Goal: Check status: Check status

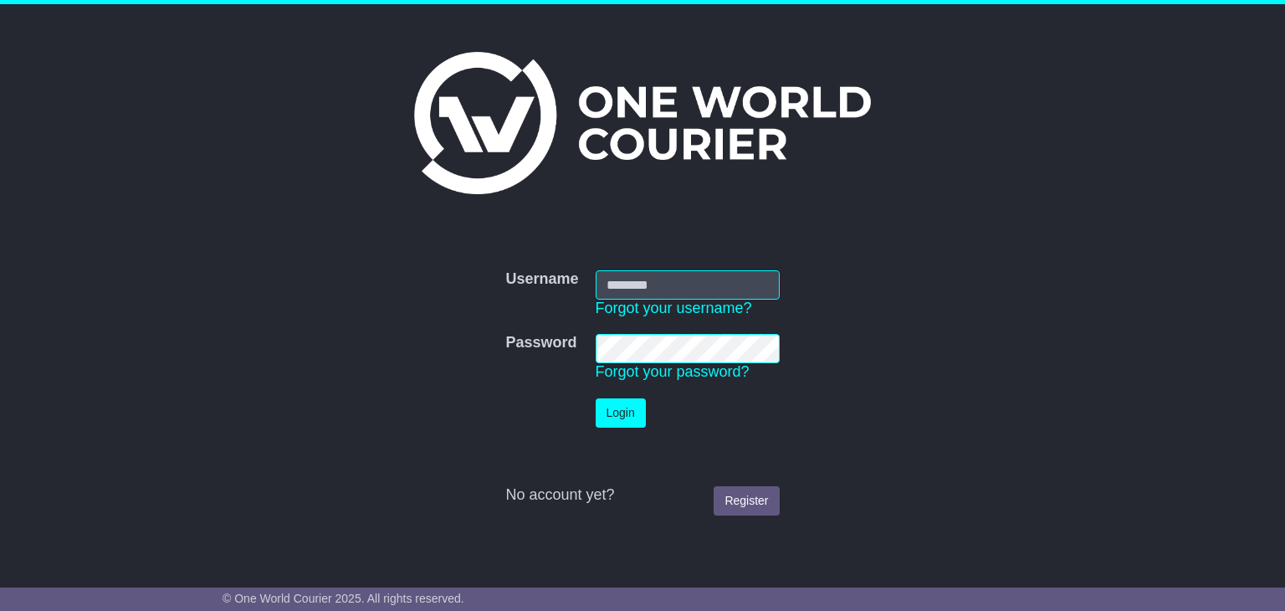
type input "**********"
click at [609, 403] on button "Login" at bounding box center [621, 412] width 50 height 29
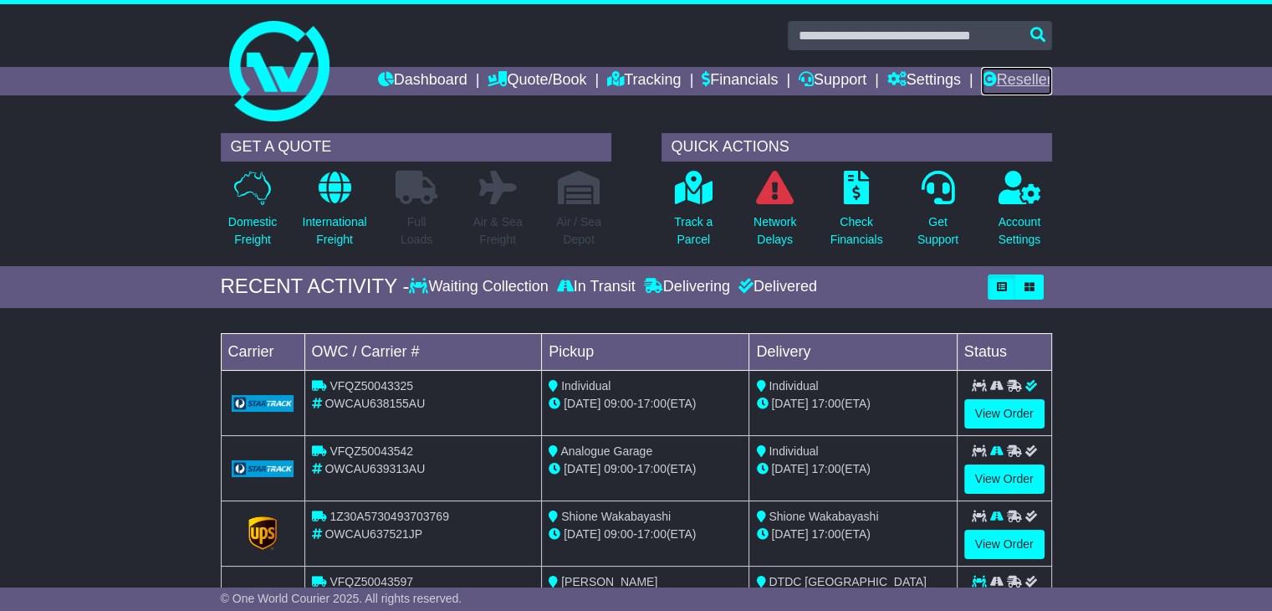
click at [1011, 85] on link "Reseller" at bounding box center [1016, 81] width 70 height 28
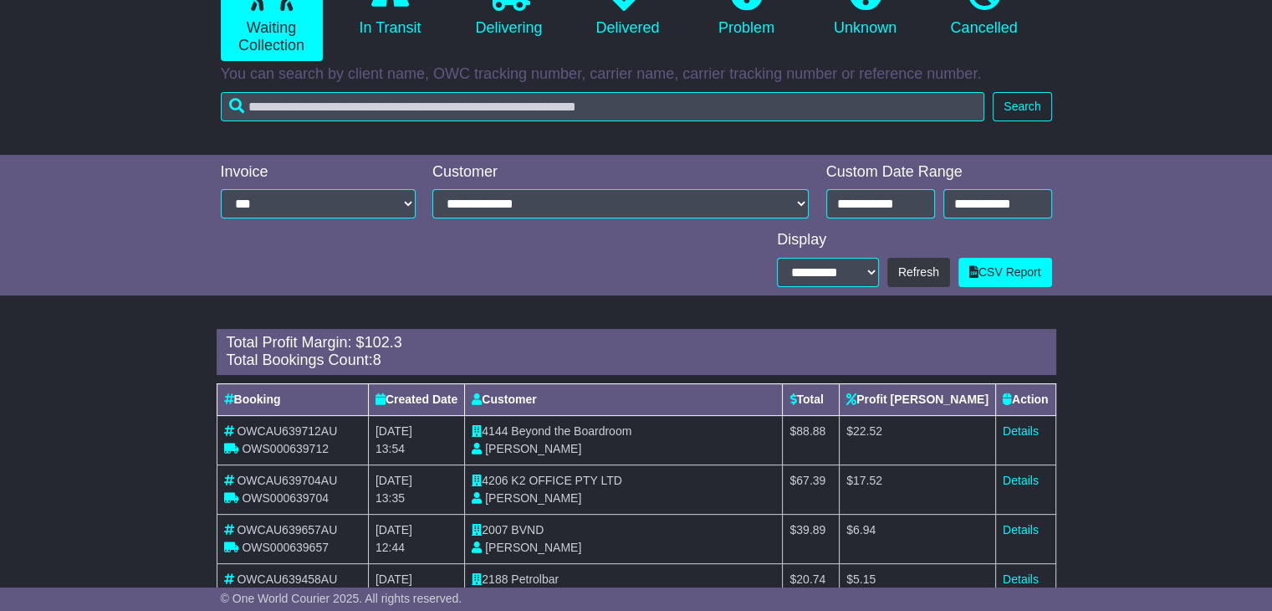
scroll to position [251, 0]
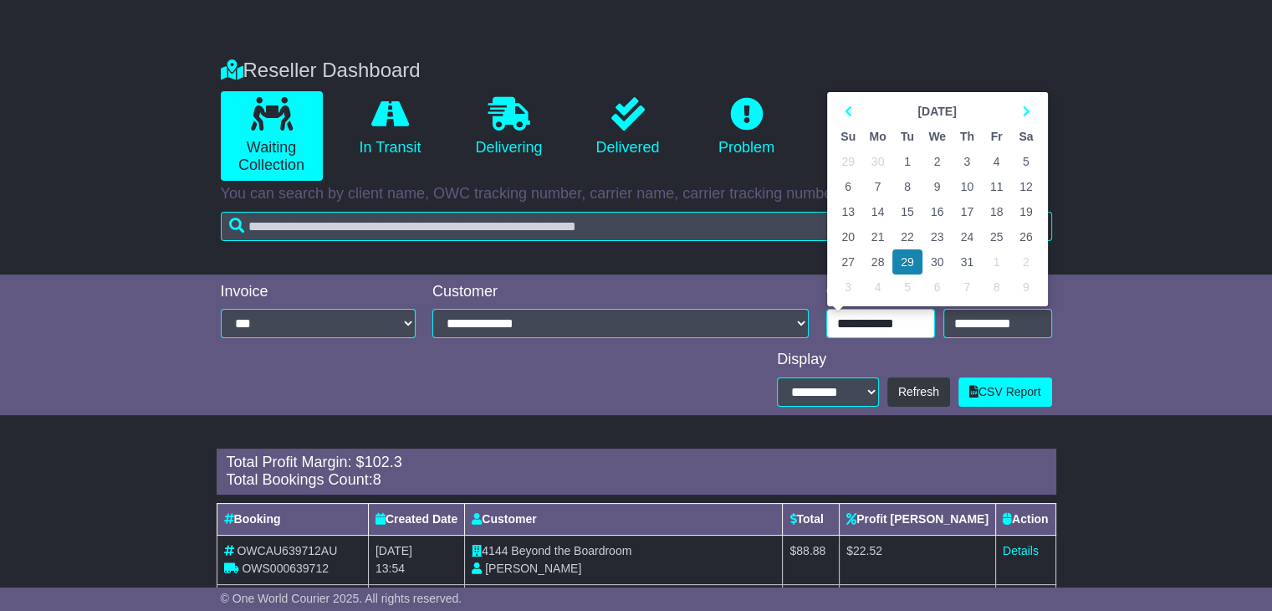
click at [893, 319] on input "**********" at bounding box center [880, 323] width 109 height 29
click at [1019, 105] on th at bounding box center [1025, 111] width 29 height 25
click at [937, 263] on td "27" at bounding box center [938, 261] width 30 height 25
type input "**********"
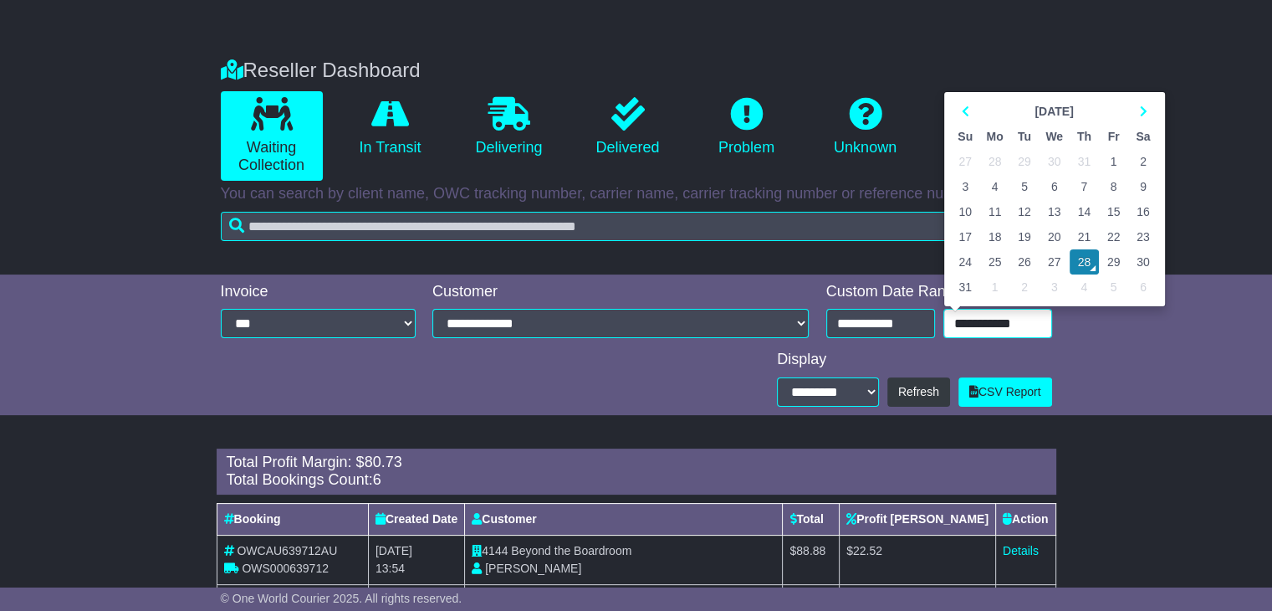
click at [985, 320] on input "**********" at bounding box center [997, 323] width 109 height 29
click at [1052, 264] on td "27" at bounding box center [1055, 261] width 30 height 25
type input "**********"
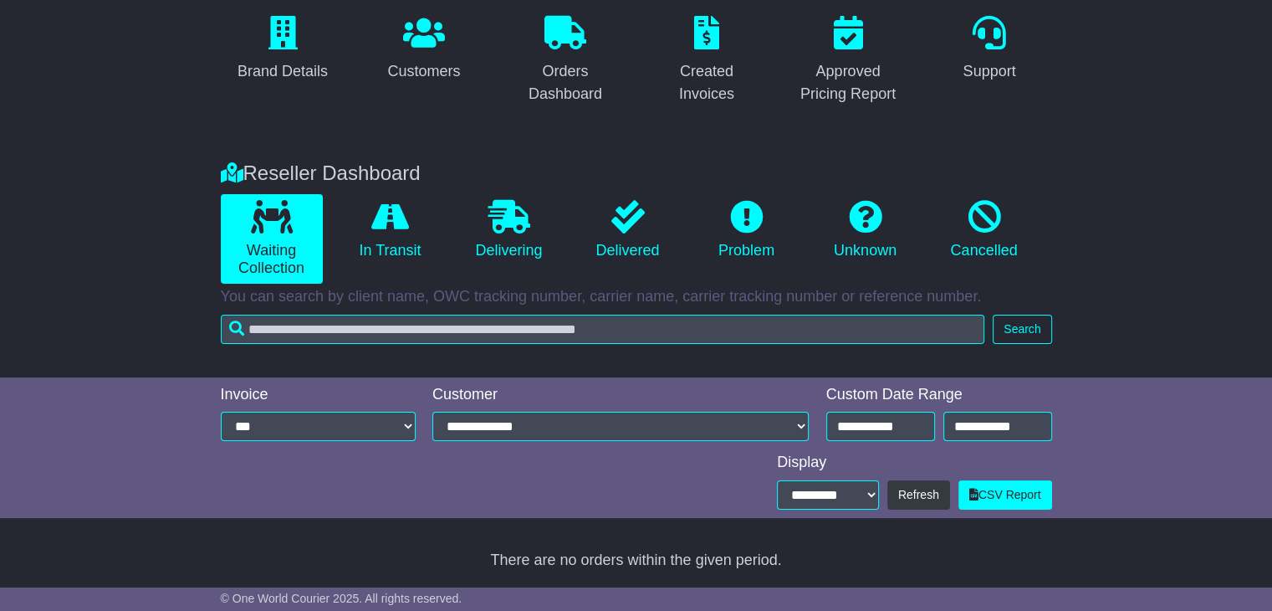
scroll to position [148, 0]
click at [395, 218] on icon at bounding box center [390, 216] width 38 height 33
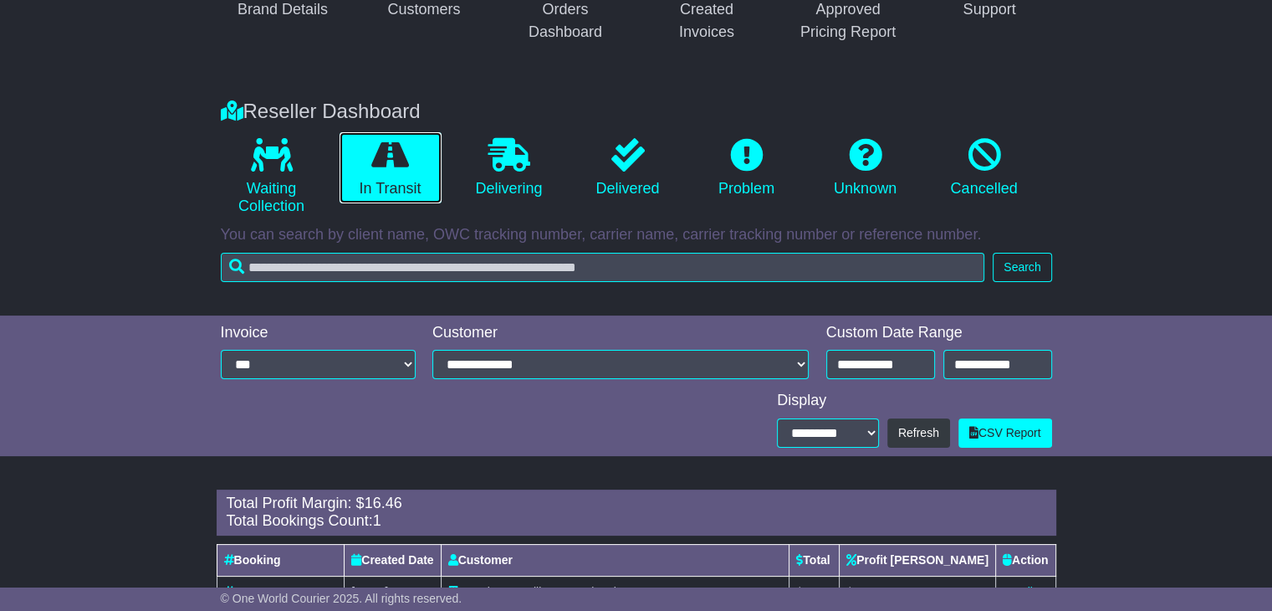
scroll to position [284, 0]
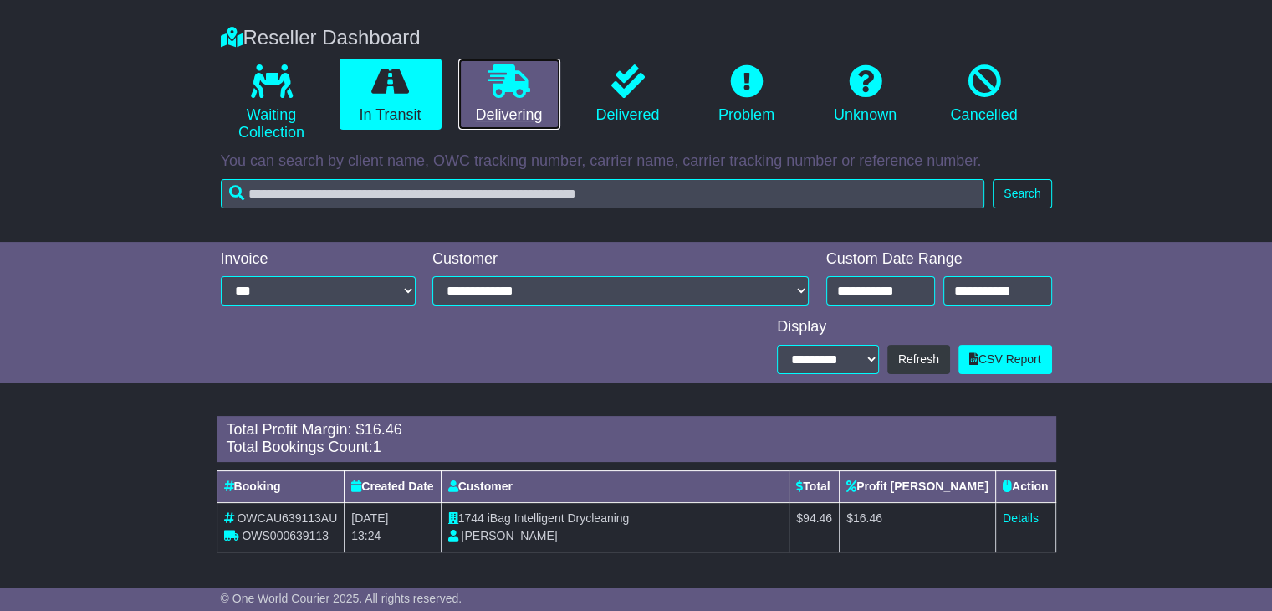
click at [495, 106] on link "Delivering" at bounding box center [509, 95] width 102 height 72
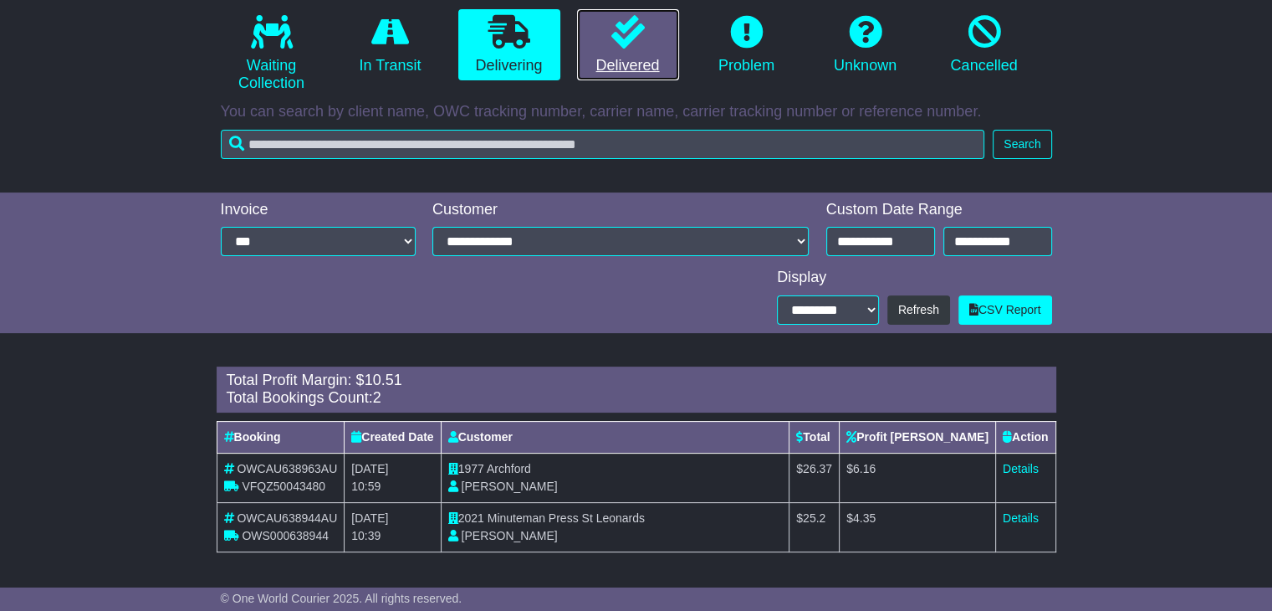
click at [629, 60] on link "Delivered" at bounding box center [628, 45] width 102 height 72
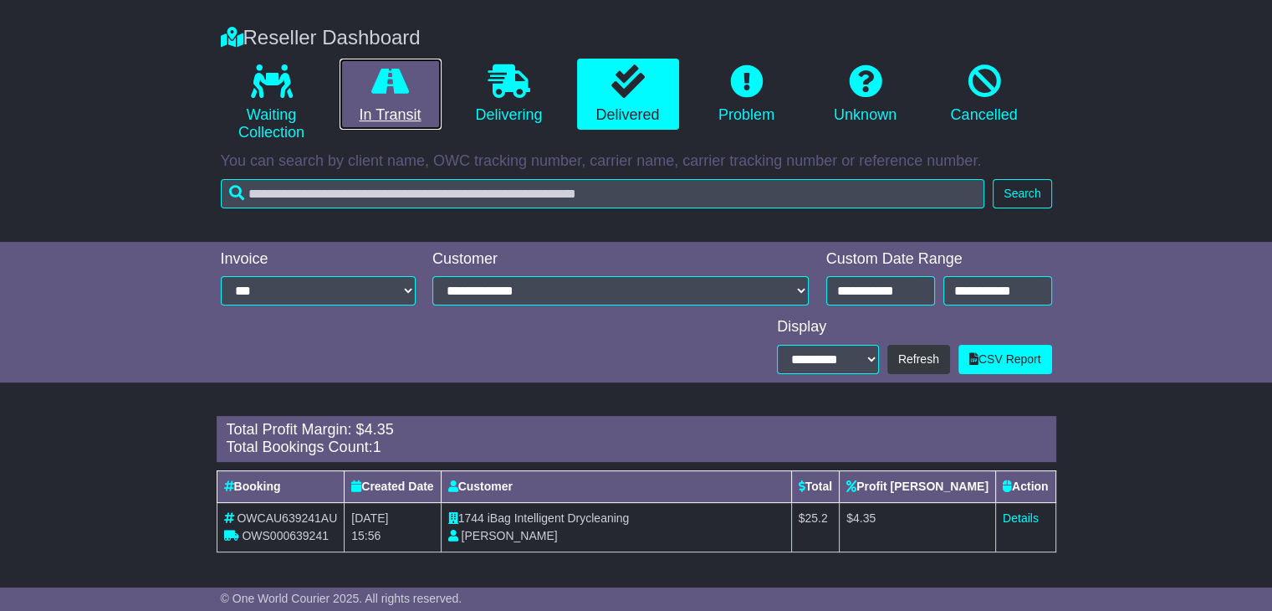
click at [400, 103] on link "In Transit" at bounding box center [391, 95] width 102 height 72
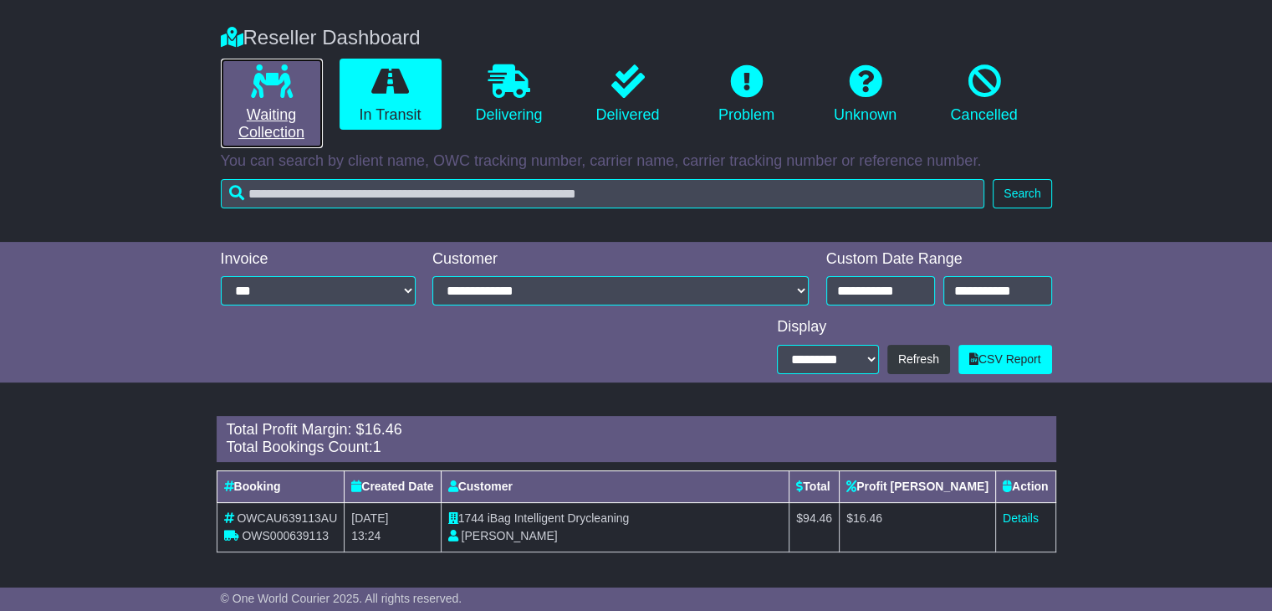
click at [311, 106] on link "Waiting Collection" at bounding box center [272, 103] width 102 height 89
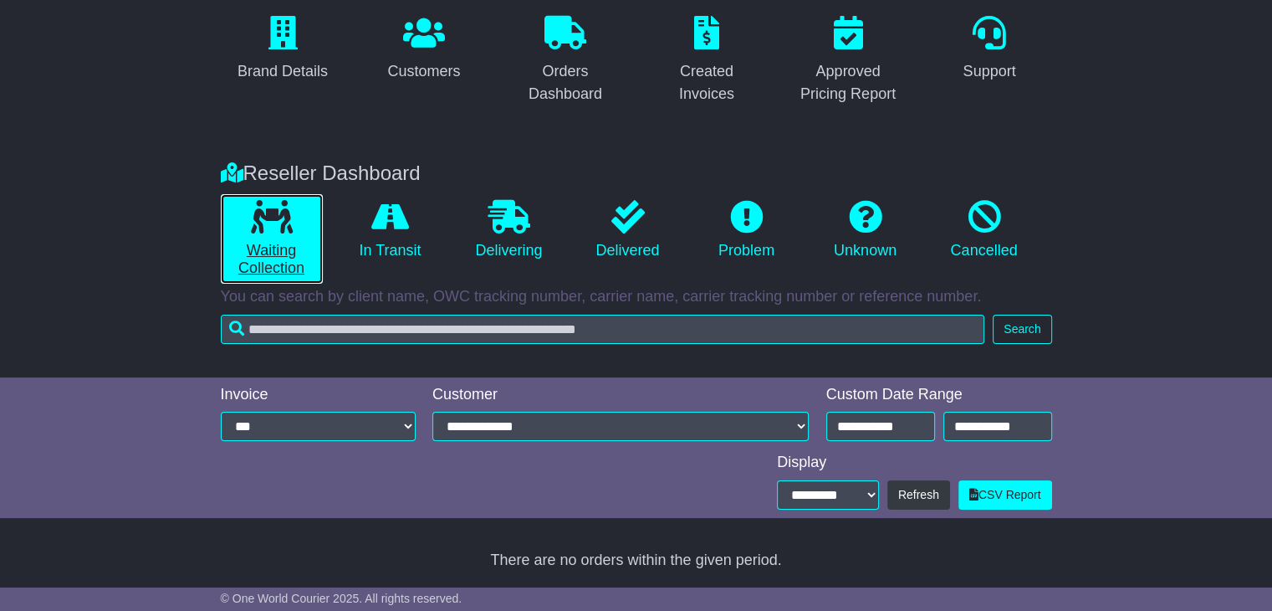
scroll to position [148, 0]
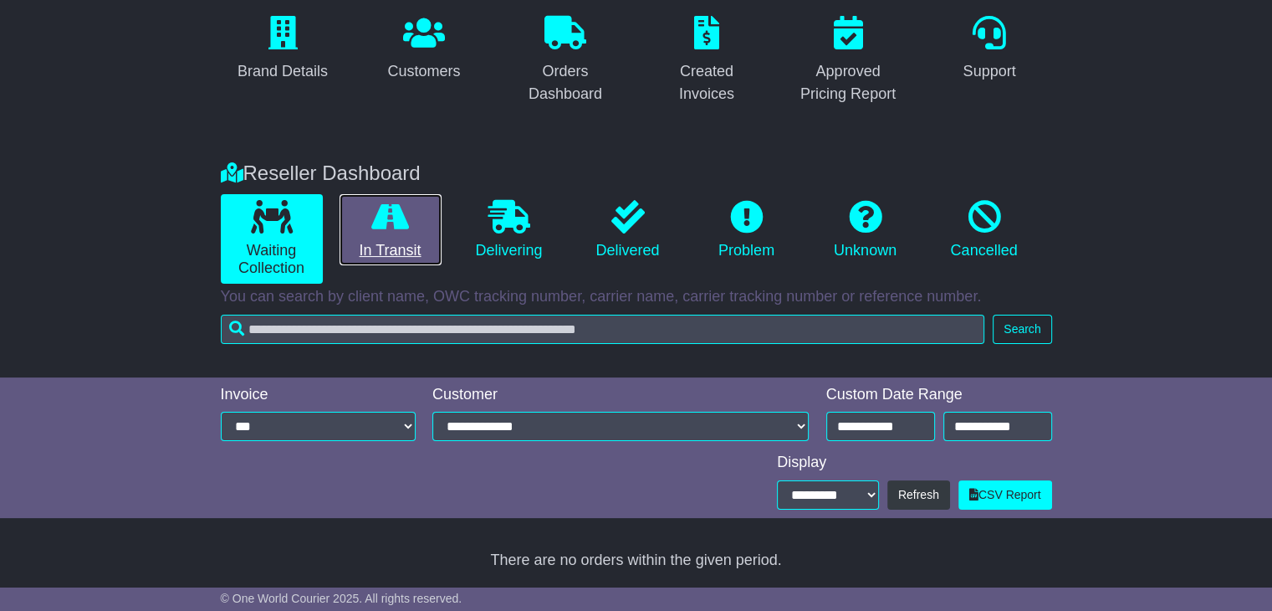
click at [427, 232] on link "In Transit" at bounding box center [391, 230] width 102 height 72
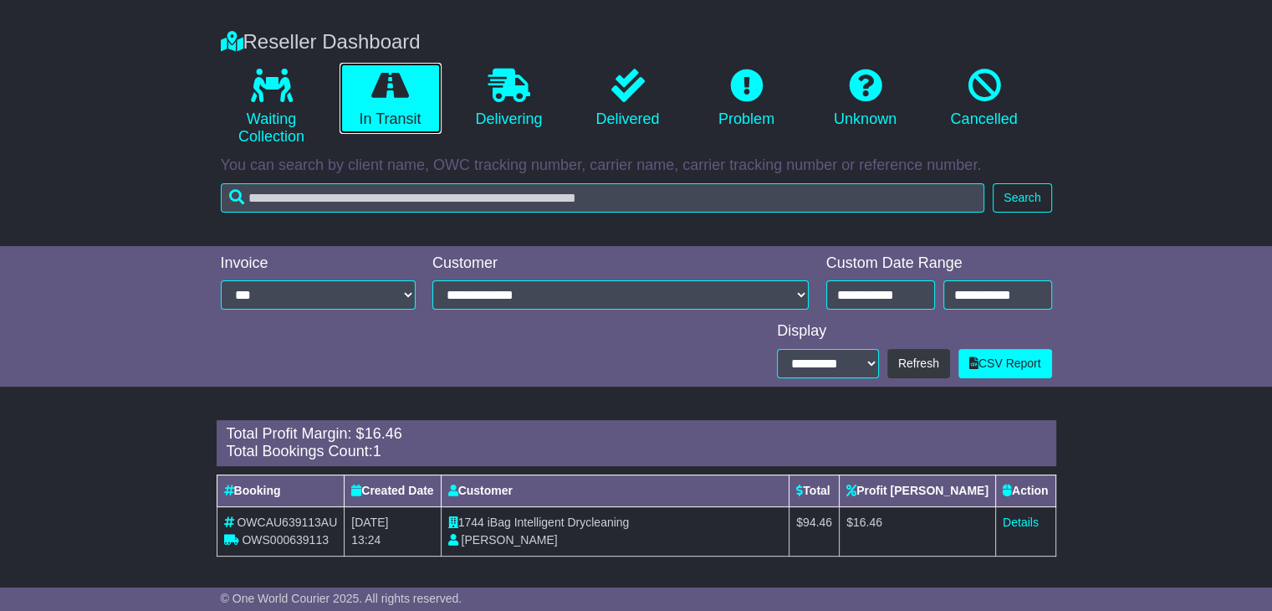
scroll to position [284, 0]
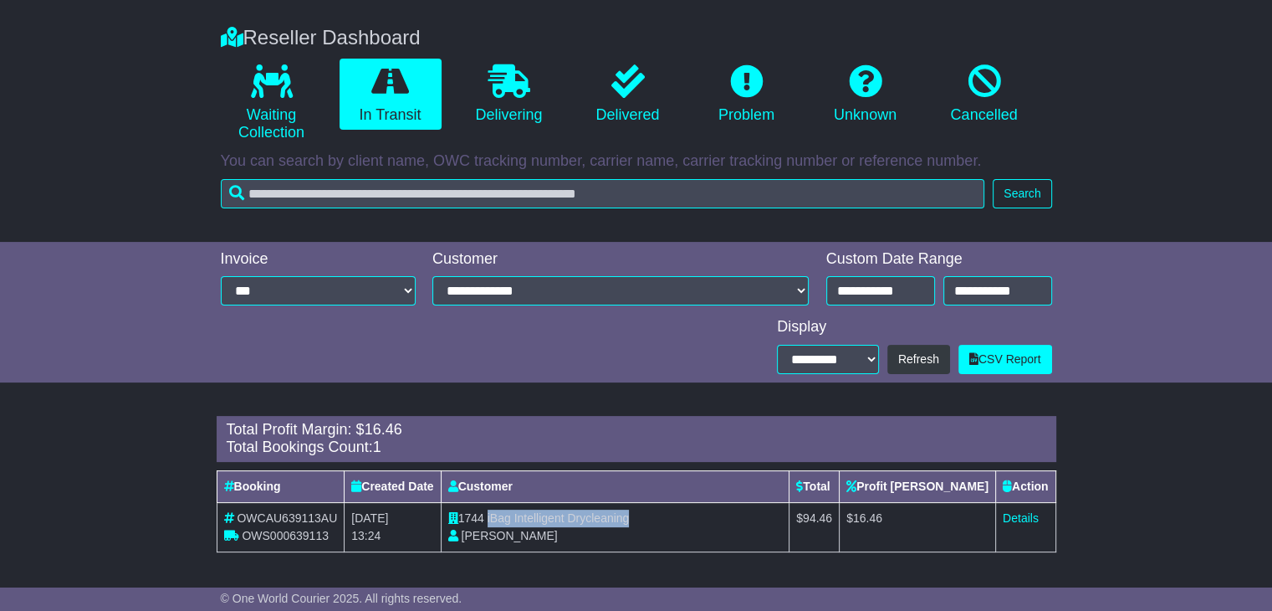
drag, startPoint x: 495, startPoint y: 516, endPoint x: 656, endPoint y: 519, distance: 160.6
click at [656, 519] on td "1744 iBag Intelligent Drycleaning Aaron Pino" at bounding box center [615, 526] width 349 height 49
copy span "iBag Intelligent Drycleaning"
click at [1010, 519] on link "Details" at bounding box center [1021, 517] width 36 height 13
click at [489, 84] on icon at bounding box center [509, 80] width 42 height 33
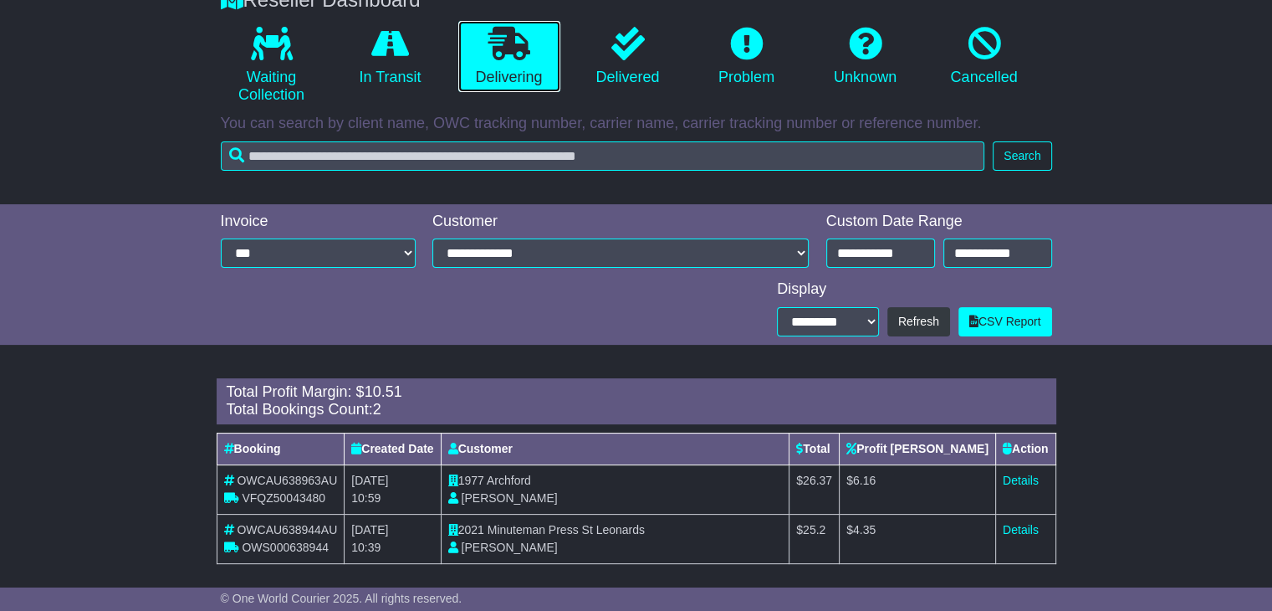
scroll to position [333, 0]
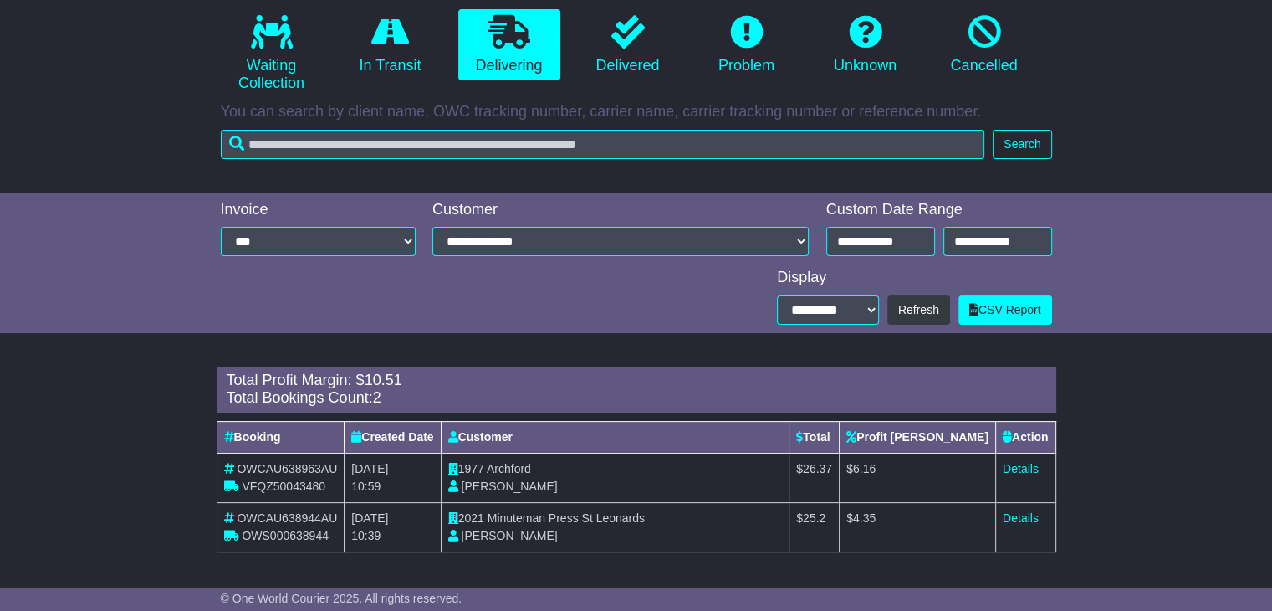
click at [513, 467] on span "Archford" at bounding box center [509, 468] width 44 height 13
copy span "Archford"
click at [998, 463] on td "Details" at bounding box center [1025, 477] width 60 height 49
click at [1003, 463] on link "Details" at bounding box center [1021, 468] width 36 height 13
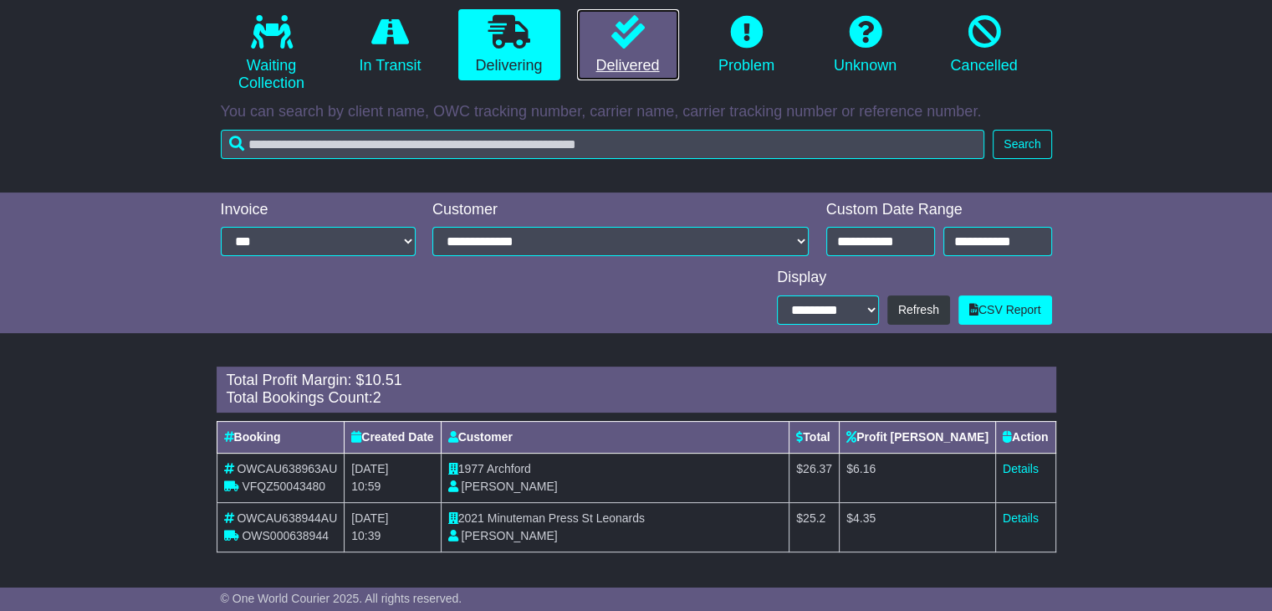
click at [621, 43] on icon at bounding box center [627, 31] width 33 height 33
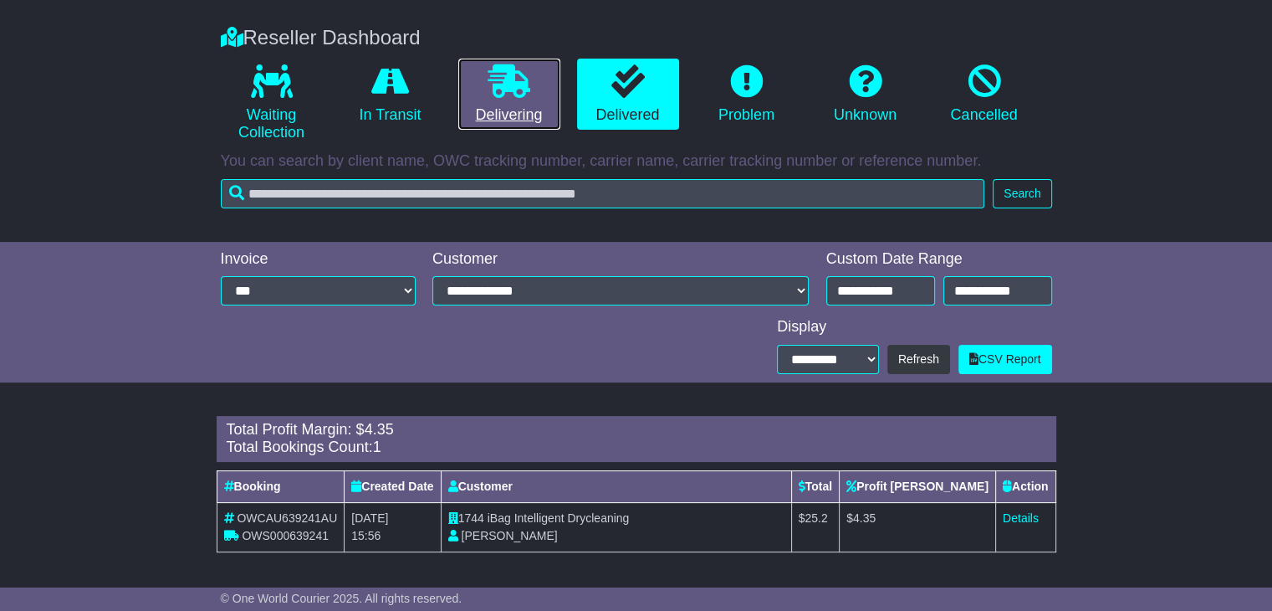
click at [526, 104] on link "Delivering" at bounding box center [509, 95] width 102 height 72
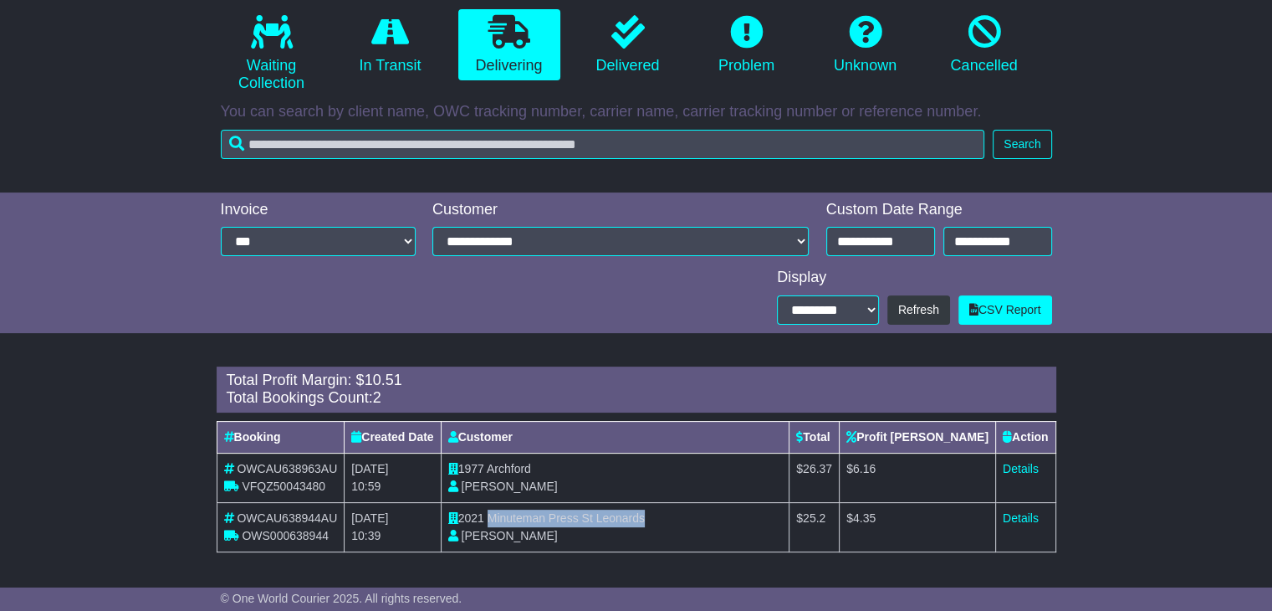
drag, startPoint x: 494, startPoint y: 514, endPoint x: 652, endPoint y: 513, distance: 158.1
click at [652, 513] on td "2021 Minuteman Press St Leonards David Jackson" at bounding box center [615, 526] width 349 height 49
copy span "Minuteman Press St Leonards"
click at [1025, 519] on link "Details" at bounding box center [1021, 517] width 36 height 13
click at [616, 42] on icon at bounding box center [627, 31] width 33 height 33
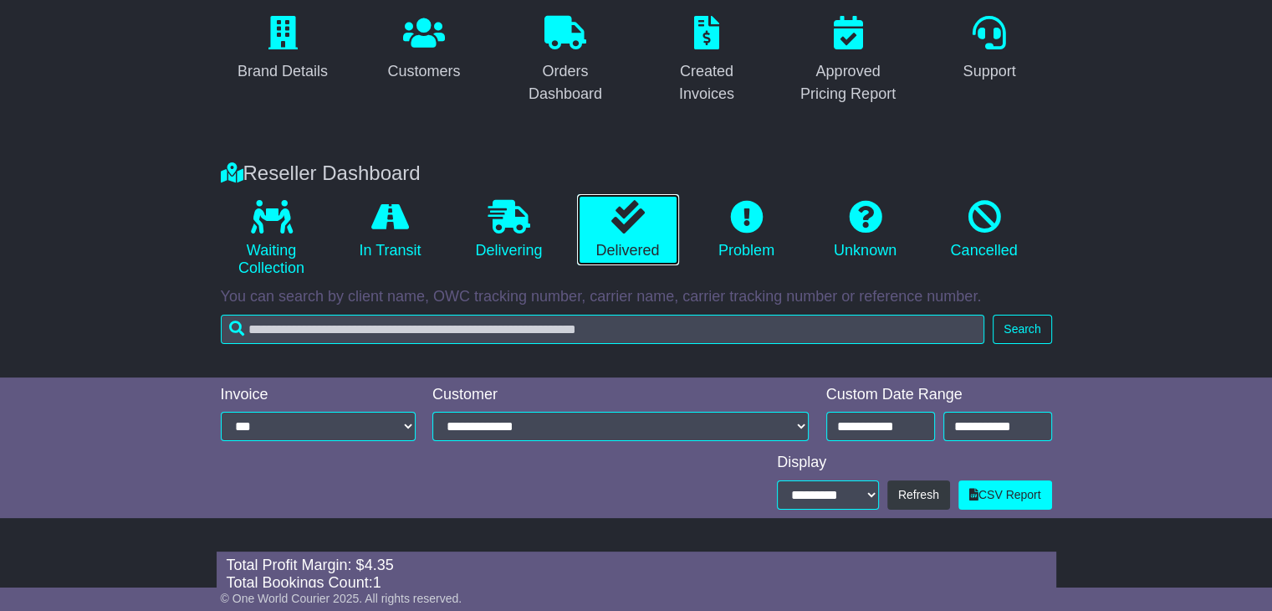
scroll to position [284, 0]
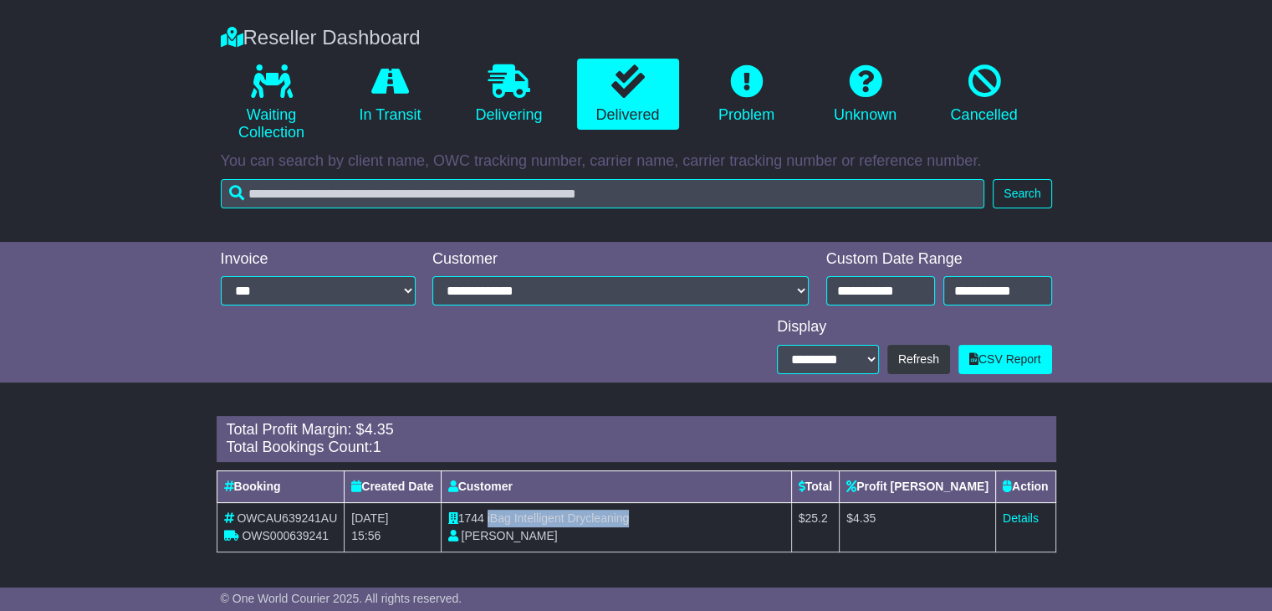
drag, startPoint x: 495, startPoint y: 520, endPoint x: 663, endPoint y: 525, distance: 168.2
click at [663, 525] on td "1744 iBag Intelligent Drycleaning Aaron Pino" at bounding box center [616, 526] width 350 height 49
click at [1021, 511] on link "Details" at bounding box center [1021, 517] width 36 height 13
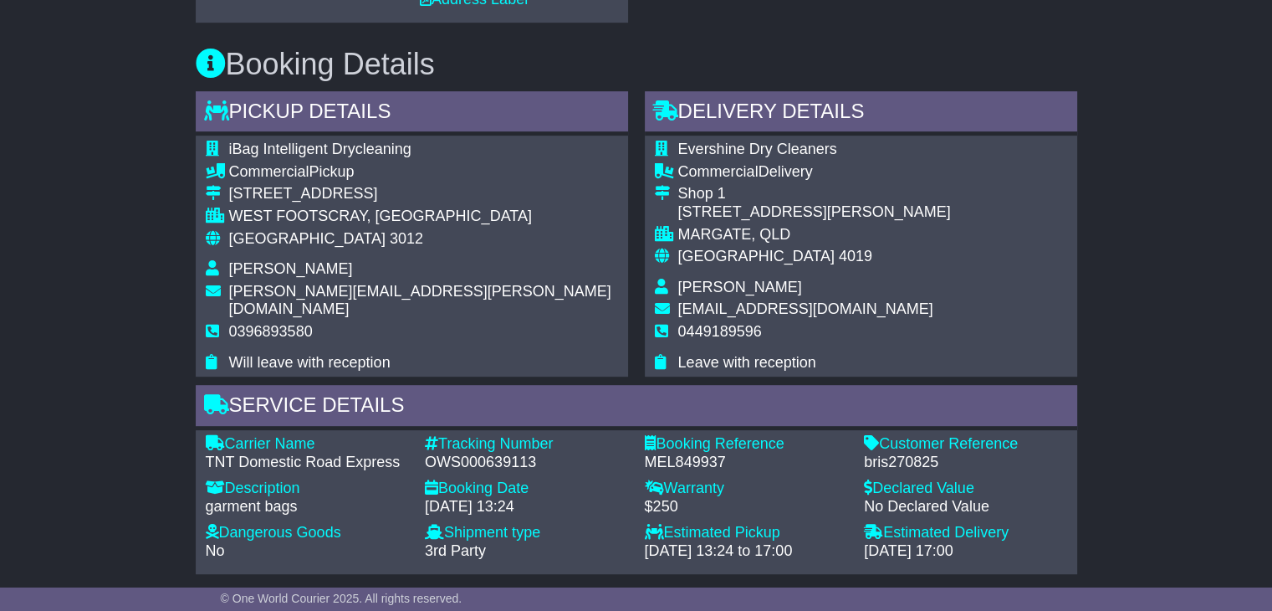
scroll to position [836, 0]
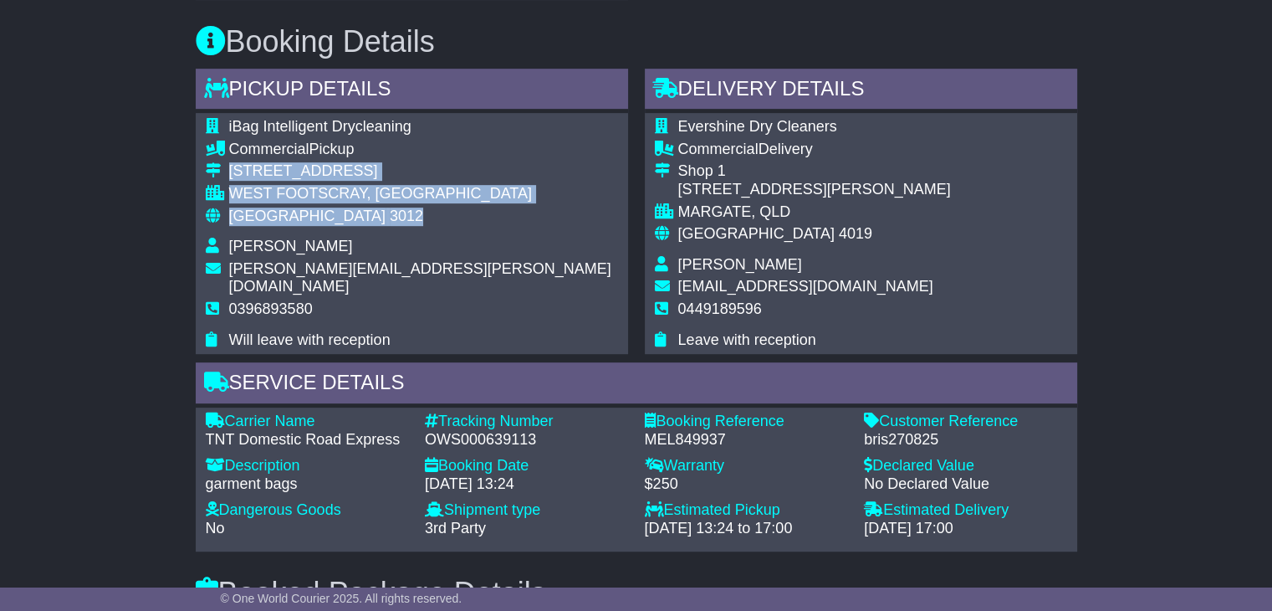
drag, startPoint x: 328, startPoint y: 216, endPoint x: 221, endPoint y: 180, distance: 112.9
click at [221, 180] on tbody "iBag Intelligent Drycleaning Commercial Pickup 457 Barkly St WEST FOOTSCRAY, VI…" at bounding box center [412, 233] width 412 height 231
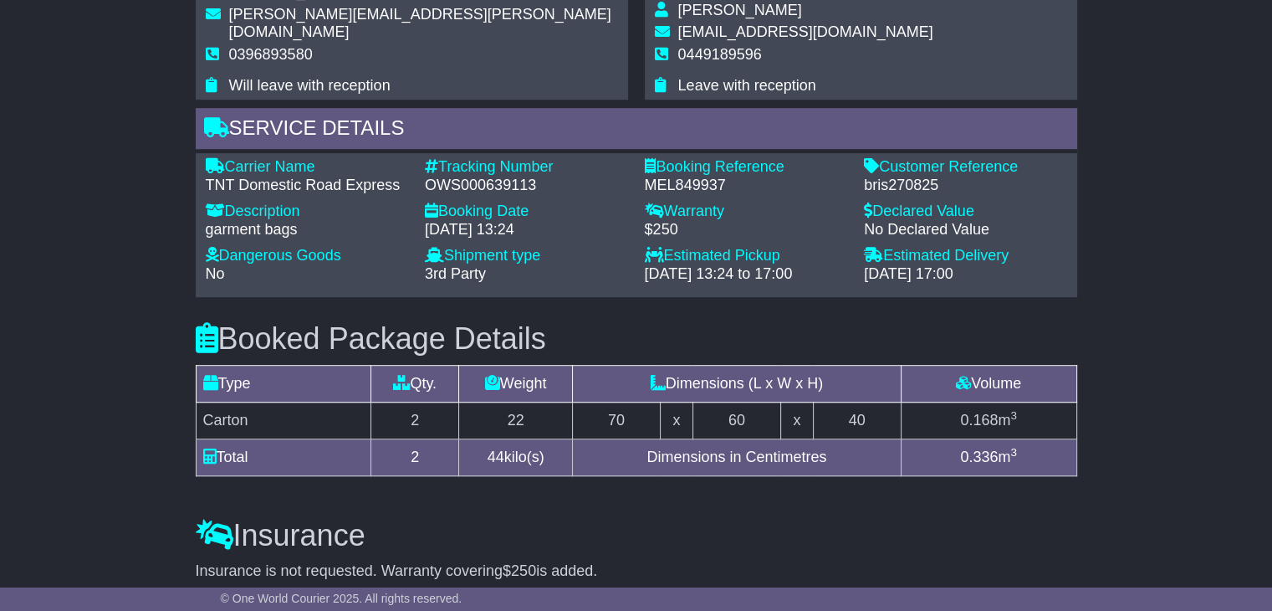
scroll to position [904, 0]
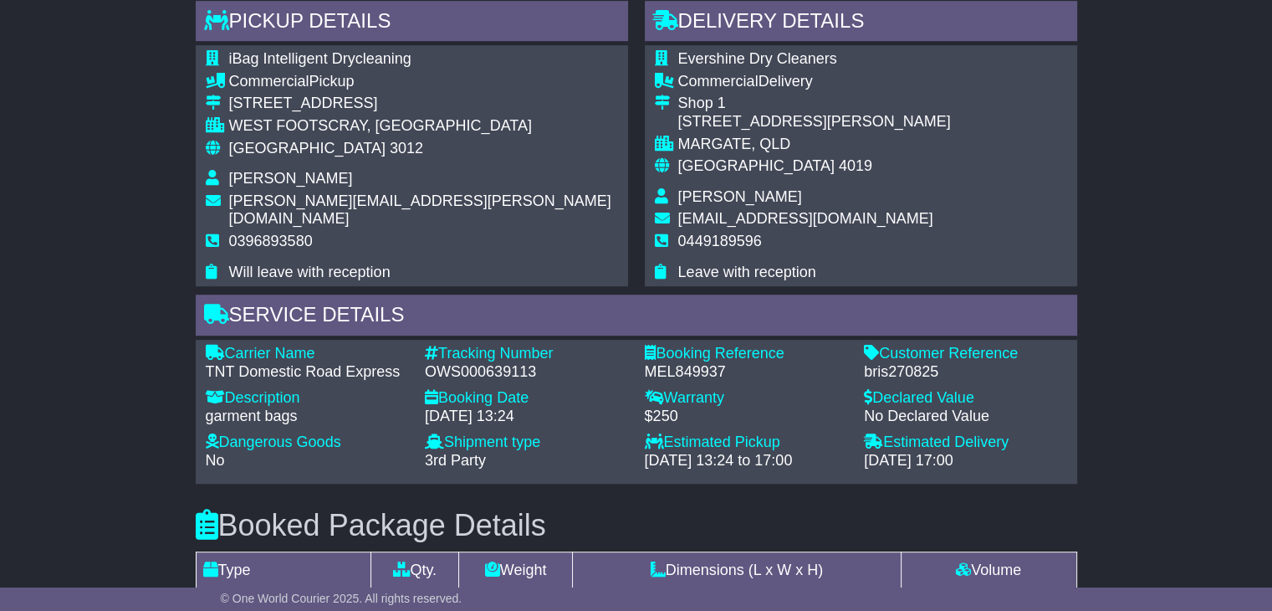
click at [263, 233] on span "0396893580" at bounding box center [271, 241] width 84 height 17
copy span "0396893580"
click at [478, 374] on div "OWS000639113" at bounding box center [526, 372] width 203 height 18
click at [478, 372] on div "OWS000639113" at bounding box center [526, 372] width 203 height 18
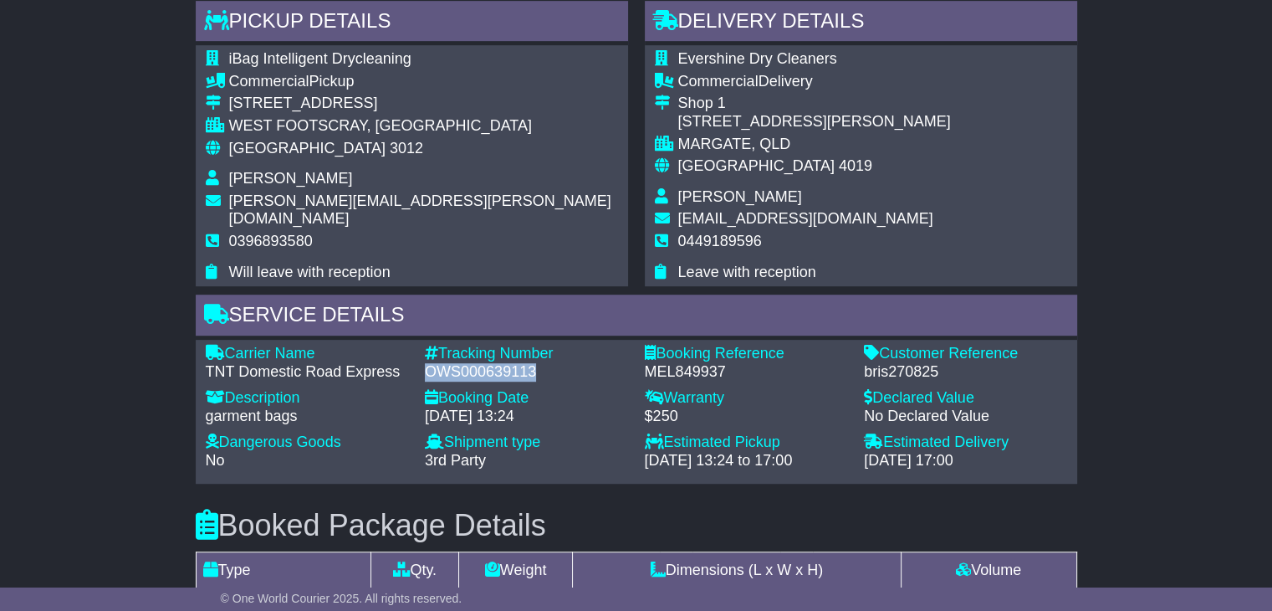
copy div "OWS000639113"
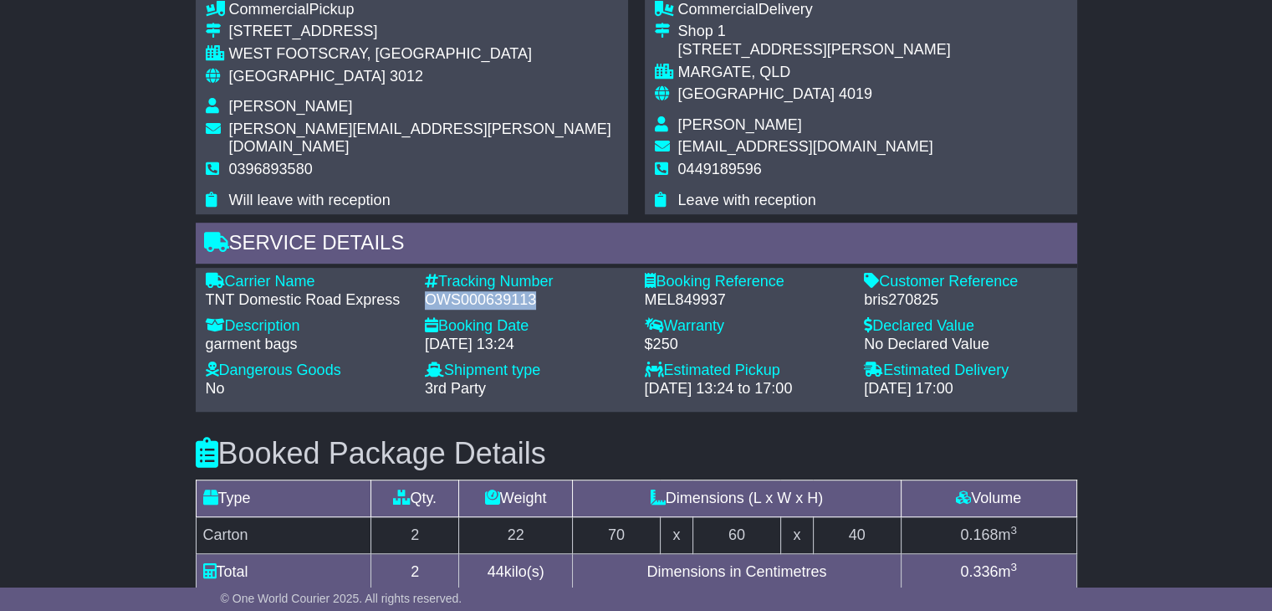
scroll to position [1071, 0]
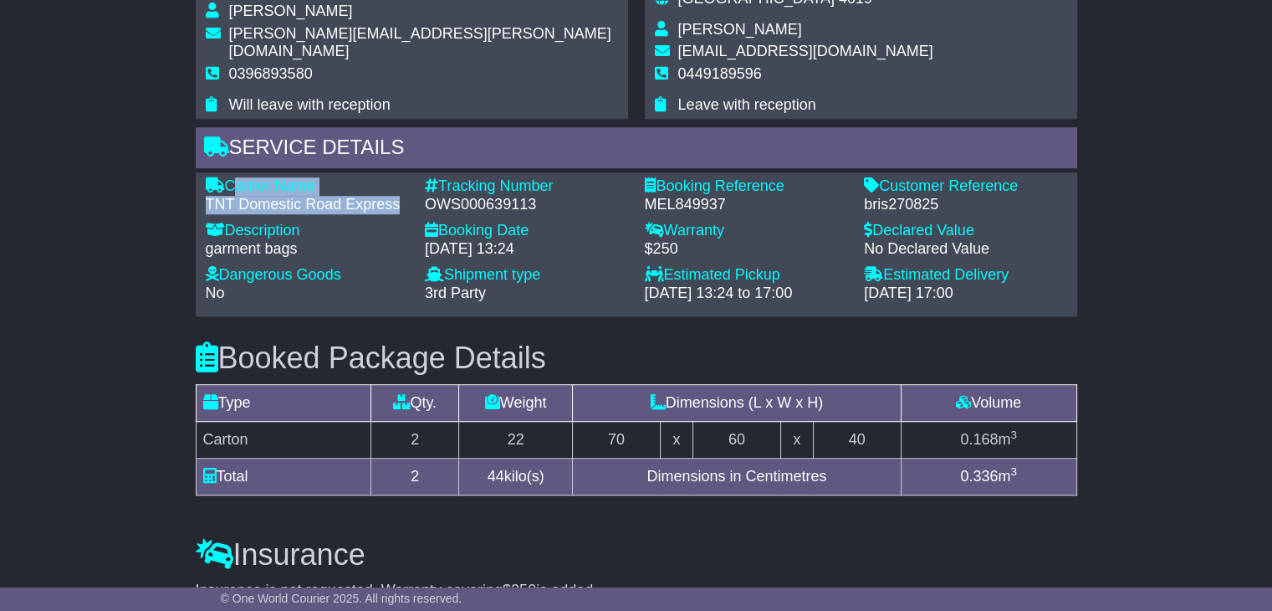
drag, startPoint x: 398, startPoint y: 202, endPoint x: 233, endPoint y: 185, distance: 166.5
click at [233, 185] on div "Carrier Name - TNT Domestic Road Express" at bounding box center [307, 195] width 220 height 36
copy div "Carrier Name - TNT Domestic Road Express"
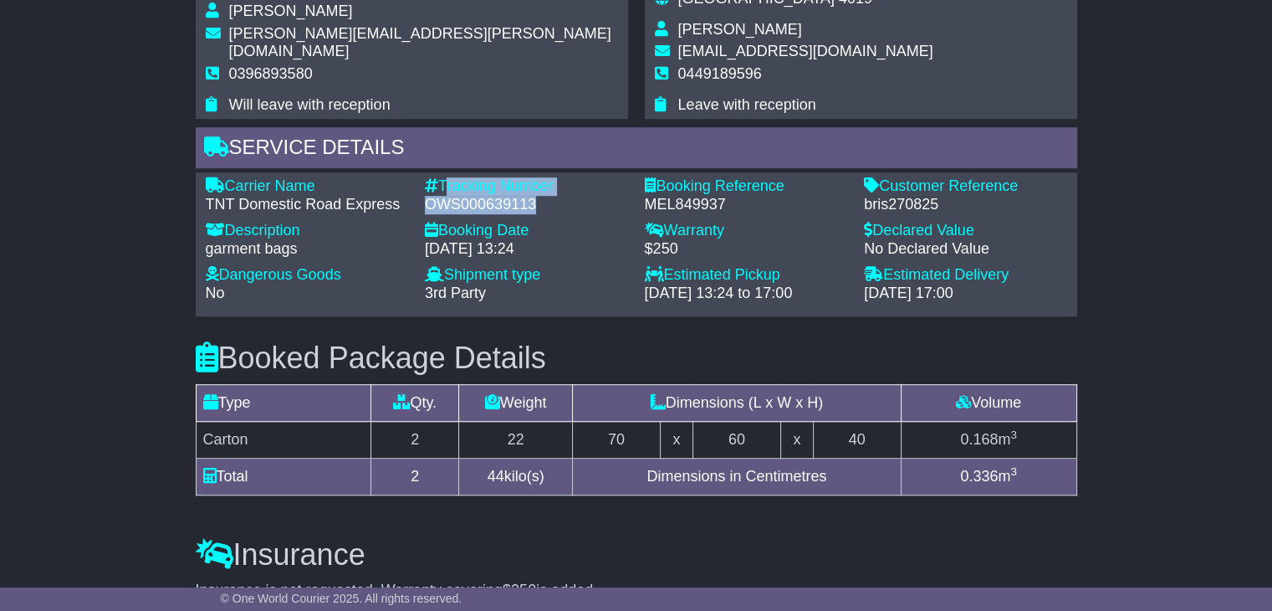
drag, startPoint x: 524, startPoint y: 195, endPoint x: 444, endPoint y: 174, distance: 83.0
click at [444, 174] on div "Carrier Name - TNT Domestic Road Express Description - garment bags Tracking Nu…" at bounding box center [637, 244] width 882 height 144
copy div "Tracking Number - OWS000639113"
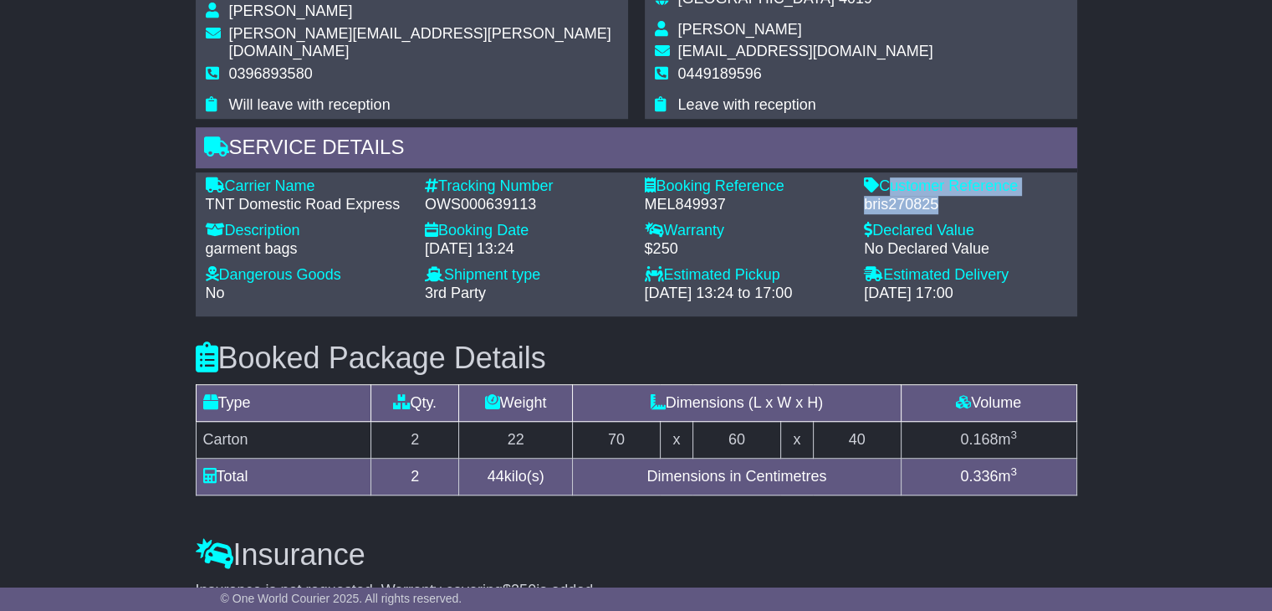
drag, startPoint x: 938, startPoint y: 202, endPoint x: 887, endPoint y: 187, distance: 53.2
click at [887, 187] on div "Customer Reference - bris270825" at bounding box center [966, 195] width 220 height 36
copy div "Customer Reference - bris270825"
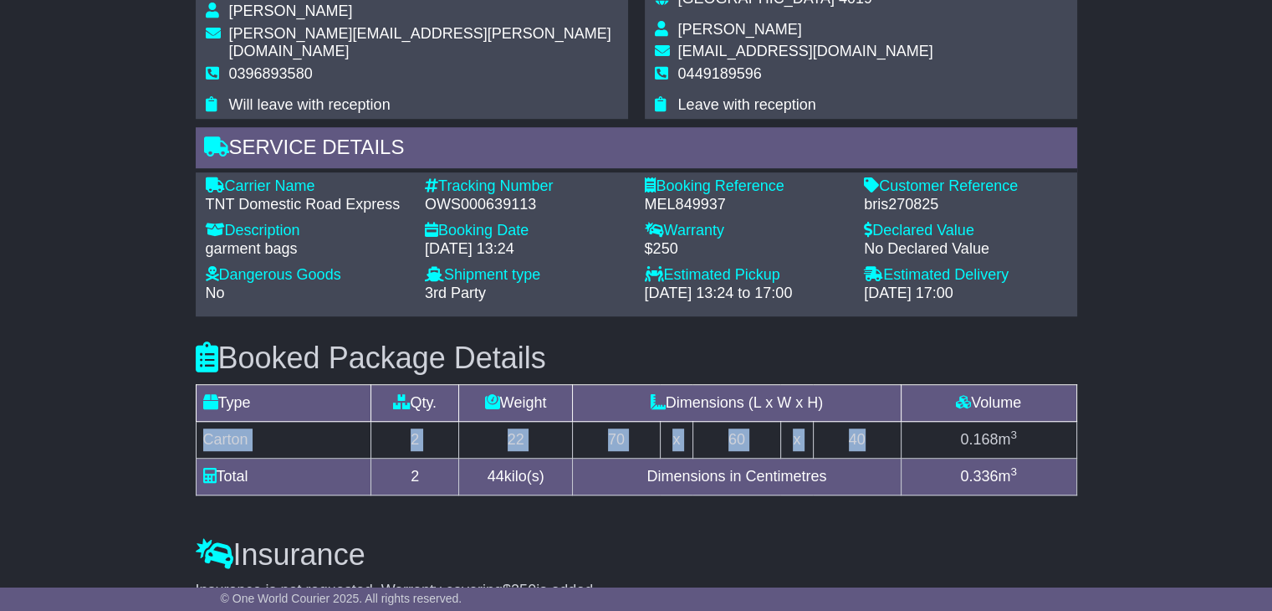
drag, startPoint x: 885, startPoint y: 442, endPoint x: 201, endPoint y: 447, distance: 684.2
click at [201, 447] on tr "Carton 2 22 70 x 60 x 40 0.168 m 3" at bounding box center [636, 440] width 881 height 37
copy tr "Carton 2 22 70 x 60 x 40"
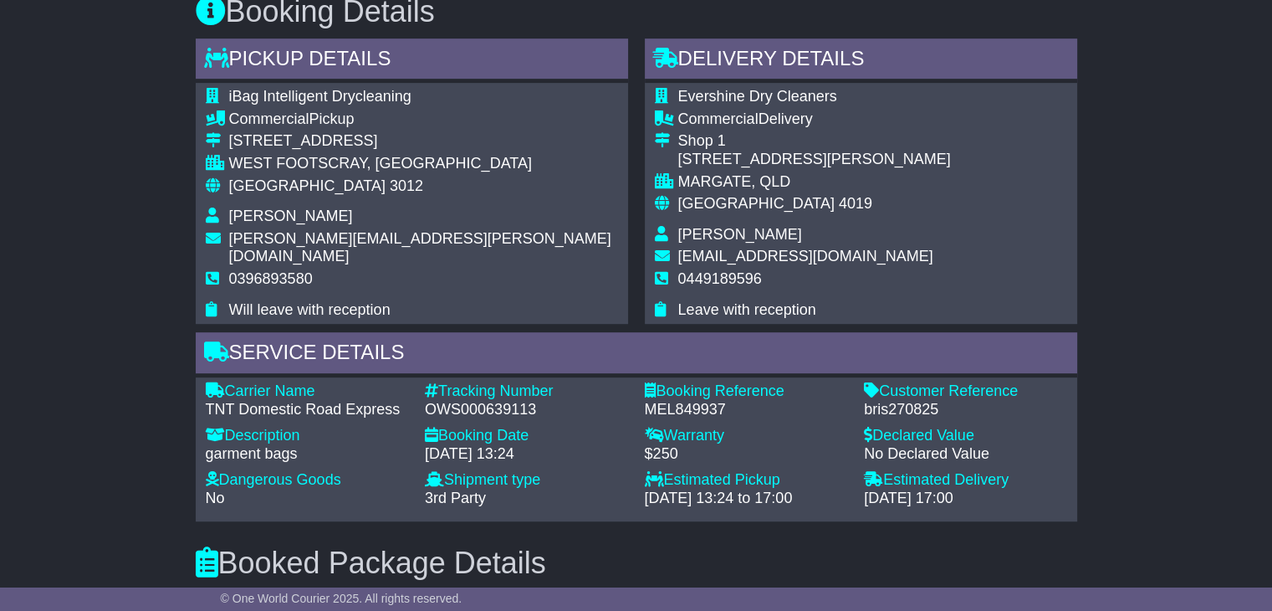
scroll to position [821, 0]
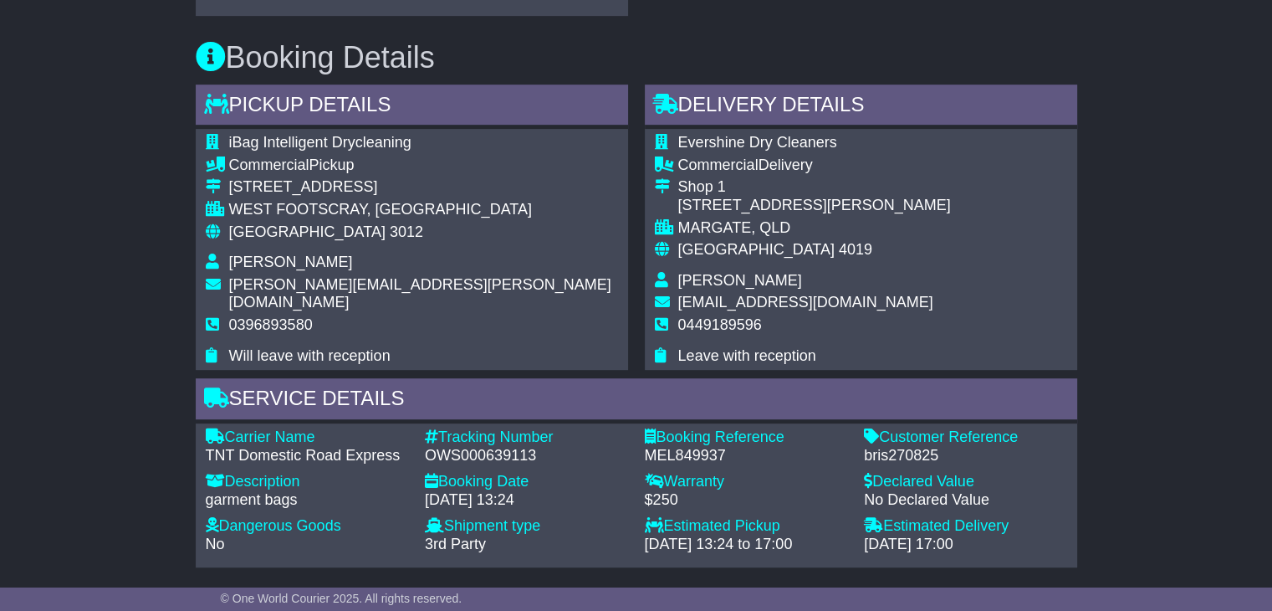
click at [703, 275] on span "Satya Reddy" at bounding box center [740, 280] width 124 height 17
copy tbody "Satya Reddy"
click at [718, 311] on td "satya@ibag.com.au" at bounding box center [814, 305] width 273 height 23
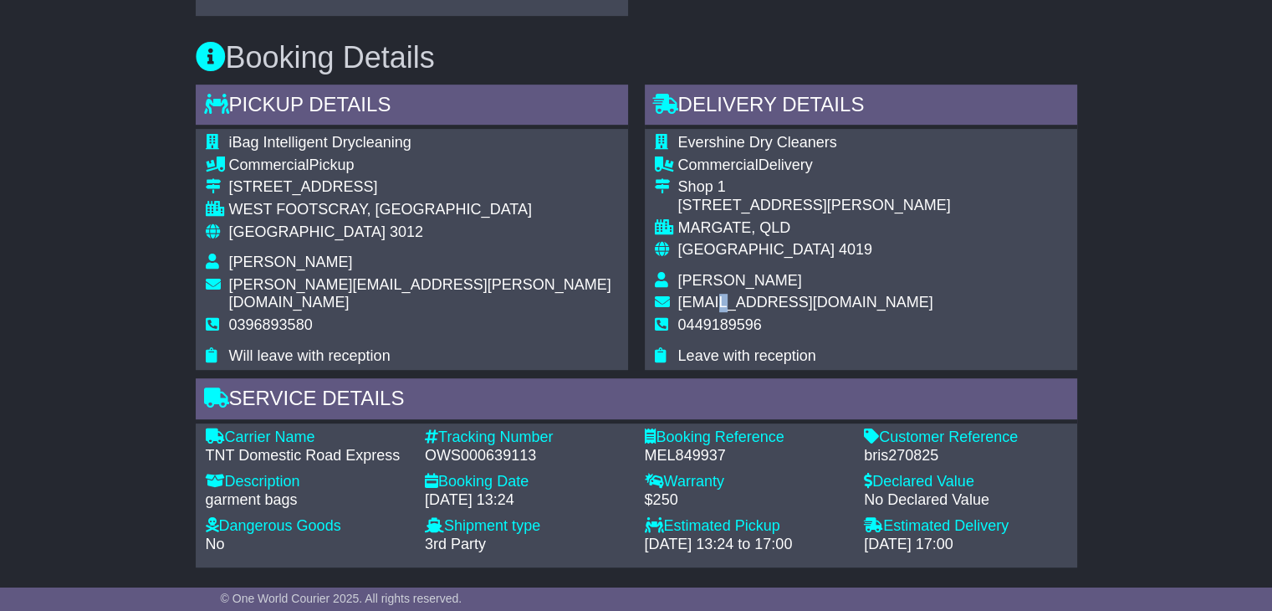
click at [718, 311] on td "satya@ibag.com.au" at bounding box center [814, 305] width 273 height 23
click at [713, 324] on span "0449189596" at bounding box center [720, 324] width 84 height 17
copy tbody "0449189596"
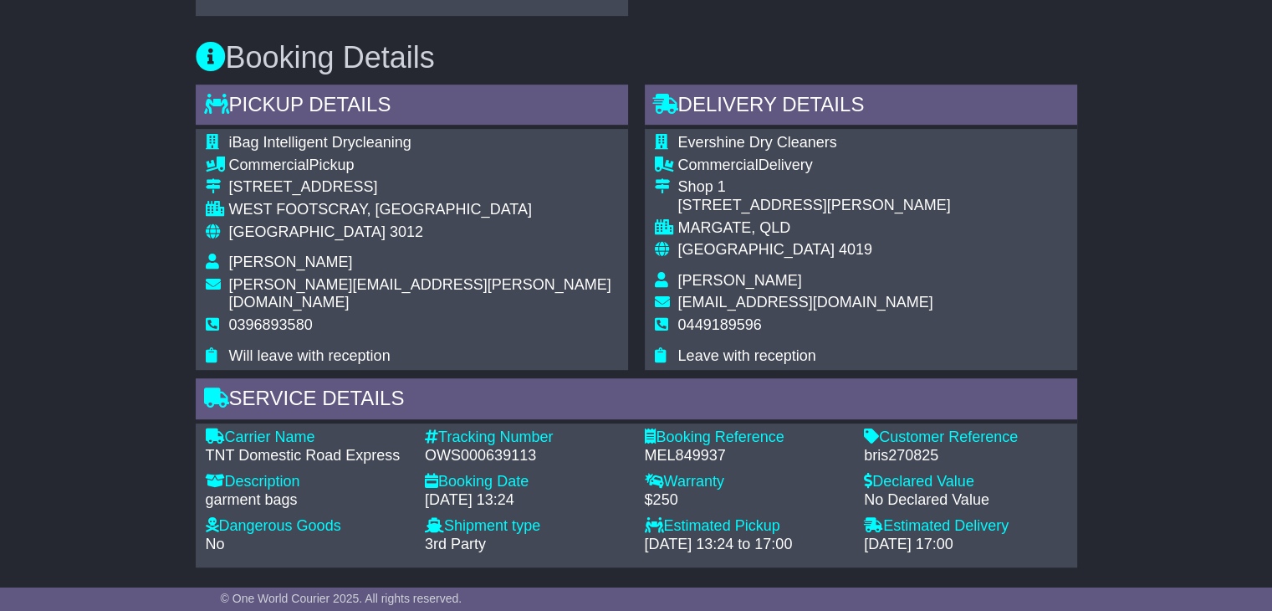
click at [287, 228] on div "Australia 3012" at bounding box center [423, 232] width 389 height 18
copy tbody "Australia 3012"
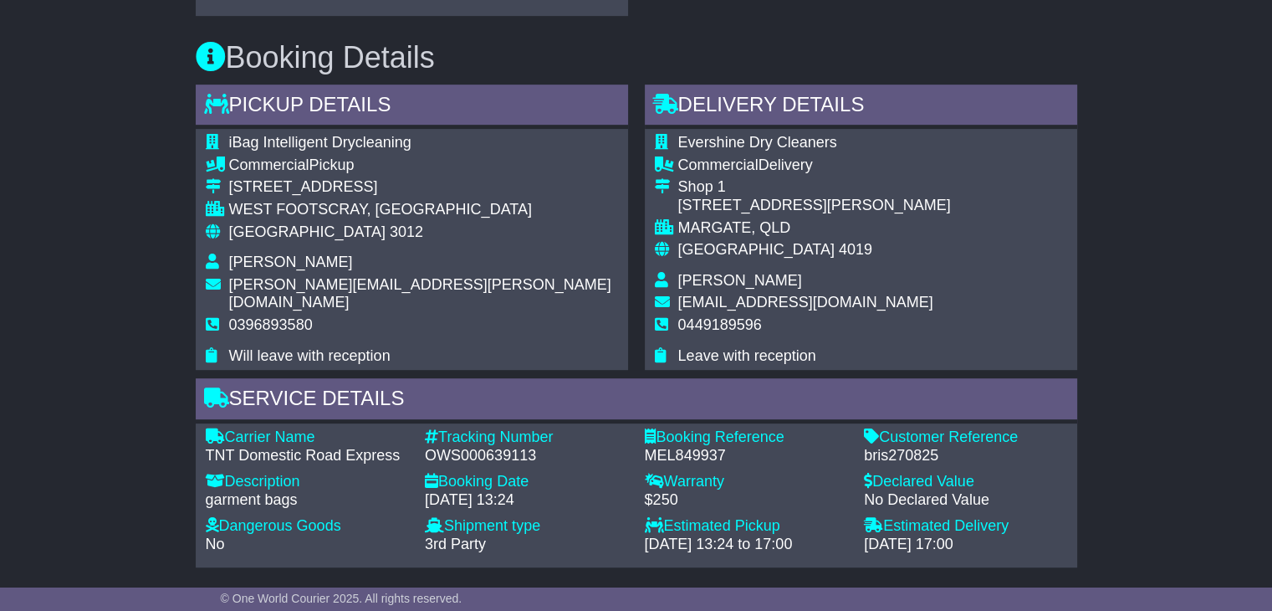
click at [724, 242] on span "Australia" at bounding box center [756, 249] width 156 height 17
click at [724, 242] on span "[GEOGRAPHIC_DATA]" at bounding box center [756, 249] width 156 height 17
copy tbody "Australia 4019"
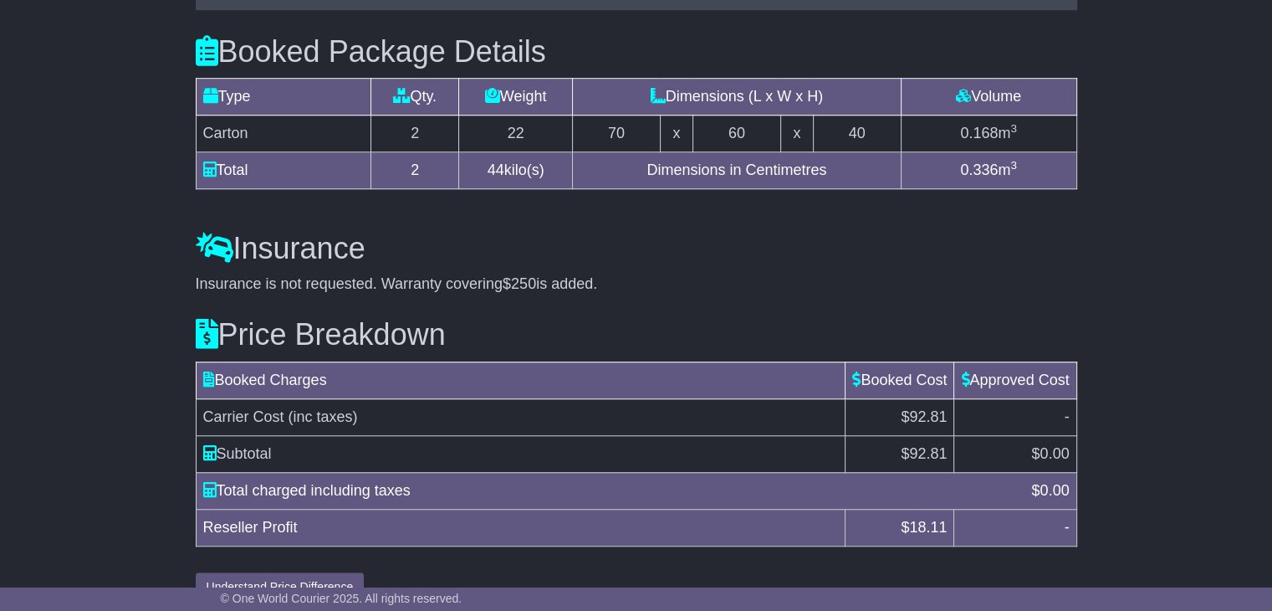
scroll to position [1406, 0]
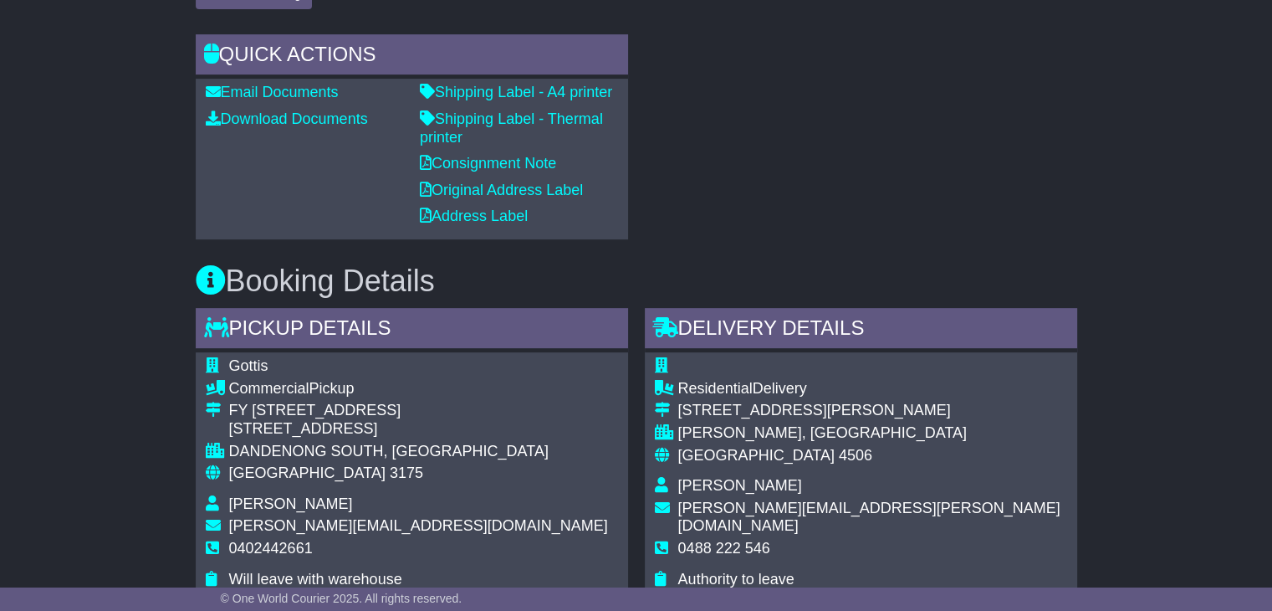
scroll to position [669, 0]
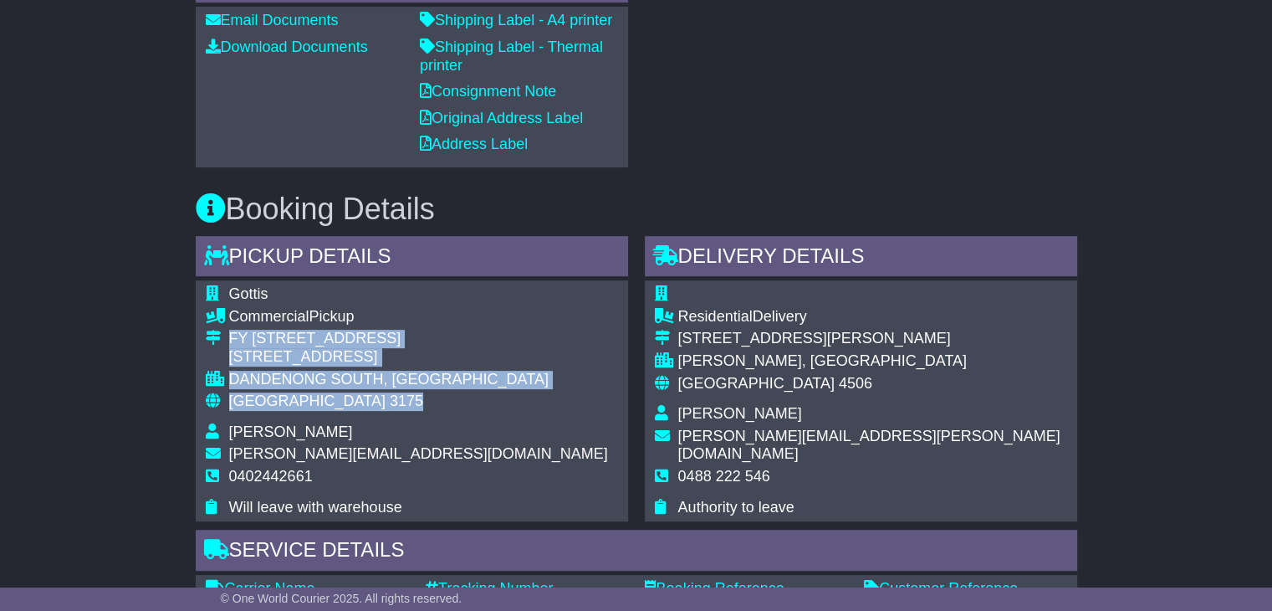
drag, startPoint x: 348, startPoint y: 401, endPoint x: 227, endPoint y: 356, distance: 129.1
click at [227, 356] on tbody "Gottis Commercial Pickup FY 30/73 Assembly Drive 30/[STREET_ADDRESS] [GEOGRAPHI…" at bounding box center [407, 400] width 402 height 231
copy tbody "FY [STREET_ADDRESS]"
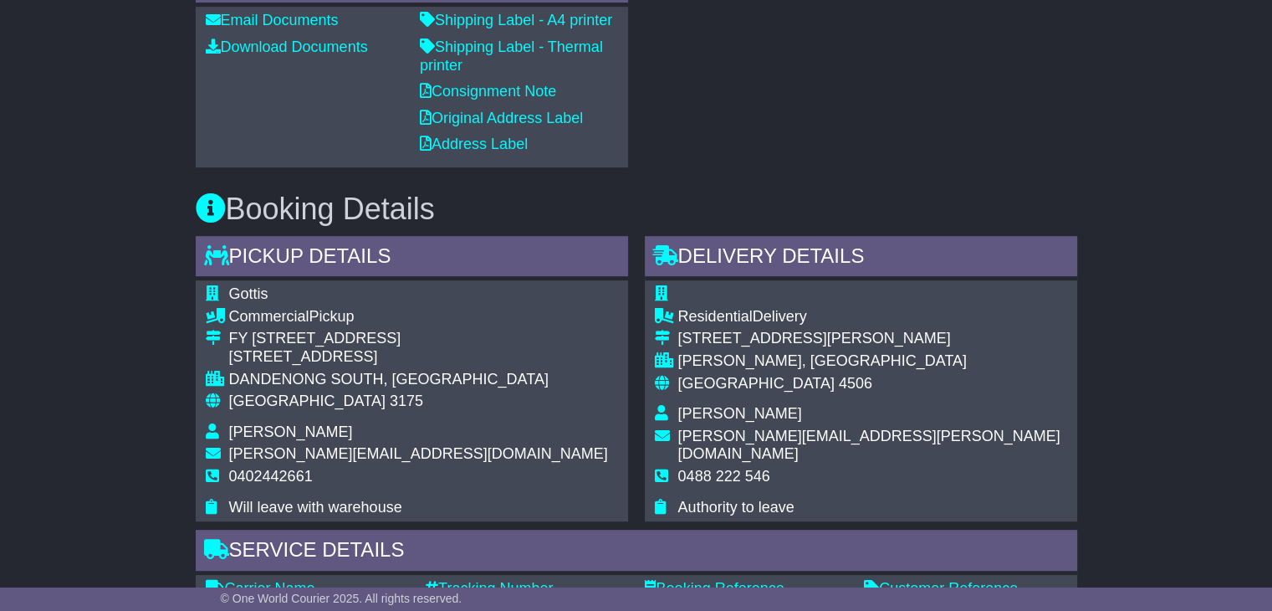
click at [281, 480] on span "0402442661" at bounding box center [271, 476] width 84 height 17
copy span "0402442661"
click at [281, 480] on span "0402442661" at bounding box center [271, 476] width 84 height 17
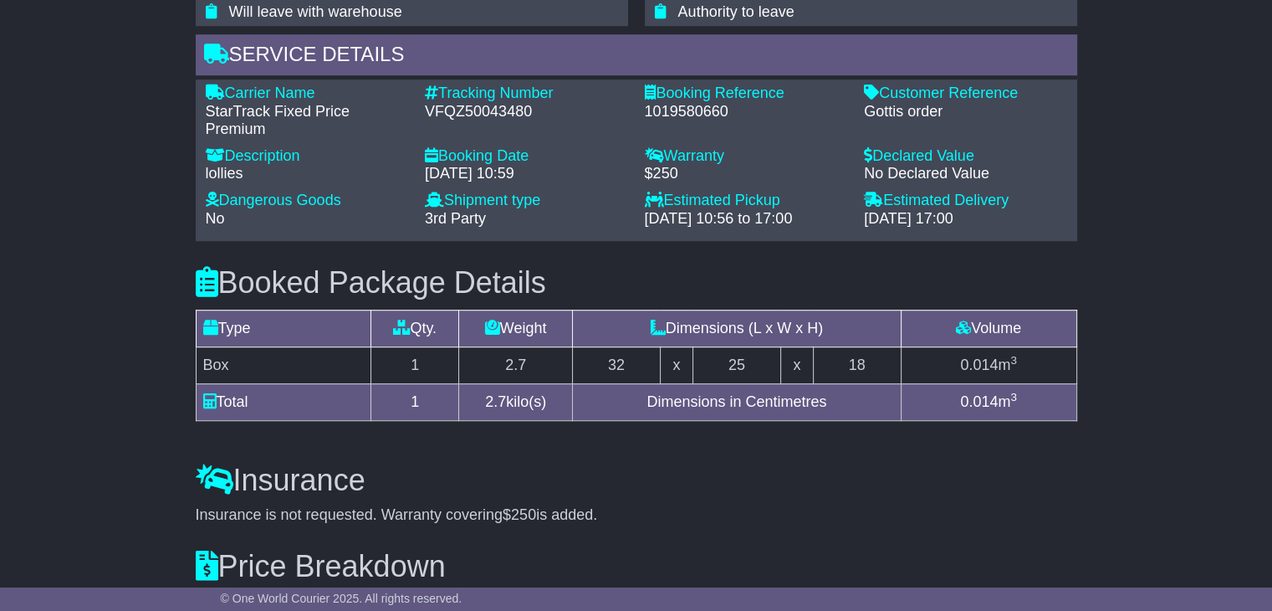
scroll to position [1171, 0]
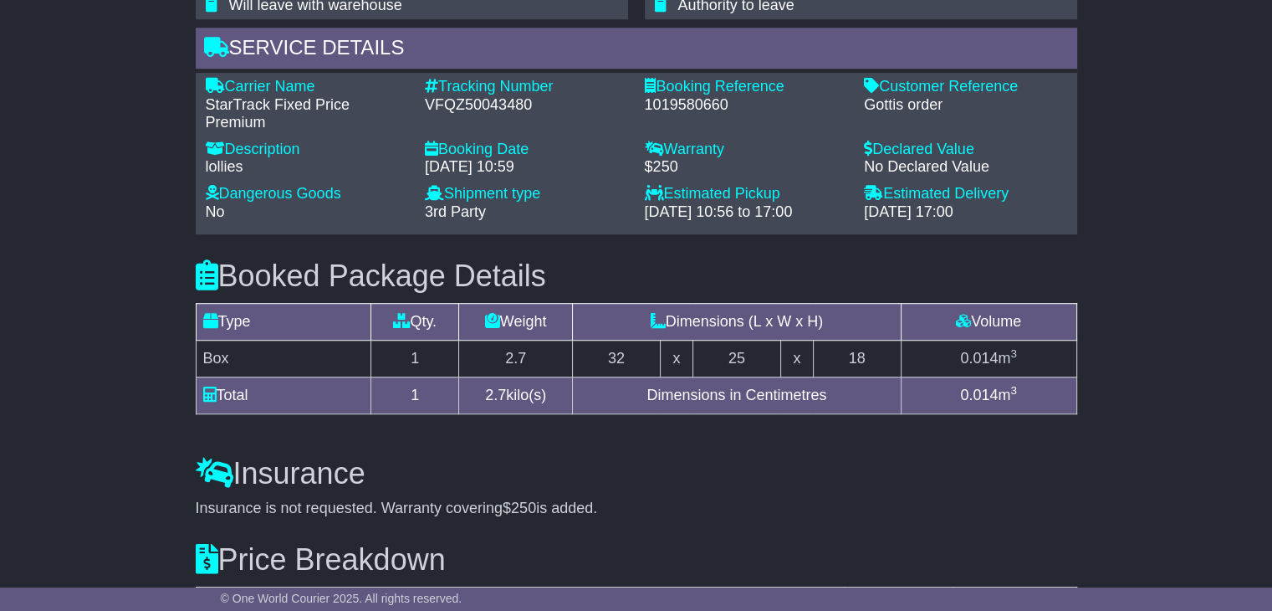
click at [472, 105] on div "VFQZ50043480" at bounding box center [526, 105] width 203 height 18
copy div "VFQZ50043480"
drag, startPoint x: 264, startPoint y: 120, endPoint x: 228, endPoint y: 78, distance: 55.7
click at [228, 78] on div "Carrier Name - StarTrack Fixed Price Premium" at bounding box center [307, 105] width 220 height 54
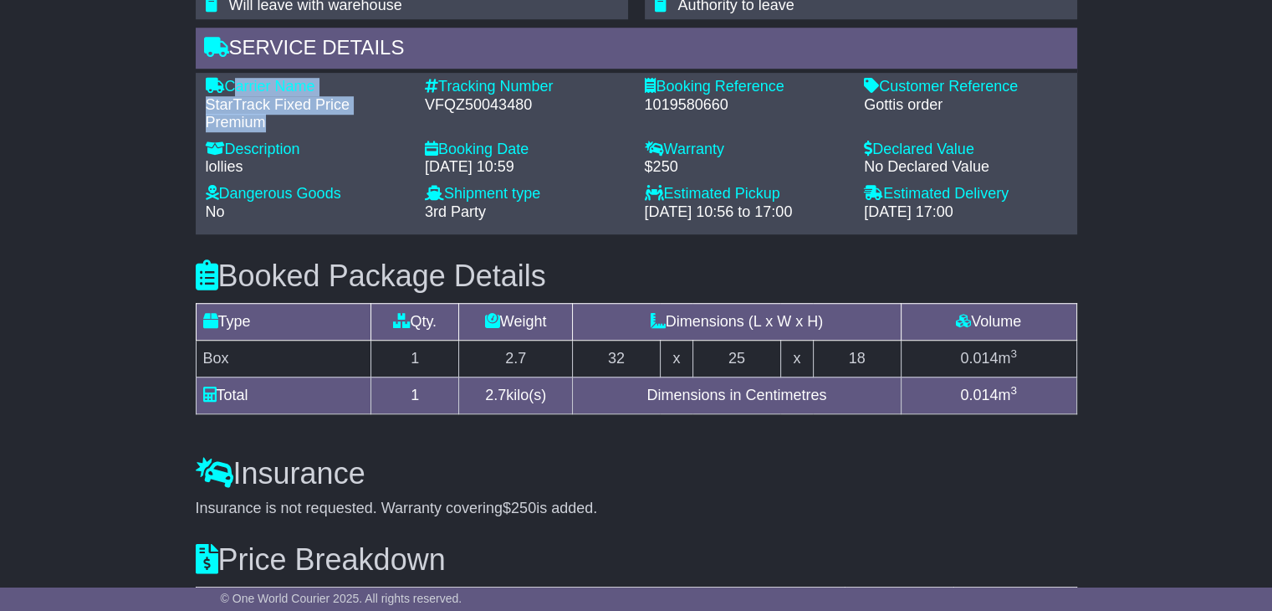
copy div "Carrier Name - StarTrack Fixed Price Premium"
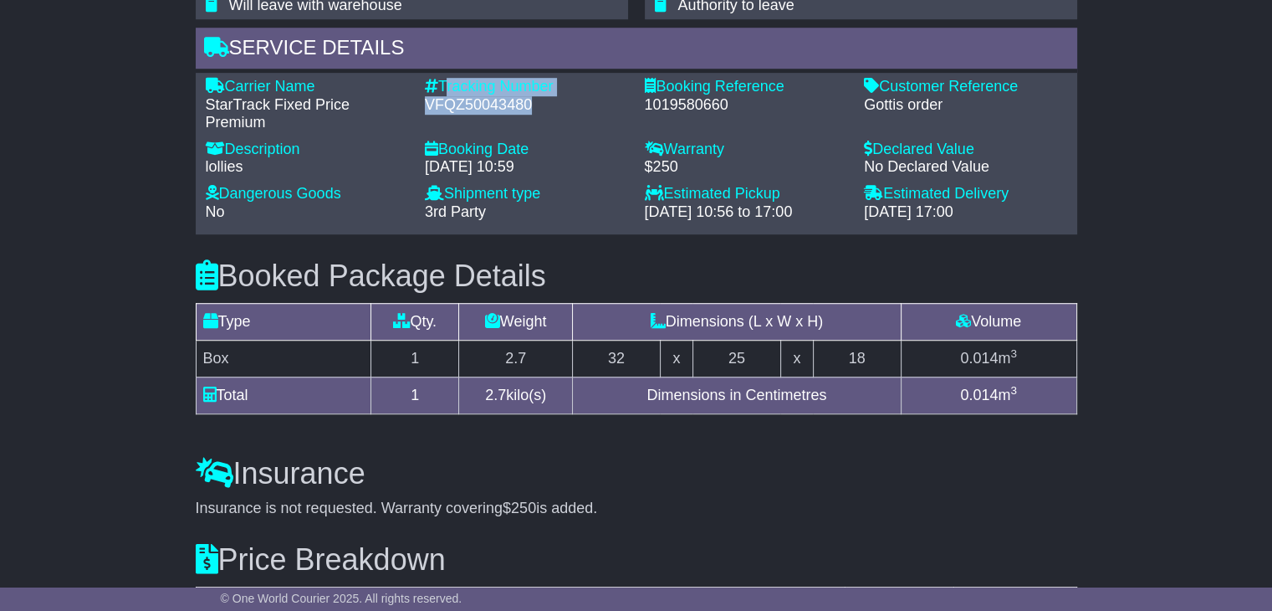
drag, startPoint x: 532, startPoint y: 101, endPoint x: 442, endPoint y: 77, distance: 92.7
click at [442, 78] on div "Tracking Number - VFQZ50043480" at bounding box center [527, 105] width 220 height 54
copy div "Tracking Number - VFQZ50043480"
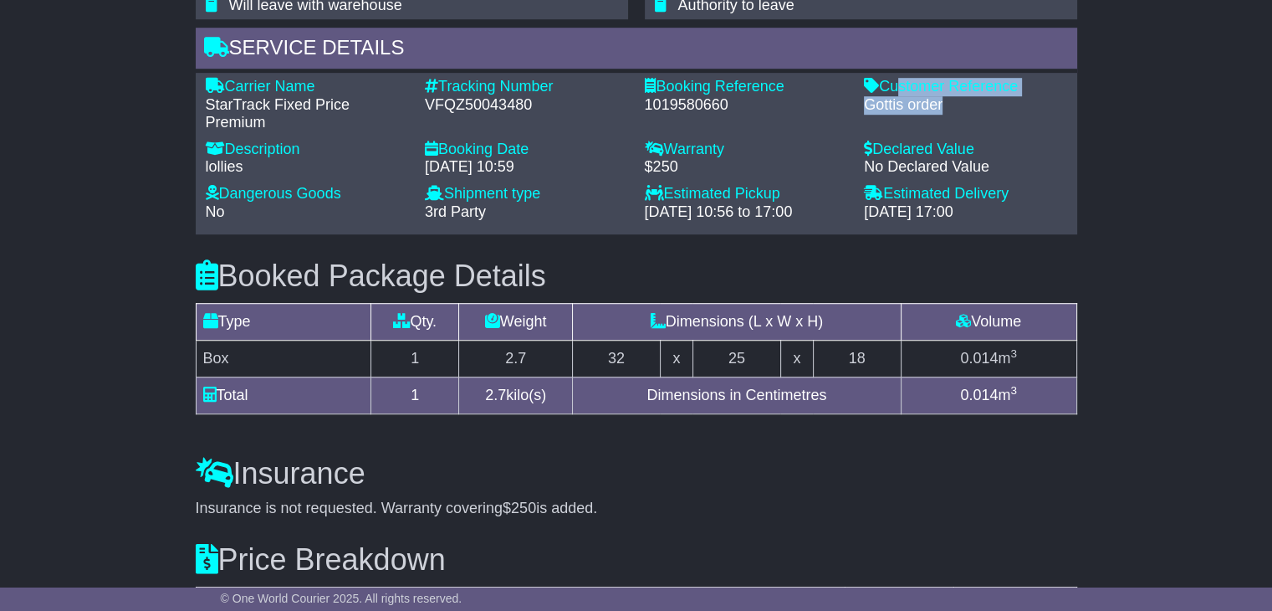
drag, startPoint x: 943, startPoint y: 101, endPoint x: 888, endPoint y: 88, distance: 56.0
click at [888, 88] on div "Customer Reference - Gottis order" at bounding box center [966, 105] width 220 height 54
drag, startPoint x: 886, startPoint y: 88, endPoint x: 938, endPoint y: 102, distance: 54.6
click at [938, 102] on div "Customer Reference - Gottis order" at bounding box center [966, 105] width 220 height 54
drag, startPoint x: 940, startPoint y: 103, endPoint x: 887, endPoint y: 88, distance: 55.6
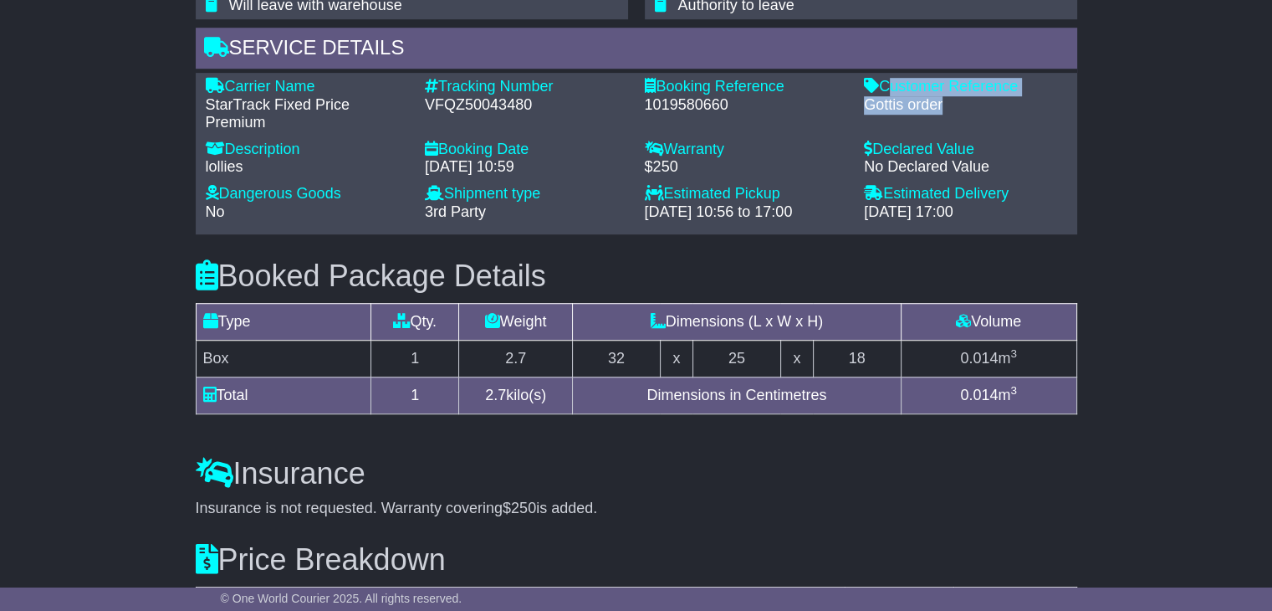
click at [887, 88] on div "Customer Reference - Gottis order" at bounding box center [966, 105] width 220 height 54
copy div "Customer Reference - Gottis order"
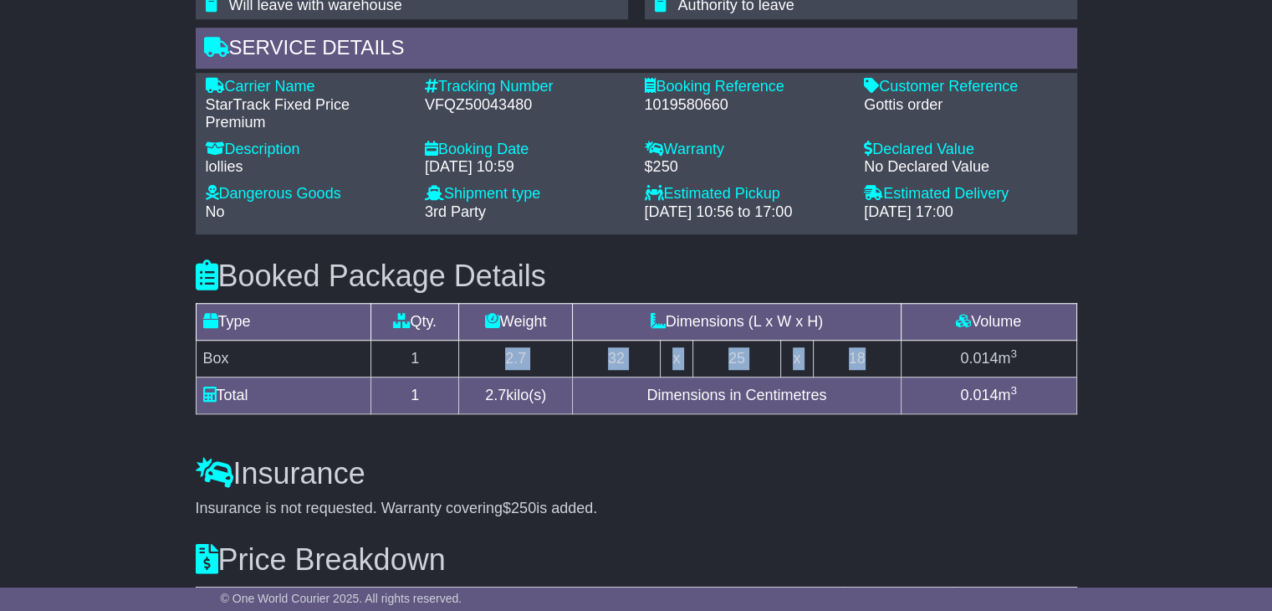
drag, startPoint x: 877, startPoint y: 355, endPoint x: 442, endPoint y: 351, distance: 434.1
click at [437, 355] on tr "Box 1 2.7 32 x 25 x 18 0.014 m 3" at bounding box center [636, 358] width 881 height 37
click at [444, 351] on td "1" at bounding box center [415, 358] width 88 height 37
drag, startPoint x: 204, startPoint y: 361, endPoint x: 867, endPoint y: 365, distance: 662.5
click at [867, 365] on tr "Box 1 2.7 32 x 25 x 18 0.014 m 3" at bounding box center [636, 358] width 881 height 37
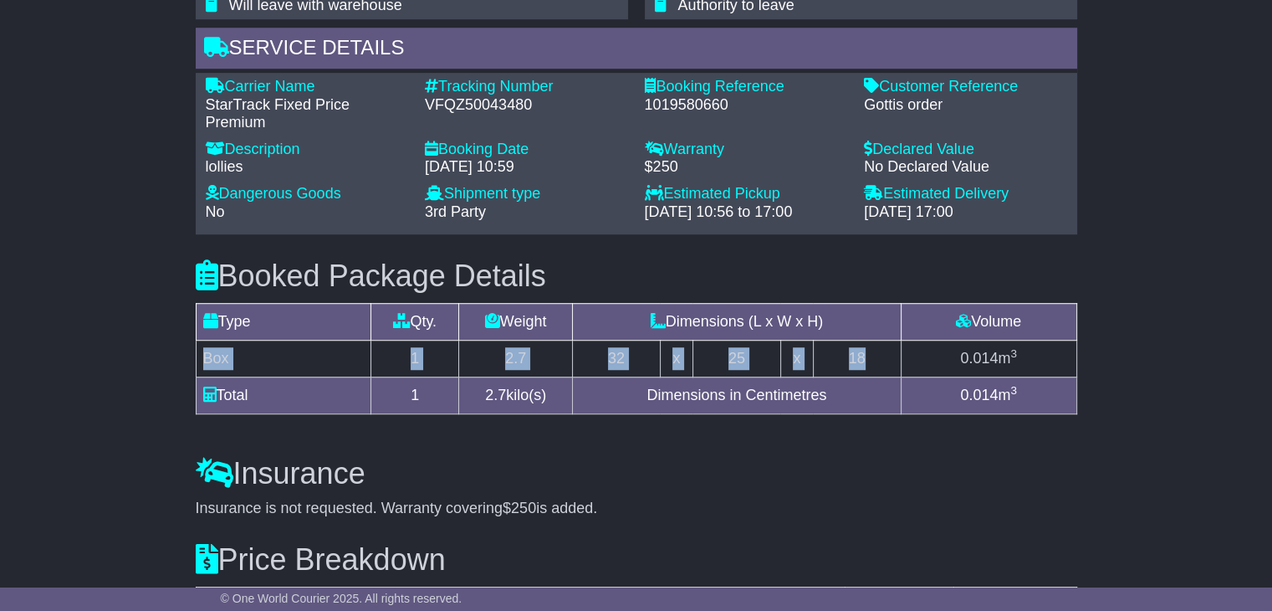
copy tr "Box 1 2.7 32 x 25 x 18"
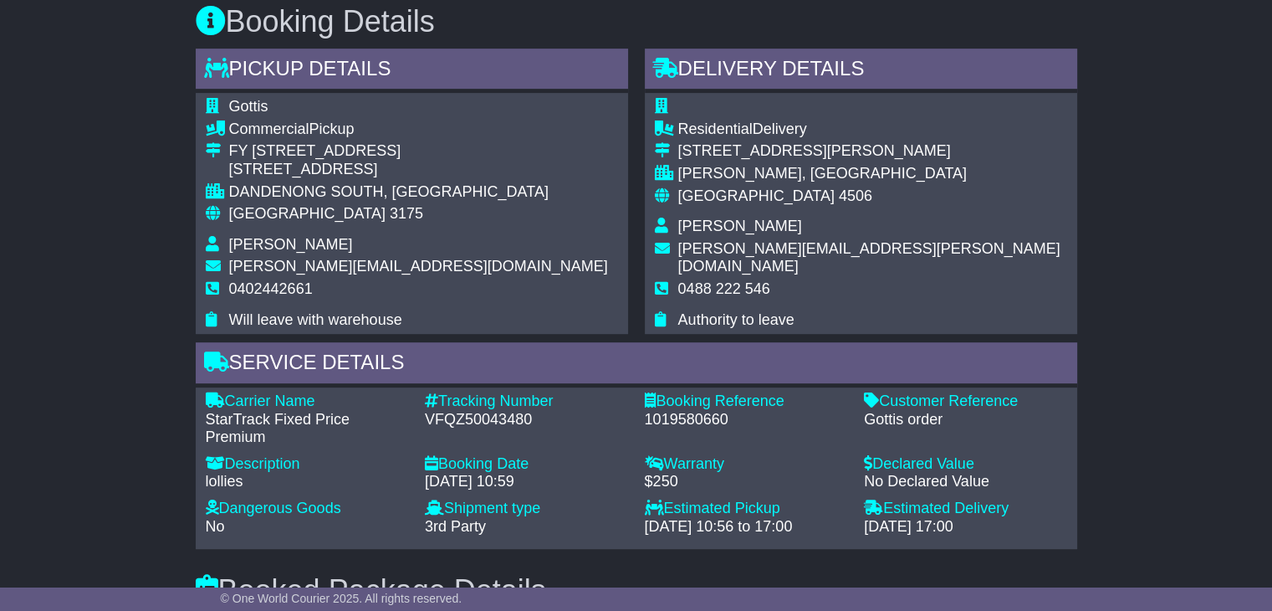
scroll to position [836, 0]
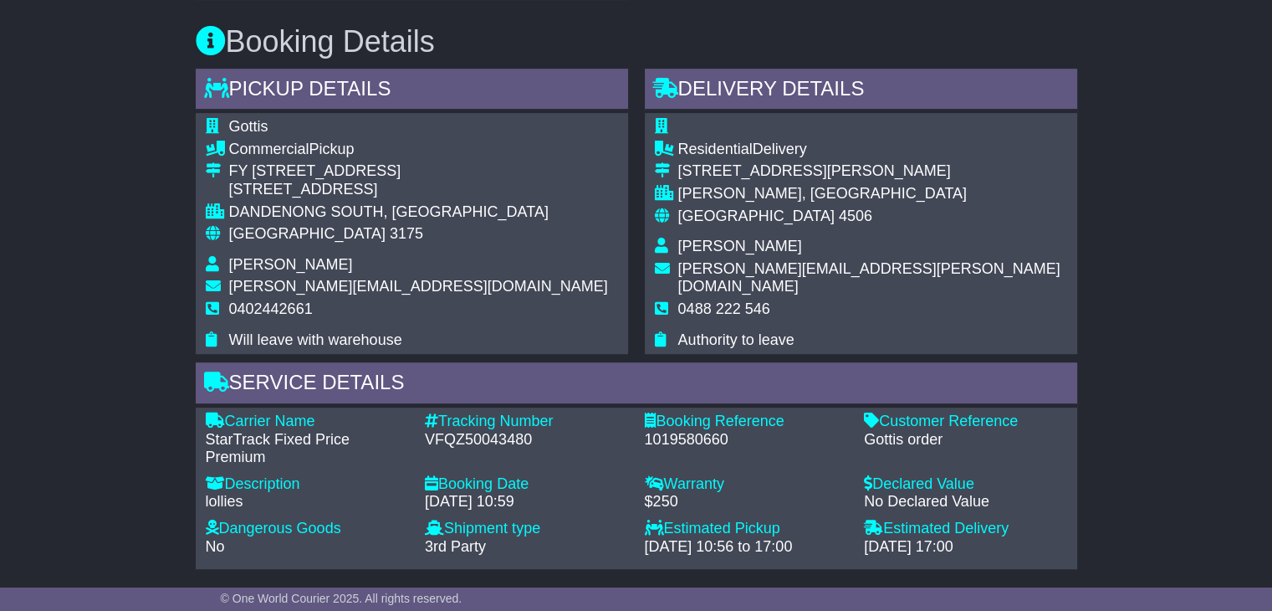
click at [726, 255] on td "Brianna Monteith" at bounding box center [872, 249] width 389 height 23
click at [727, 239] on span "Brianna Monteith" at bounding box center [740, 246] width 124 height 17
copy tbody "Brianna Monteith"
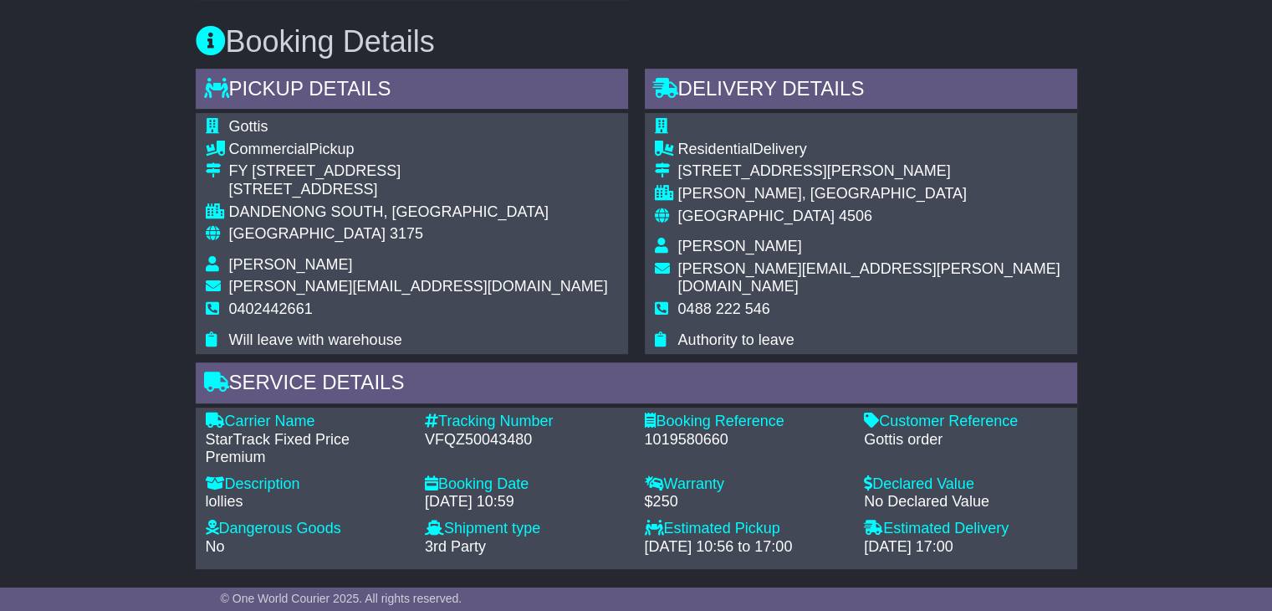
click at [722, 300] on span "0488 222 546" at bounding box center [724, 308] width 92 height 17
copy tbody "0488 222 546"
click at [254, 229] on span "Australia" at bounding box center [307, 233] width 156 height 17
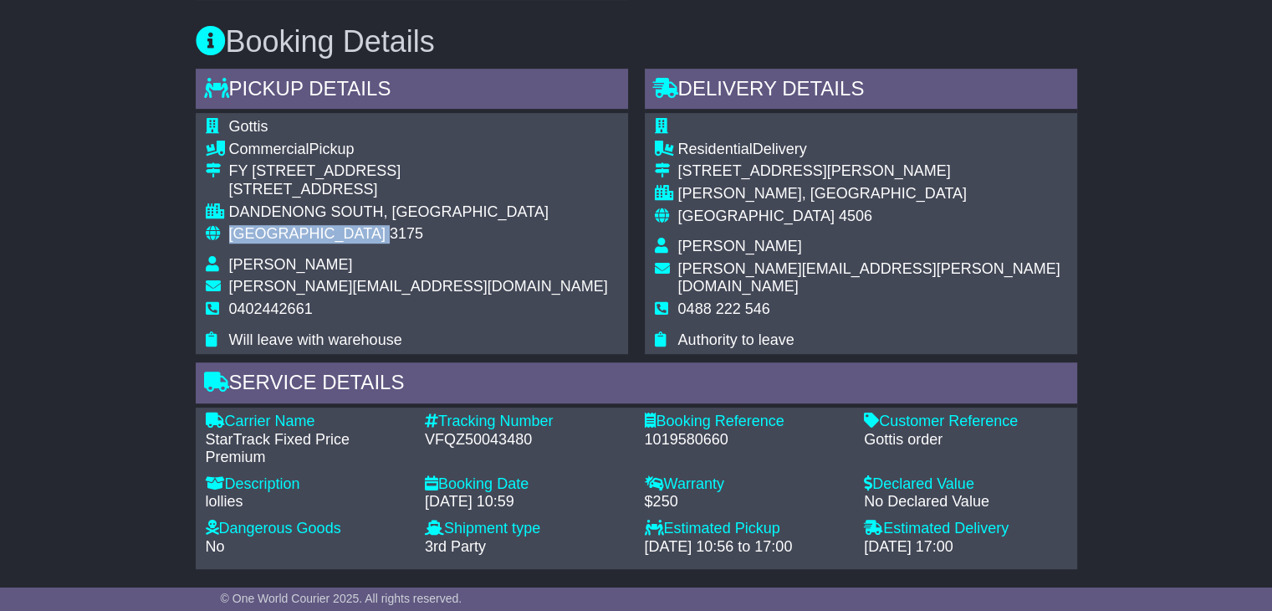
click at [254, 229] on span "Australia" at bounding box center [307, 233] width 156 height 17
copy tbody "Australia 3175"
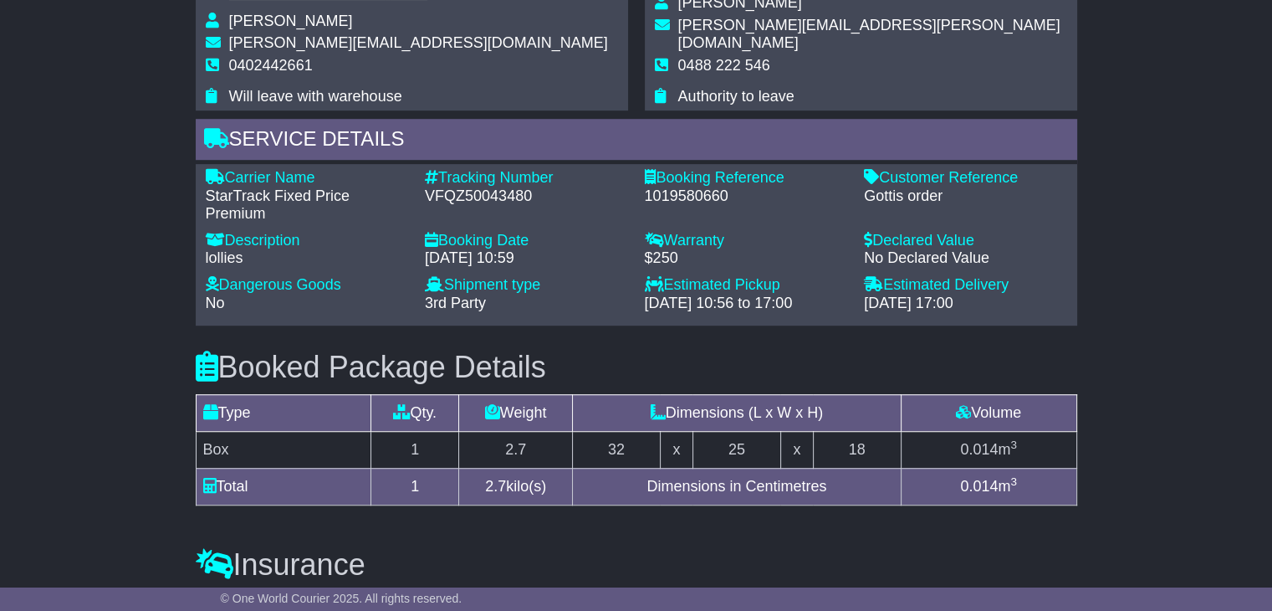
scroll to position [913, 0]
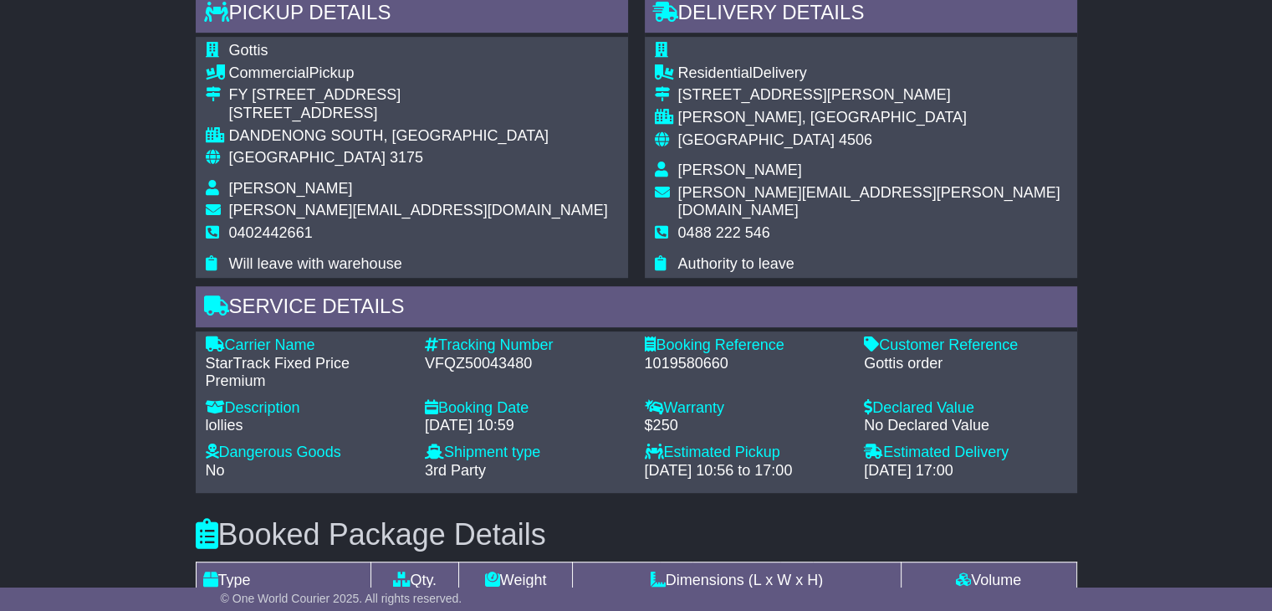
click at [719, 141] on span "Australia" at bounding box center [756, 139] width 156 height 17
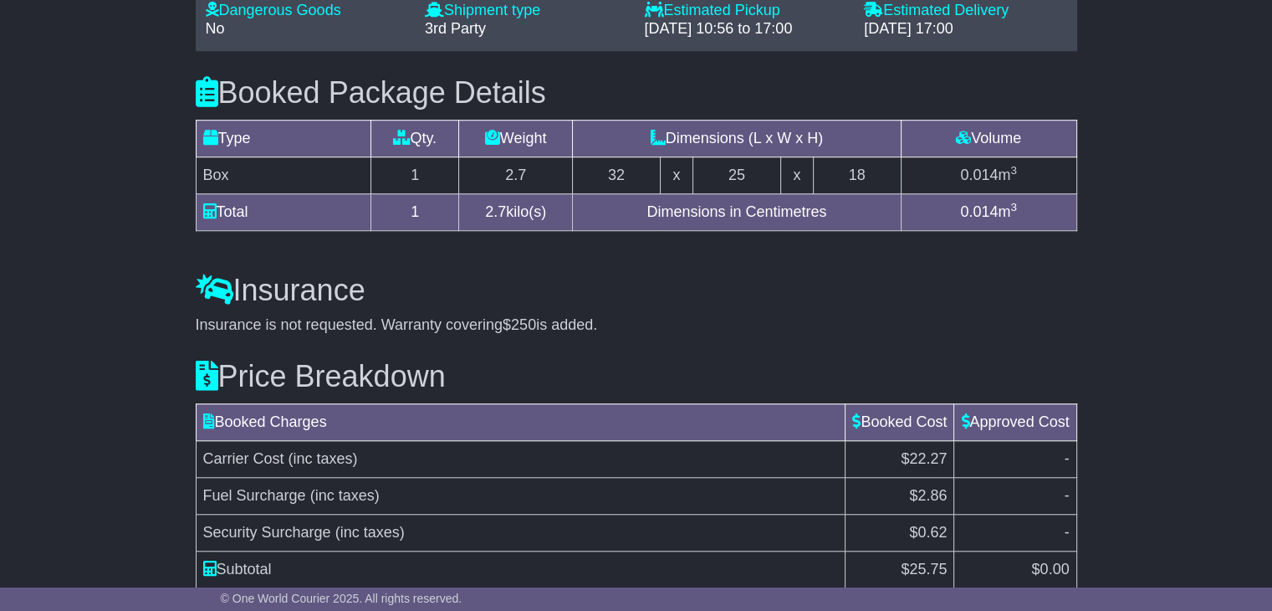
scroll to position [1498, 0]
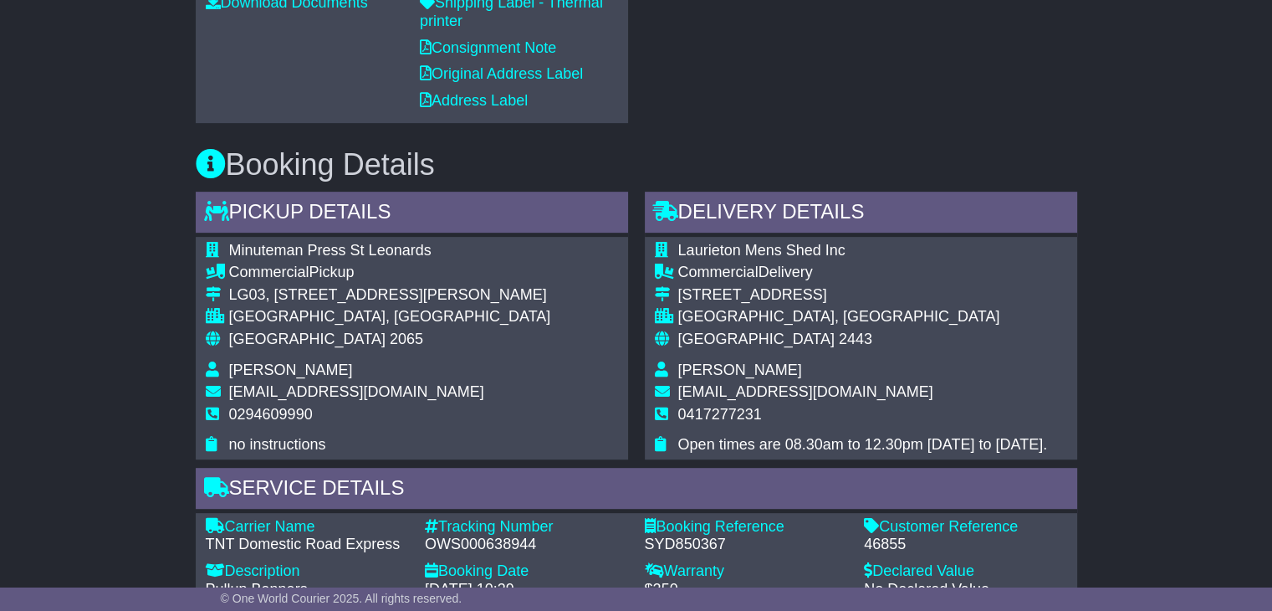
scroll to position [836, 0]
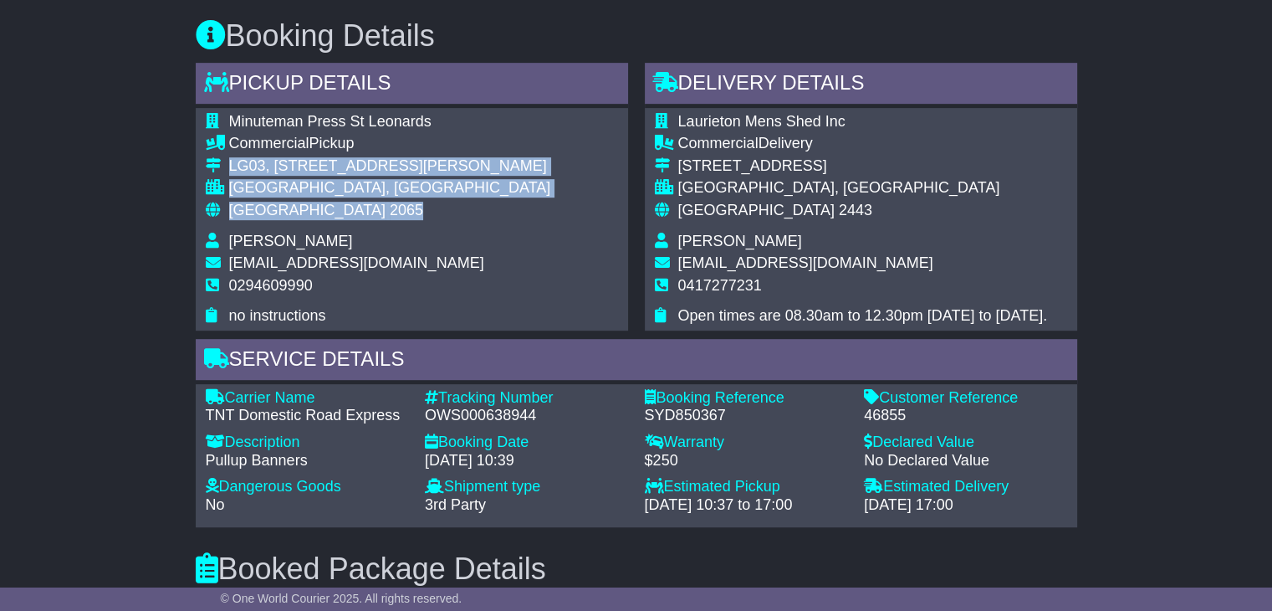
drag, startPoint x: 277, startPoint y: 202, endPoint x: 225, endPoint y: 155, distance: 69.9
click at [225, 155] on tbody "Minuteman Press St Leonards Commercial Pickup [STREET_ADDRESS][PERSON_NAME] [GE…" at bounding box center [378, 219] width 345 height 212
copy tbody "LG03, [STREET_ADDRESS][PERSON_NAME]"
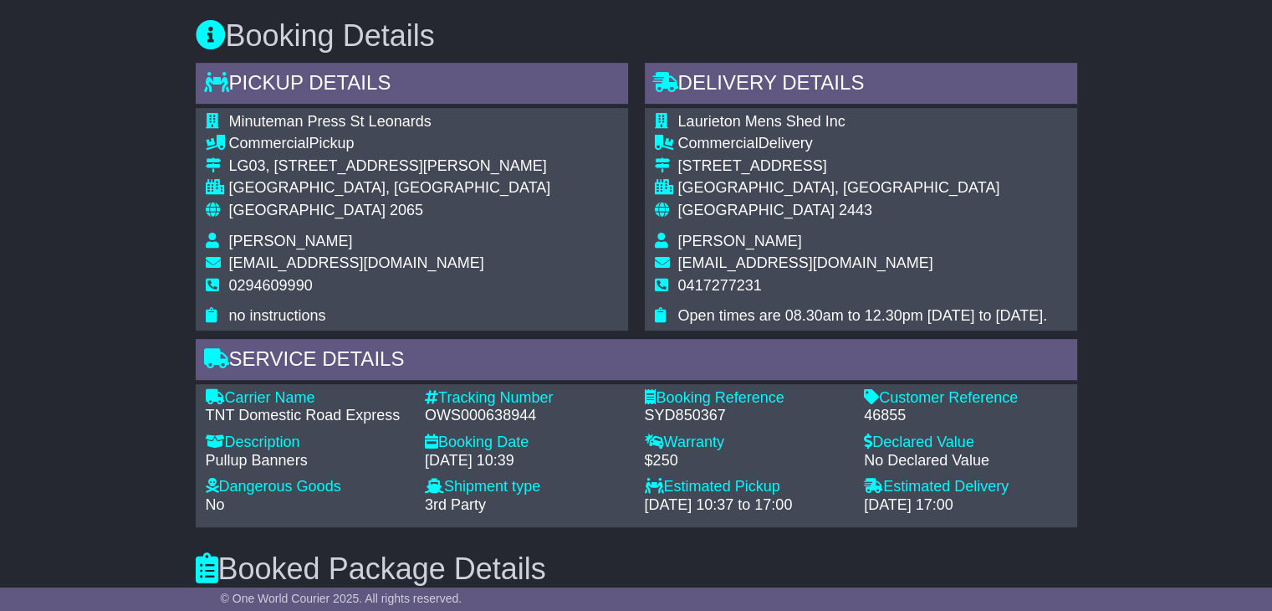
click at [271, 284] on span "0294609990" at bounding box center [271, 285] width 84 height 17
click at [255, 284] on span "0294609990" at bounding box center [271, 285] width 84 height 17
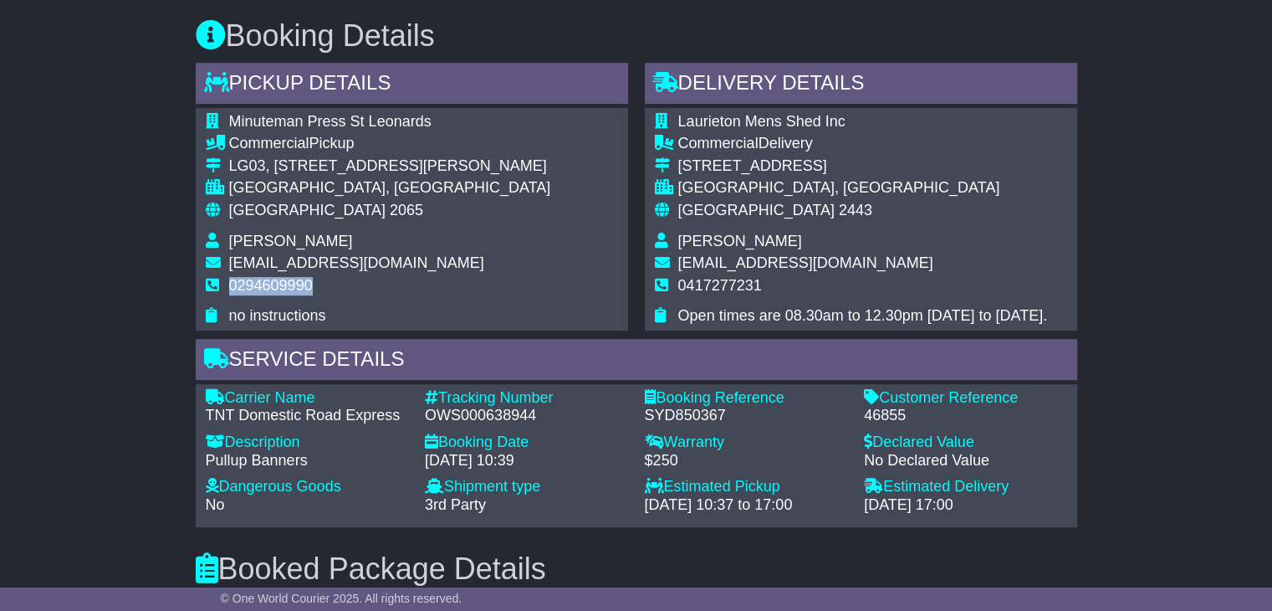
copy span "0294609990"
click at [255, 282] on span "0294609990" at bounding box center [271, 285] width 84 height 17
click at [476, 414] on div "OWS000638944" at bounding box center [526, 416] width 203 height 18
click at [476, 413] on div "OWS000638944" at bounding box center [526, 416] width 203 height 18
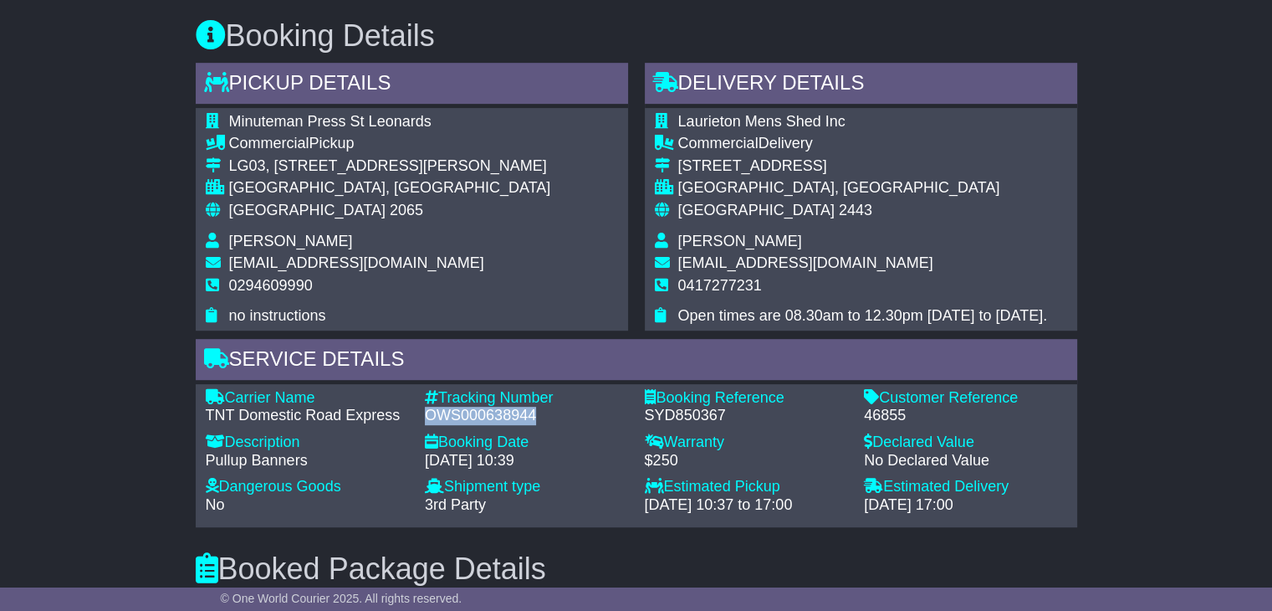
copy div "OWS000638944"
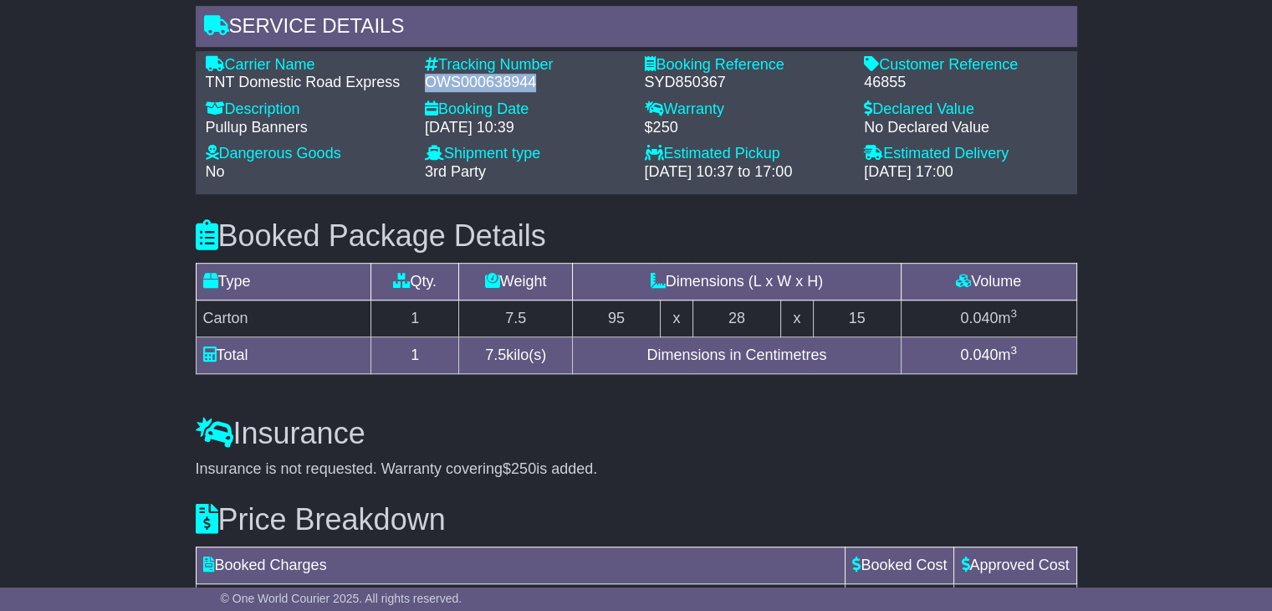
scroll to position [1171, 0]
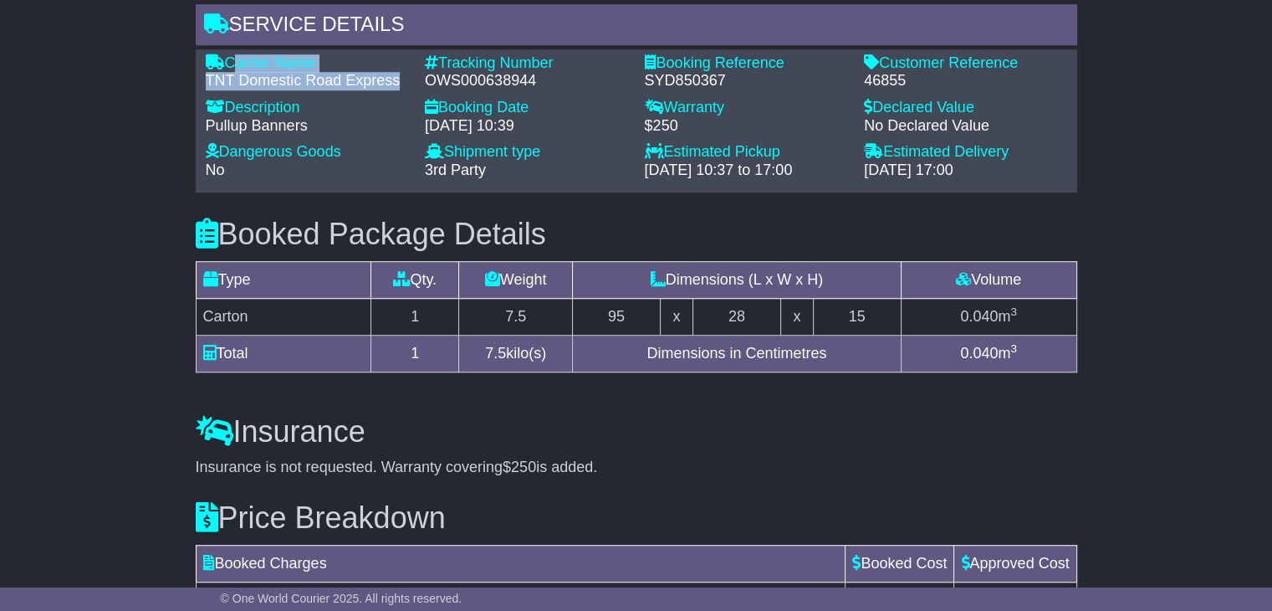
drag, startPoint x: 401, startPoint y: 80, endPoint x: 232, endPoint y: 59, distance: 170.4
click at [232, 59] on div "Carrier Name - TNT Domestic Road Express" at bounding box center [307, 72] width 220 height 36
copy div "Carrier Name - TNT Domestic Road Express"
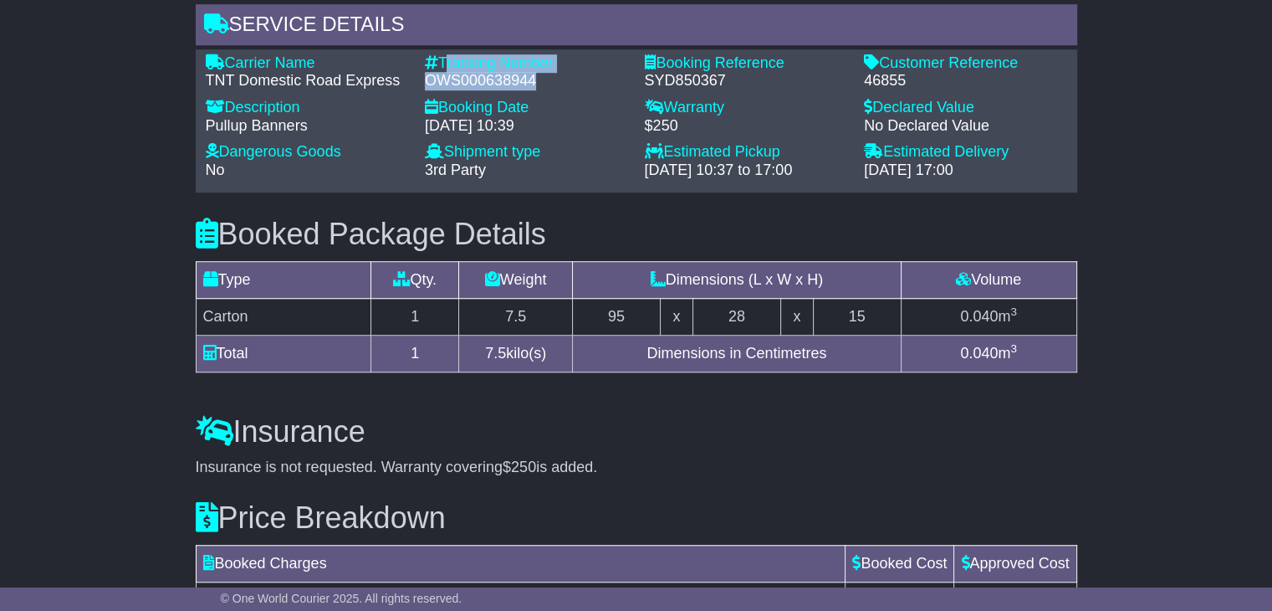
drag, startPoint x: 535, startPoint y: 81, endPoint x: 442, endPoint y: 54, distance: 97.7
click at [442, 54] on div "Tracking Number - OWS000638944" at bounding box center [527, 72] width 220 height 36
copy div "Tracking Number - OWS000638944"
drag, startPoint x: 909, startPoint y: 79, endPoint x: 897, endPoint y: 74, distance: 12.4
click at [900, 77] on div "46855" at bounding box center [965, 81] width 203 height 18
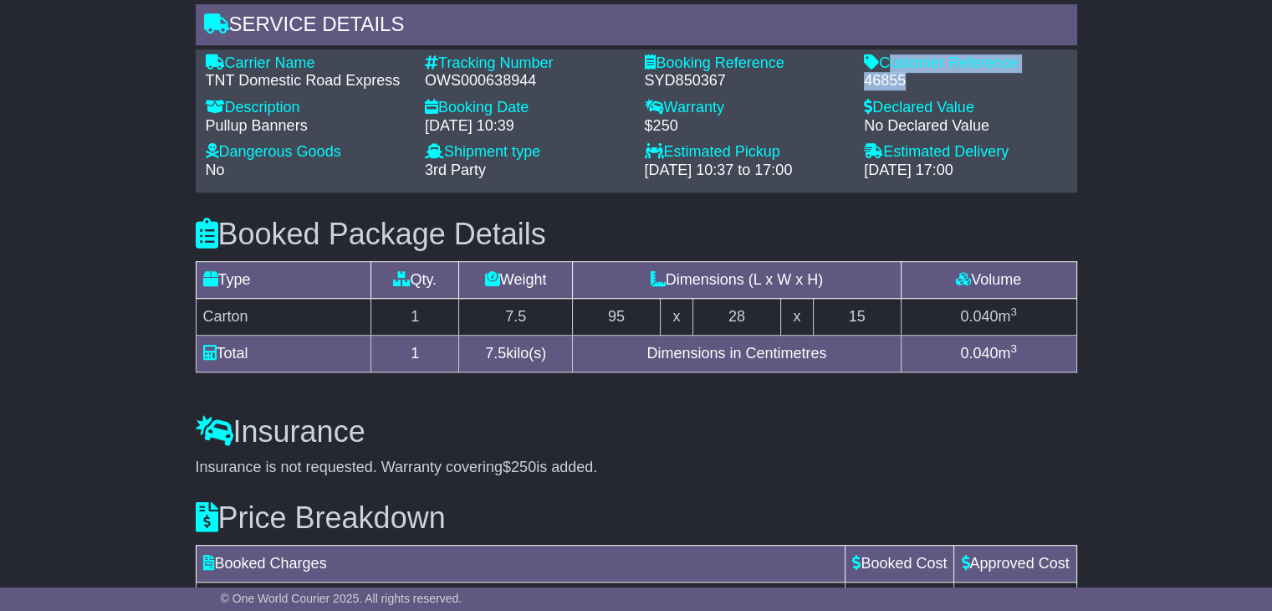
drag, startPoint x: 884, startPoint y: 61, endPoint x: 913, endPoint y: 76, distance: 32.9
click at [913, 76] on div "Customer Reference - 46855" at bounding box center [966, 72] width 220 height 36
copy div "Customer Reference - 46855"
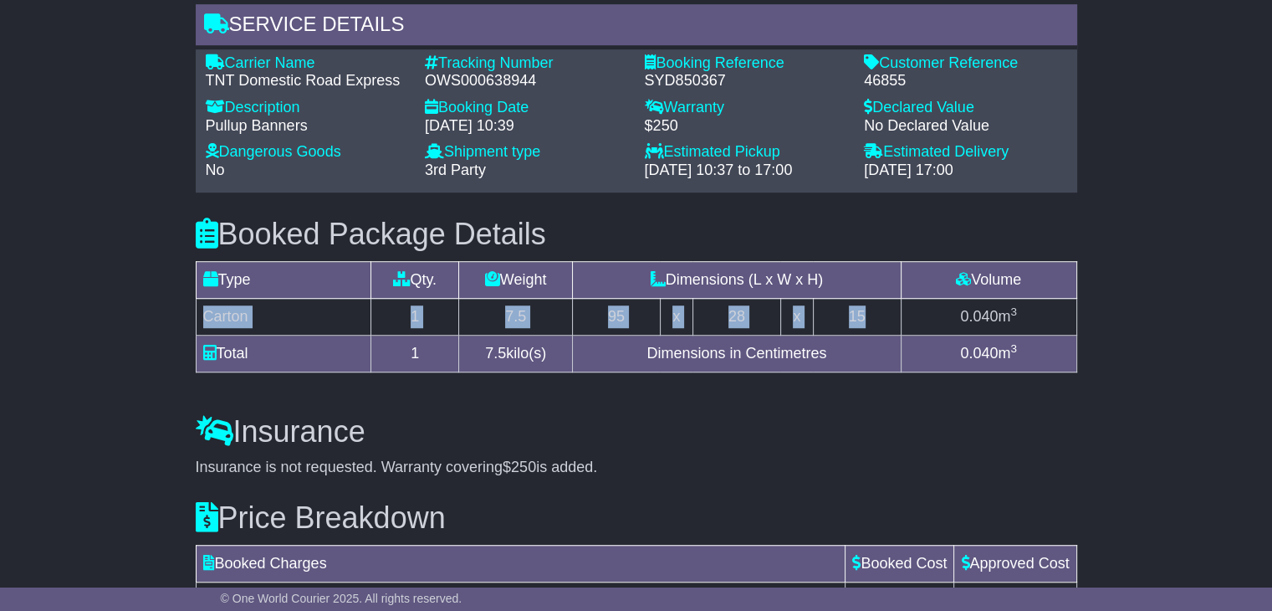
drag, startPoint x: 875, startPoint y: 307, endPoint x: 205, endPoint y: 309, distance: 670.0
click at [205, 309] on tr "Carton 1 7.5 95 x 28 x 15 0.040 m 3" at bounding box center [636, 317] width 881 height 37
copy tr "Carton 1 7.5 95 x 28 x 15"
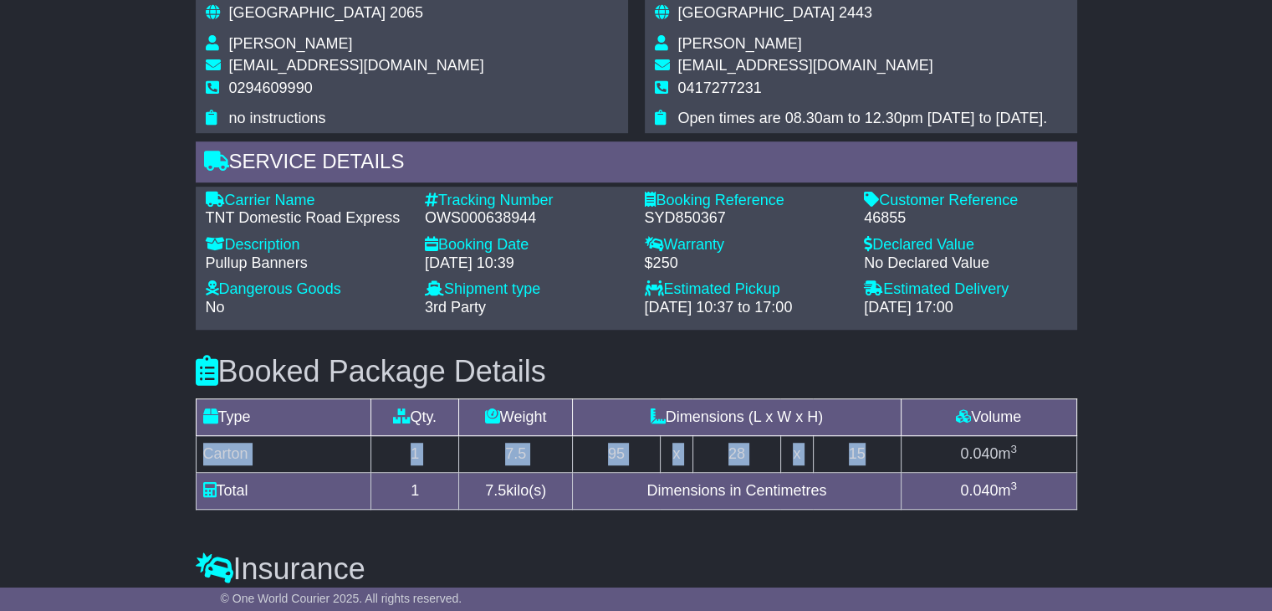
scroll to position [920, 0]
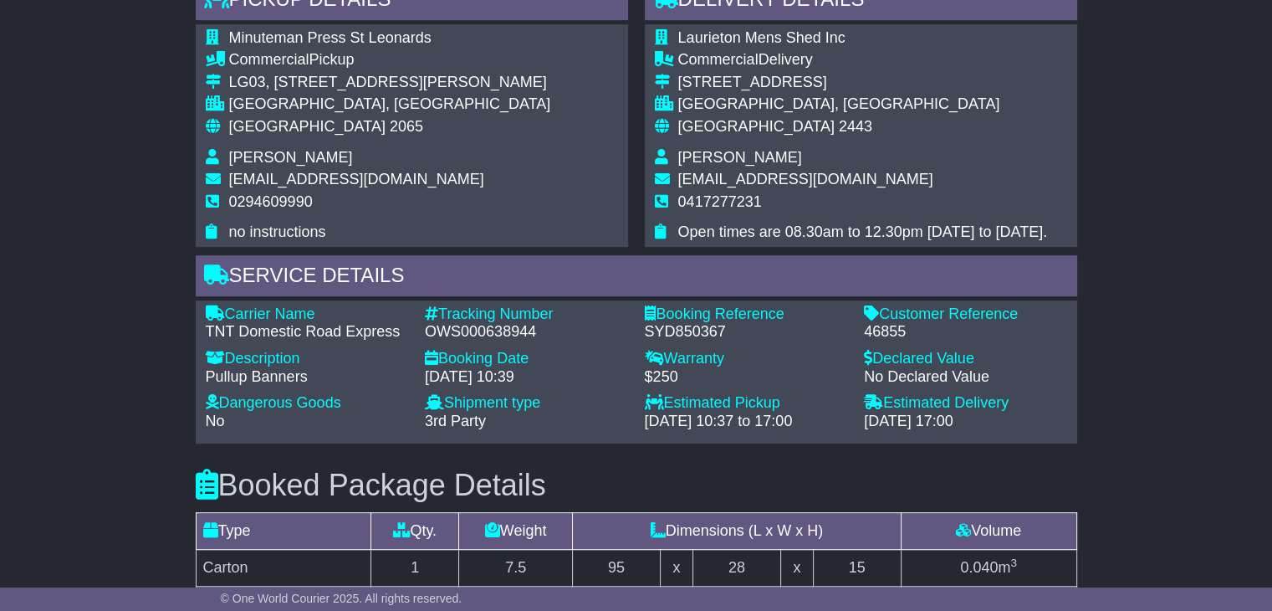
click at [725, 161] on span "Richard Curry" at bounding box center [740, 157] width 124 height 17
copy tbody "Richard Curry"
click at [702, 199] on span "0417277231" at bounding box center [720, 201] width 84 height 17
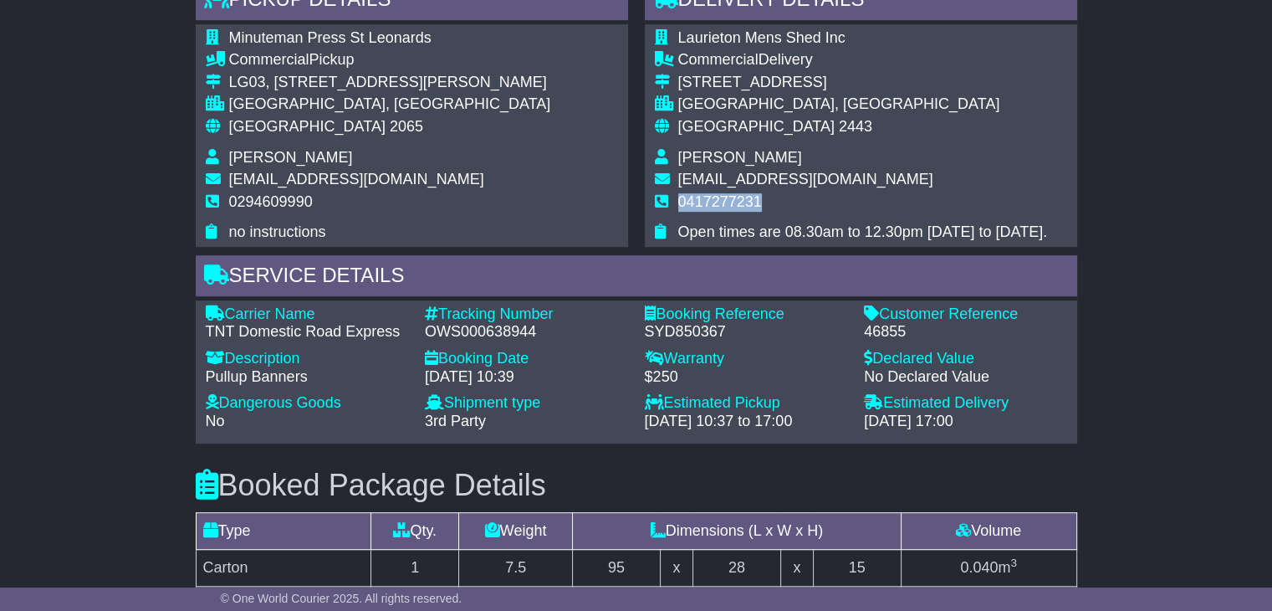
click at [702, 199] on span "0417277231" at bounding box center [720, 201] width 84 height 17
copy tbody "0417277231"
click at [289, 125] on div "Australia 2065" at bounding box center [390, 127] width 322 height 18
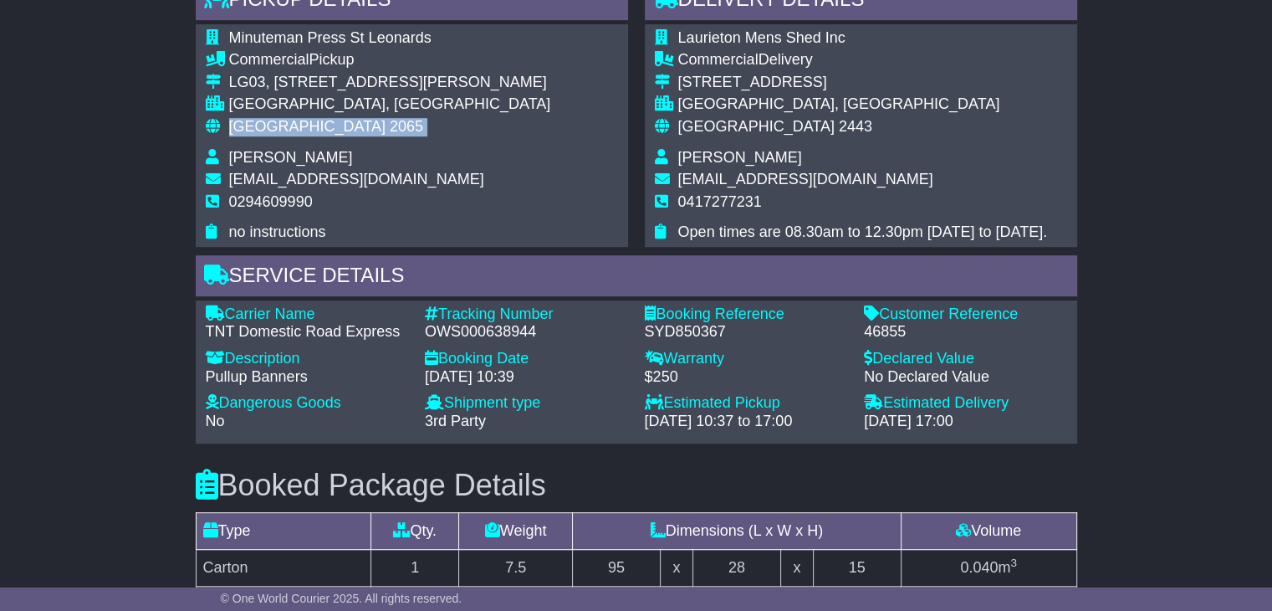
click at [289, 125] on div "Australia 2065" at bounding box center [390, 127] width 322 height 18
copy tbody "Australia 2065"
click at [839, 131] on span "2443" at bounding box center [855, 126] width 33 height 17
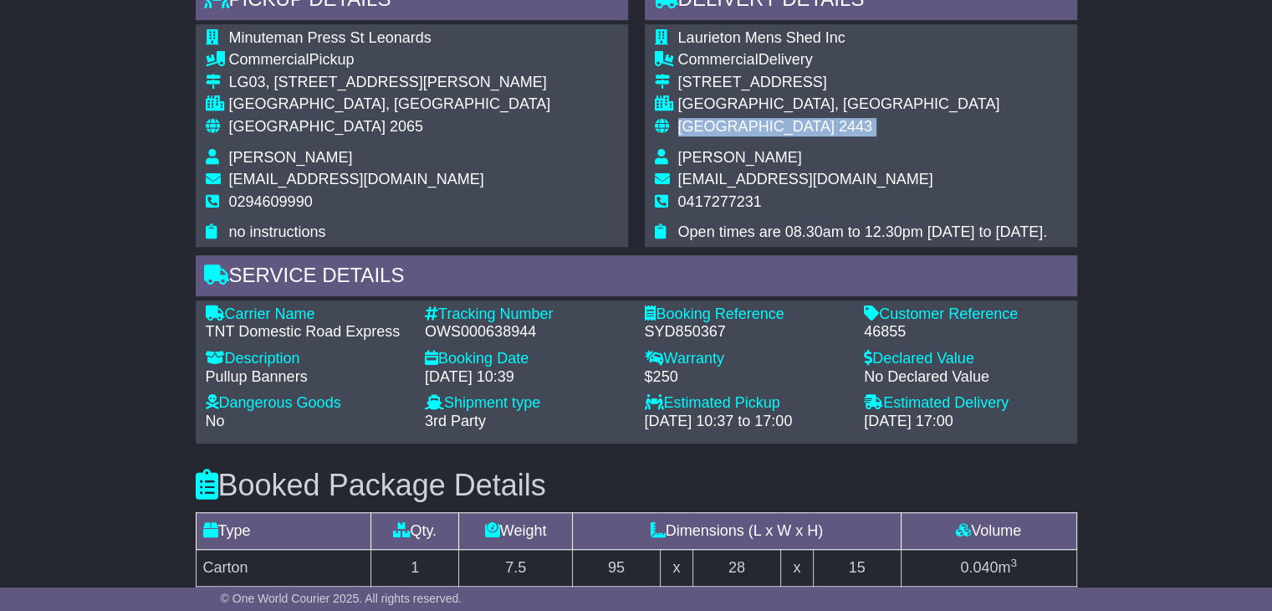
click at [839, 131] on span "2443" at bounding box center [855, 126] width 33 height 17
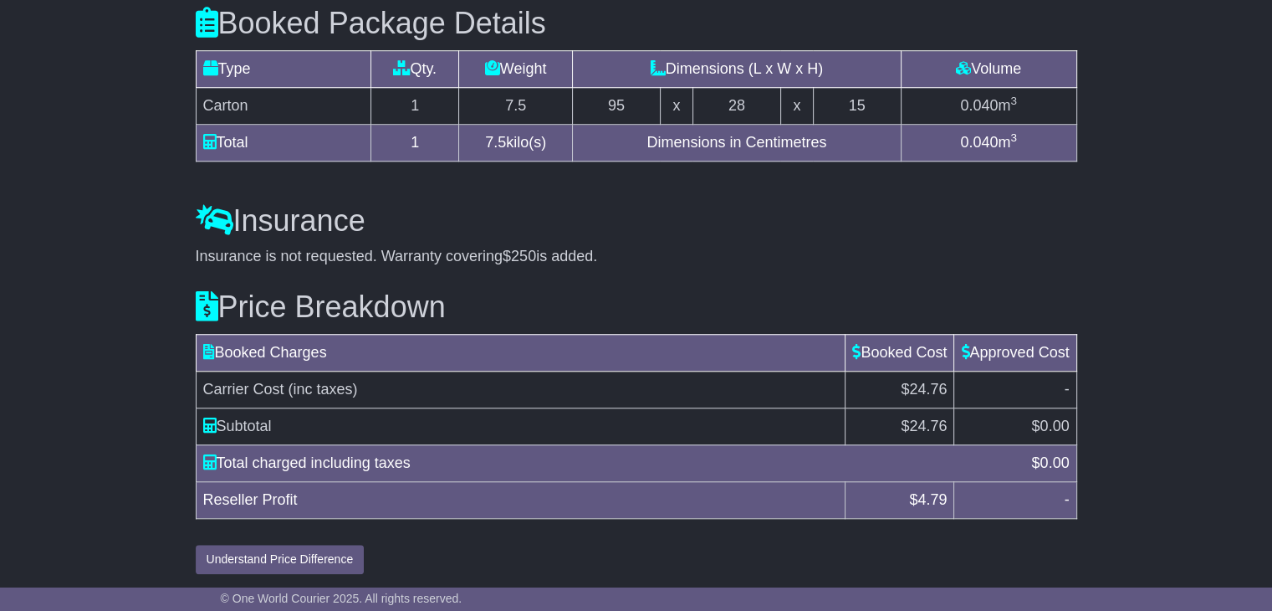
scroll to position [1383, 0]
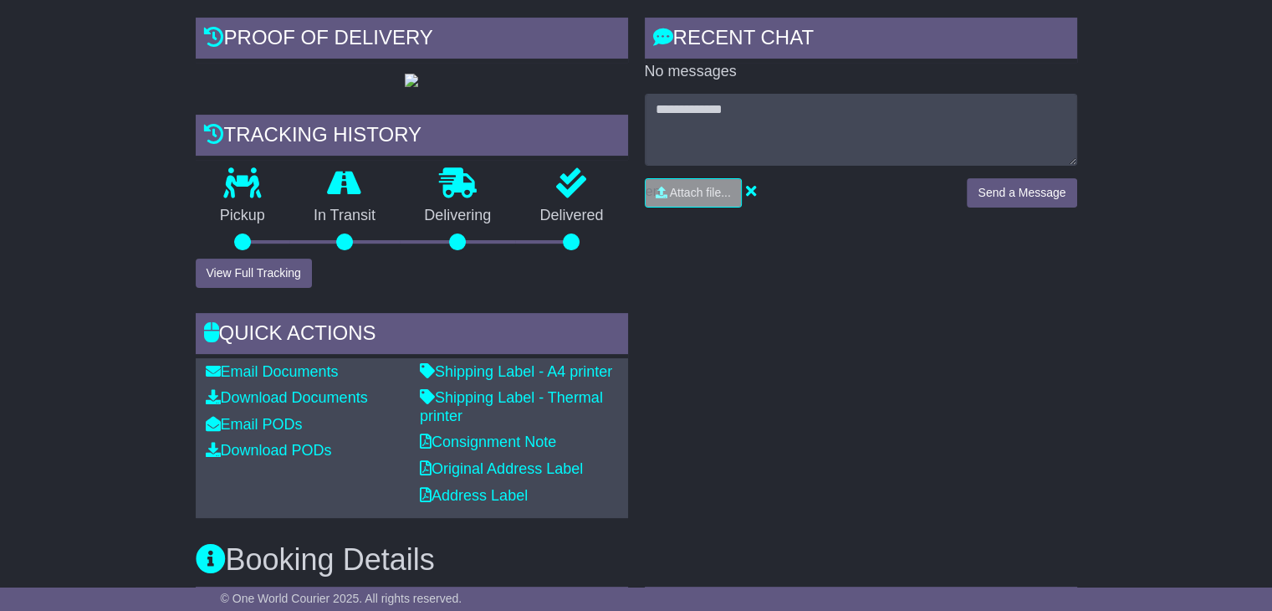
scroll to position [586, 0]
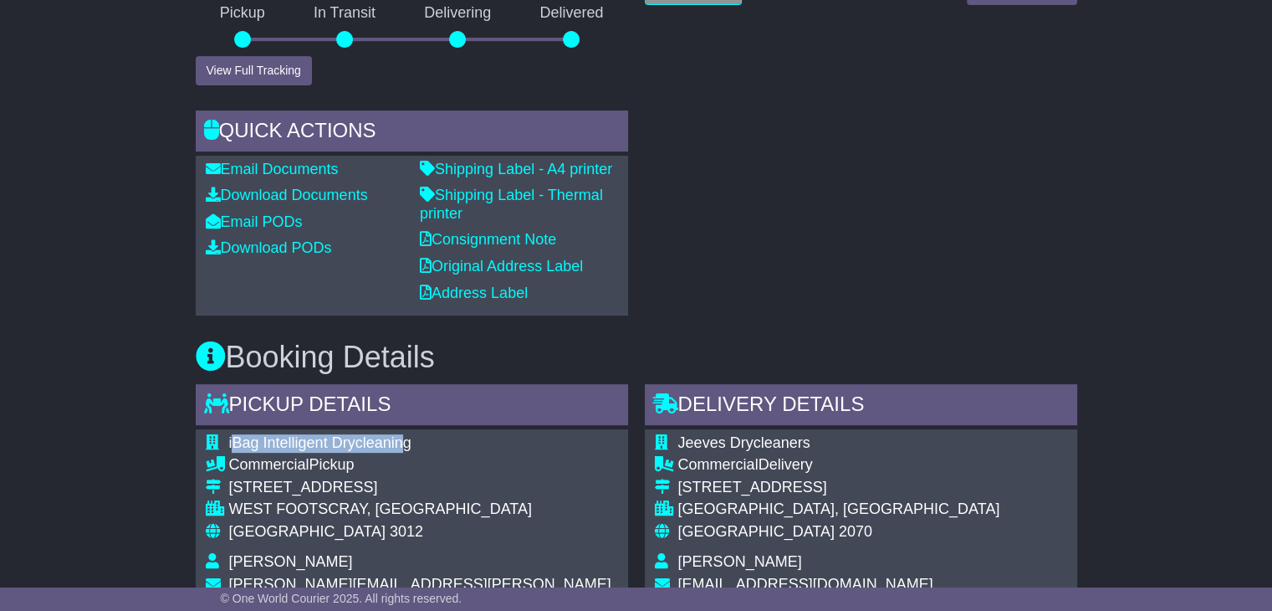
drag, startPoint x: 405, startPoint y: 446, endPoint x: 234, endPoint y: 440, distance: 170.7
click at [234, 440] on span "iBag Intelligent Drycleaning" at bounding box center [320, 442] width 182 height 17
click at [422, 439] on div "iBag Intelligent Drycleaning Commercial Pickup [STREET_ADDRESS] [GEOGRAPHIC_DAT…" at bounding box center [412, 549] width 432 height 241
drag, startPoint x: 408, startPoint y: 439, endPoint x: 182, endPoint y: 432, distance: 226.0
click at [182, 432] on div "Email Download Tracking Pricing Insurance" at bounding box center [636, 584] width 1272 height 1763
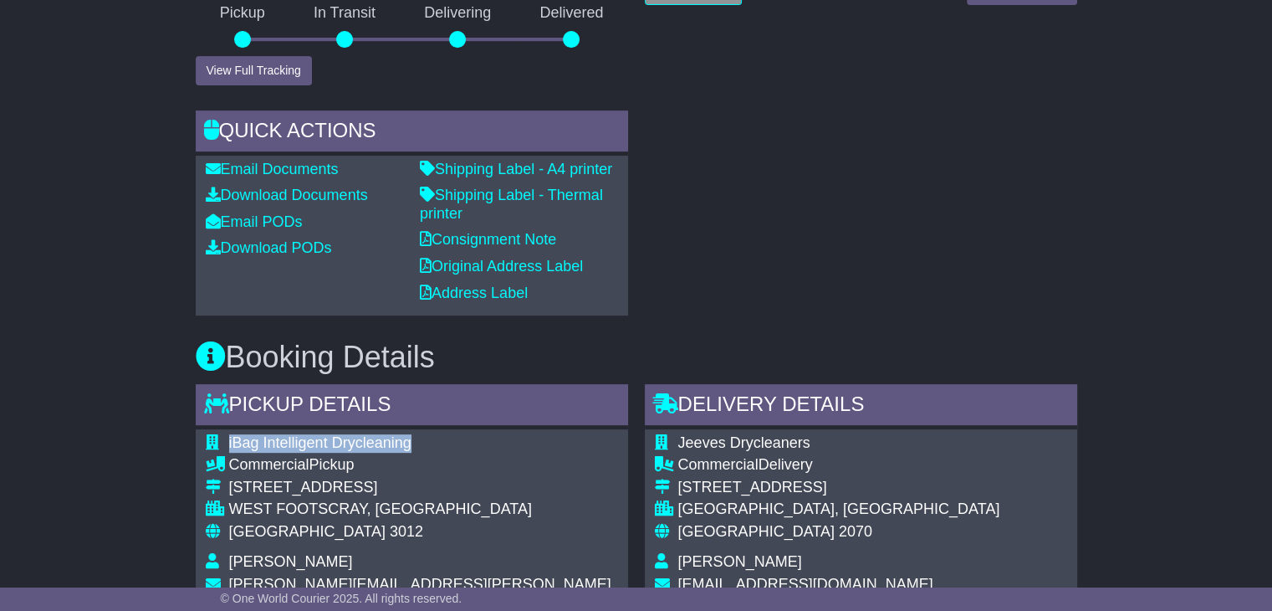
copy div "iBag Intelligent Drycleaning"
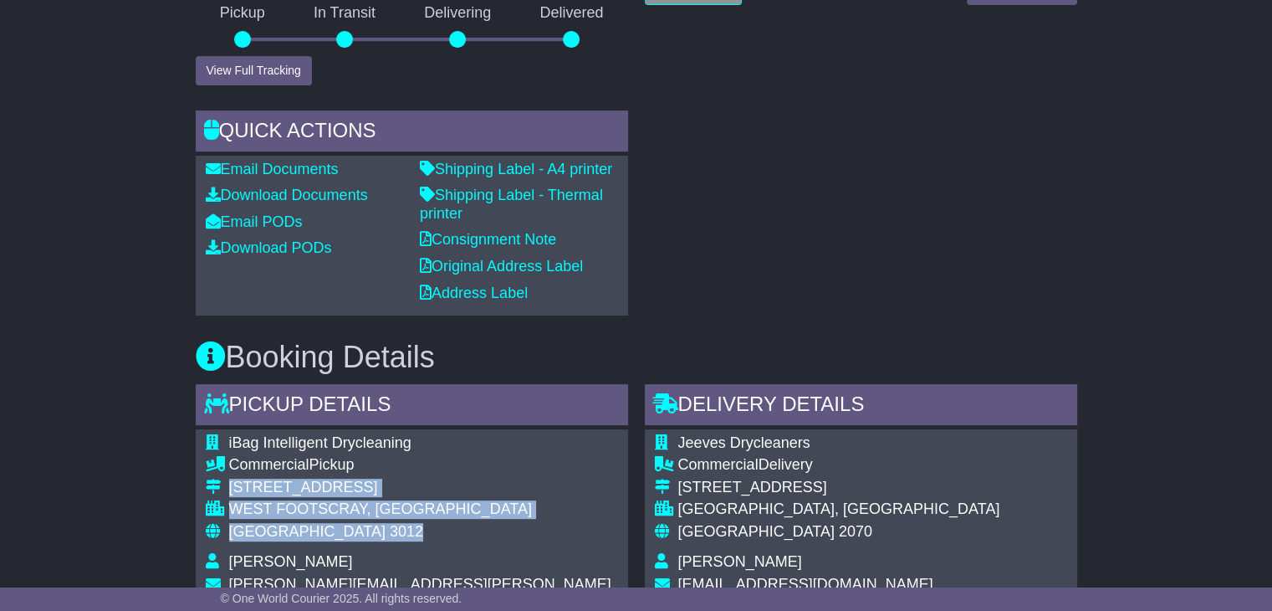
drag, startPoint x: 345, startPoint y: 540, endPoint x: 228, endPoint y: 486, distance: 129.1
click at [228, 486] on tbody "iBag Intelligent Drycleaning Commercial Pickup [STREET_ADDRESS] [GEOGRAPHIC_DAT…" at bounding box center [412, 549] width 412 height 231
copy tbody "[STREET_ADDRESS]"
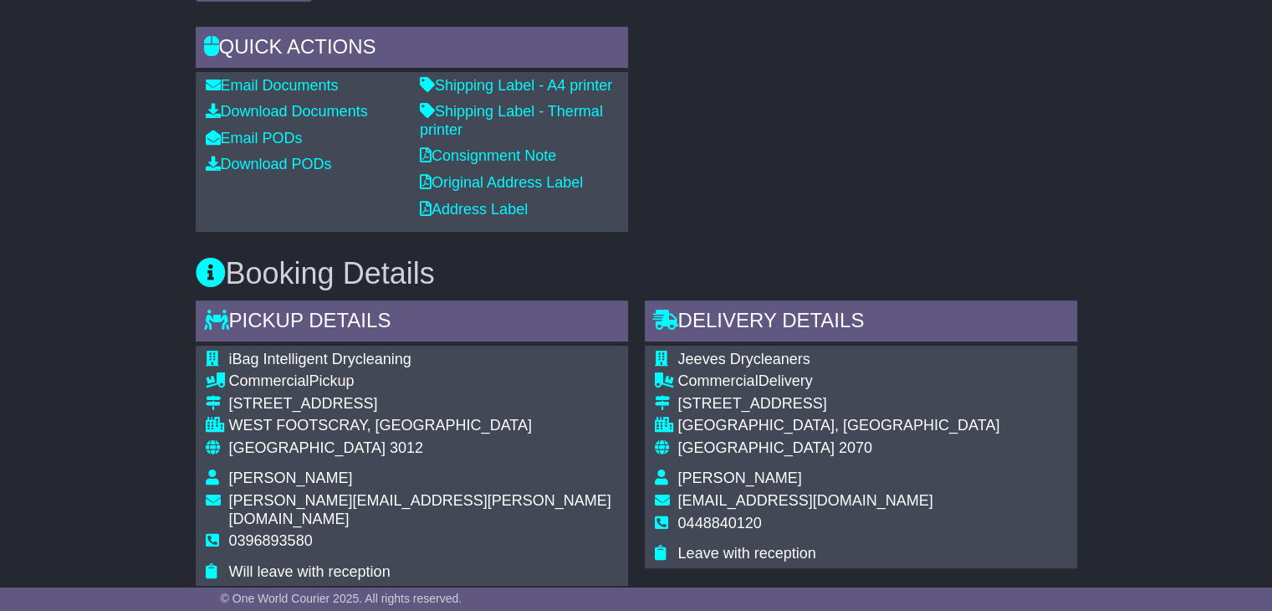
click at [268, 532] on span "0396893580" at bounding box center [271, 540] width 84 height 17
copy span "0396893580"
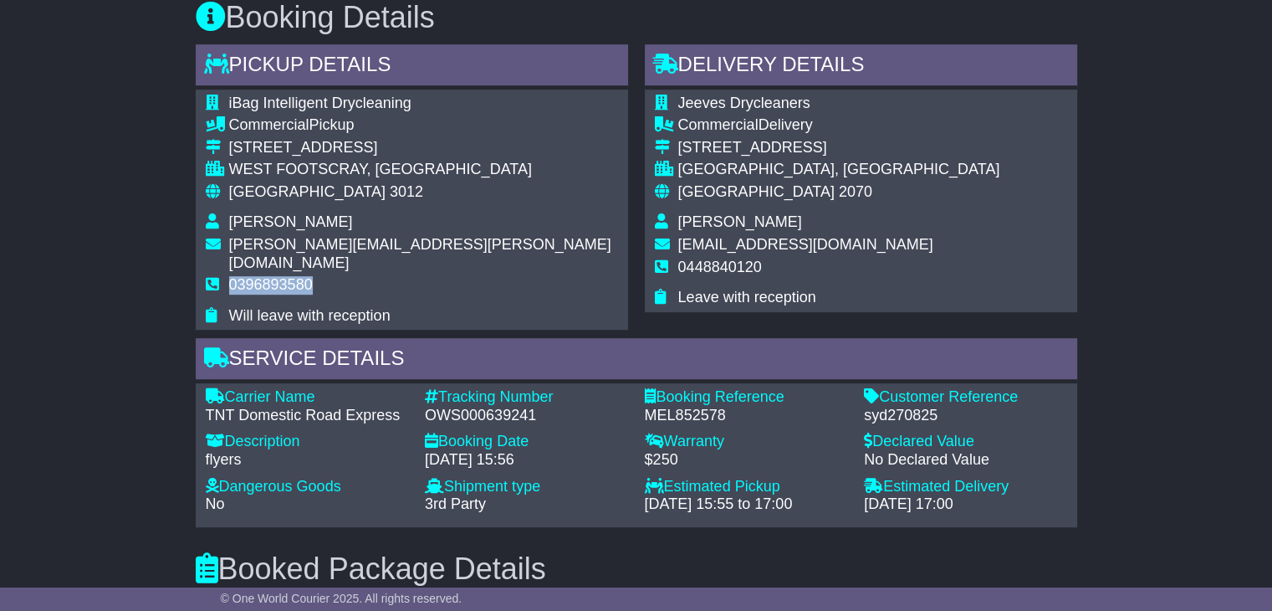
scroll to position [1087, 0]
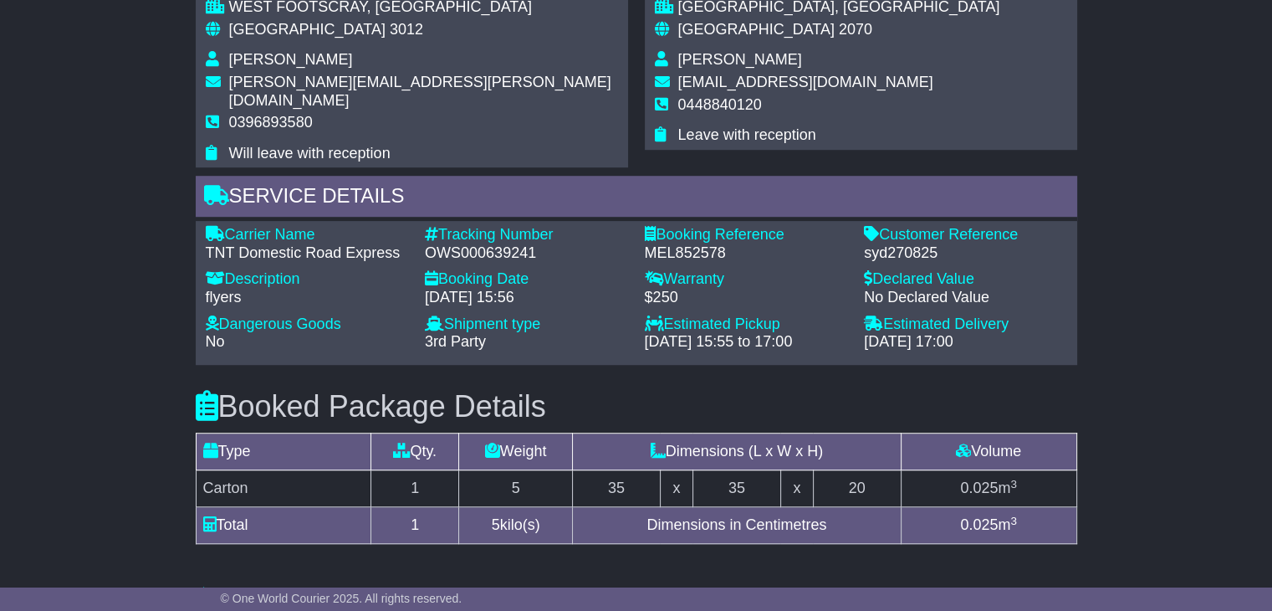
click at [481, 244] on div "OWS000639241" at bounding box center [526, 253] width 203 height 18
copy div "OWS000639241"
drag, startPoint x: 398, startPoint y: 235, endPoint x: 227, endPoint y: 218, distance: 172.3
click at [227, 226] on div "Carrier Name - TNT Domestic Road Express" at bounding box center [307, 244] width 220 height 36
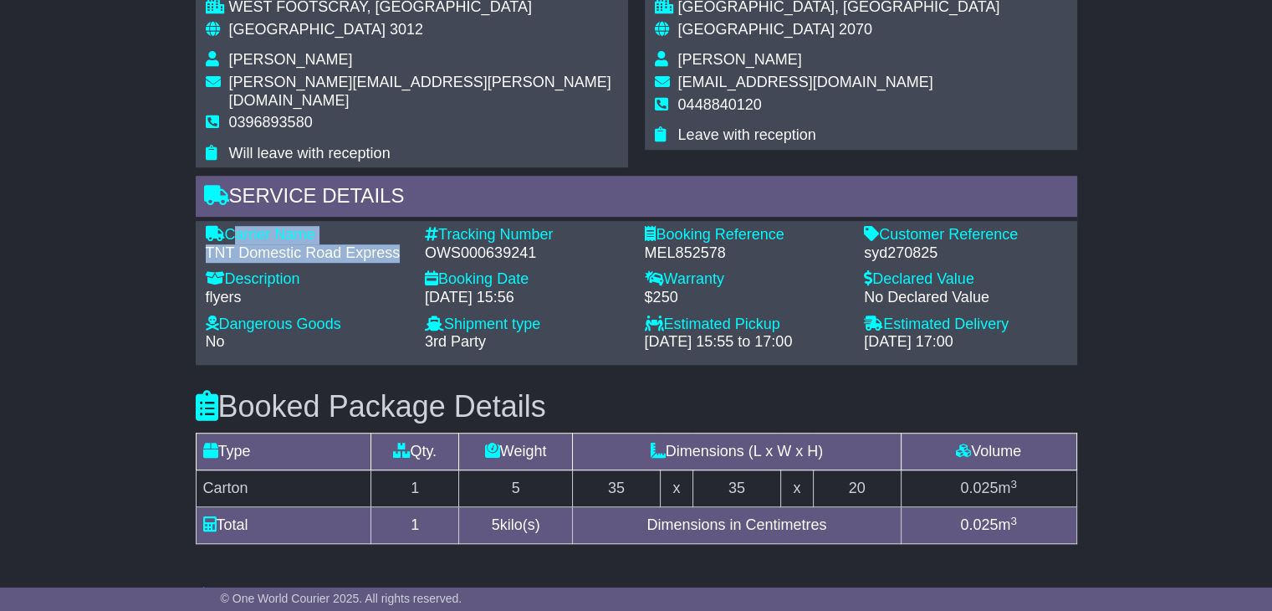
copy div "Carrier Name - TNT Domestic Road Express"
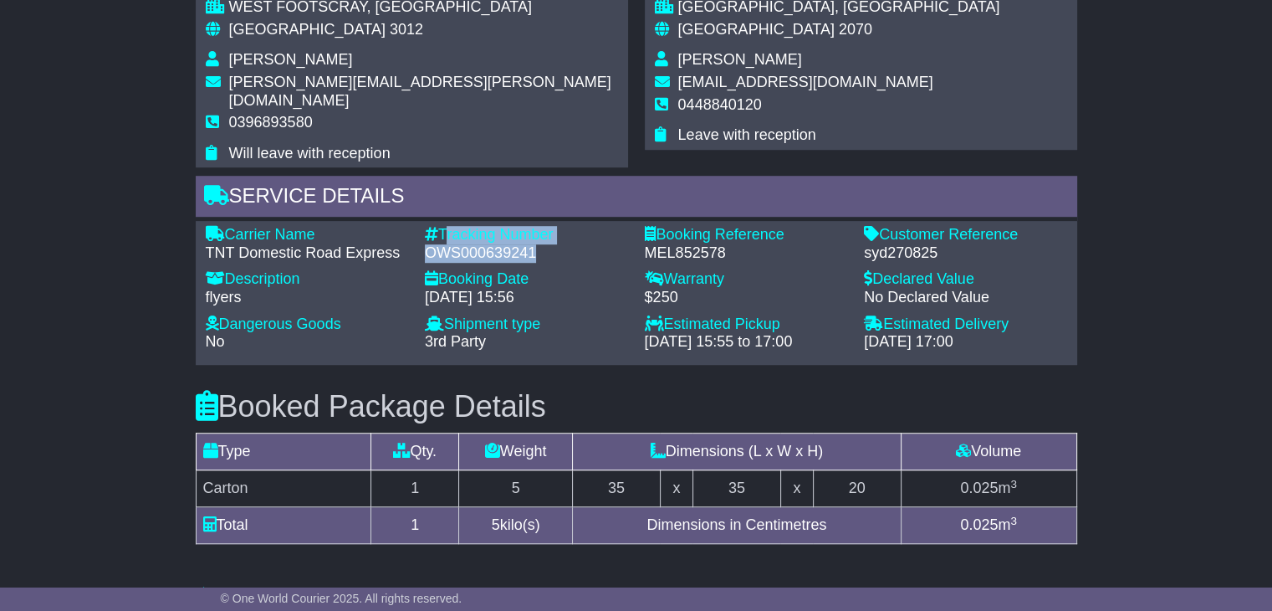
drag, startPoint x: 525, startPoint y: 230, endPoint x: 445, endPoint y: 210, distance: 82.8
click at [445, 226] on div "Tracking Number - OWS000639241" at bounding box center [527, 244] width 220 height 36
copy div "Tracking Number - OWS000639241"
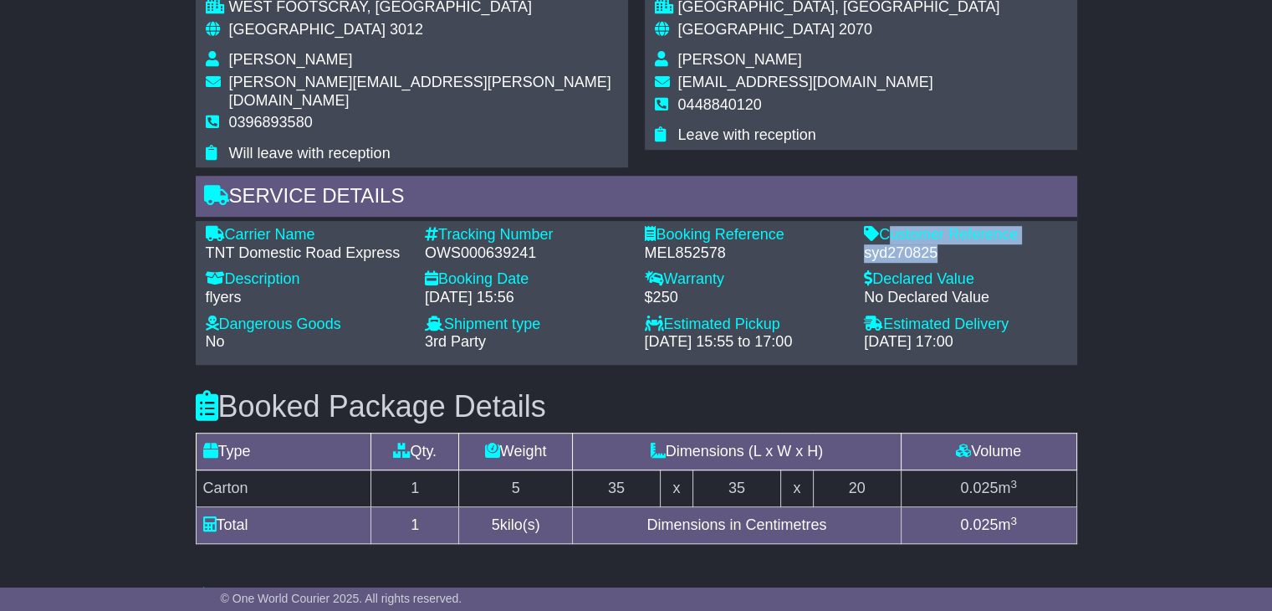
drag, startPoint x: 941, startPoint y: 228, endPoint x: 882, endPoint y: 208, distance: 61.6
click at [882, 226] on div "Customer Reference - syd270825" at bounding box center [966, 244] width 220 height 36
copy div "Customer Reference - syd270825"
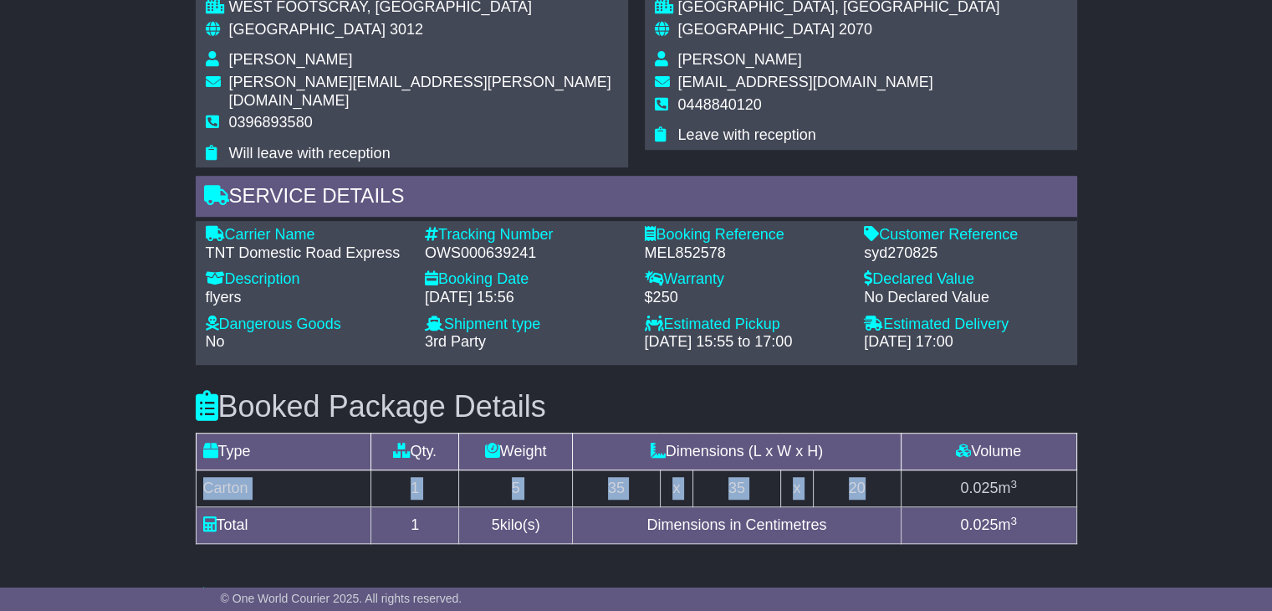
drag, startPoint x: 881, startPoint y: 466, endPoint x: 207, endPoint y: 467, distance: 673.3
click at [207, 470] on tr "Carton 1 5 35 x 35 x 20 0.025 m 3" at bounding box center [636, 488] width 881 height 37
copy tr "Carton 1 5 35 x 35 x 20"
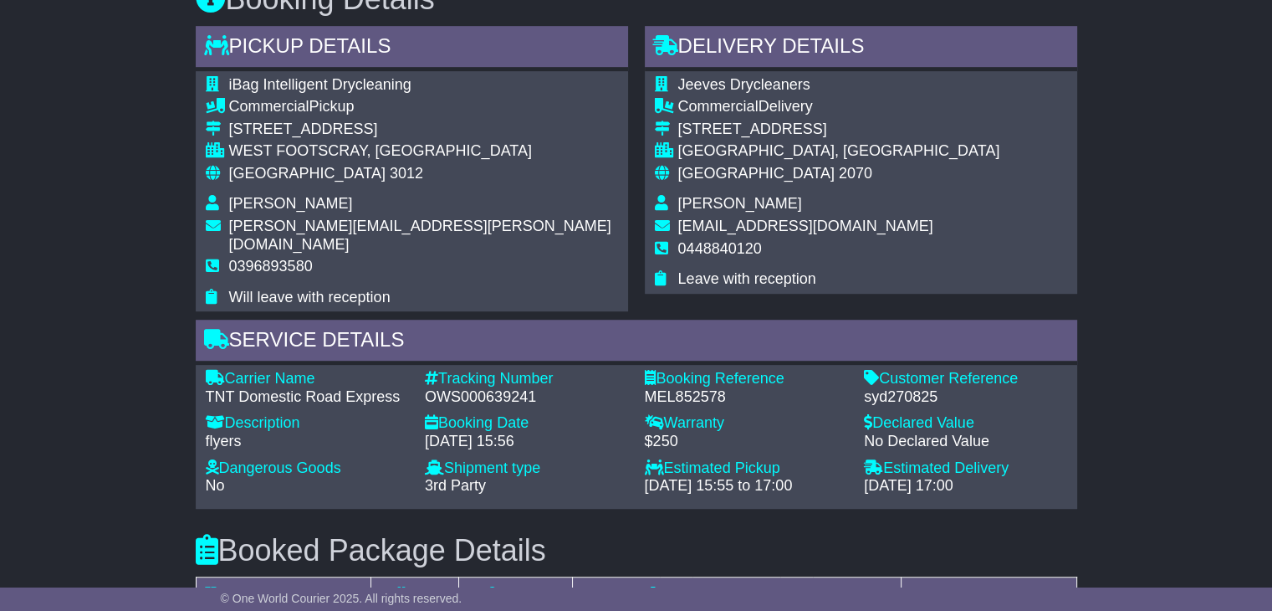
scroll to position [920, 0]
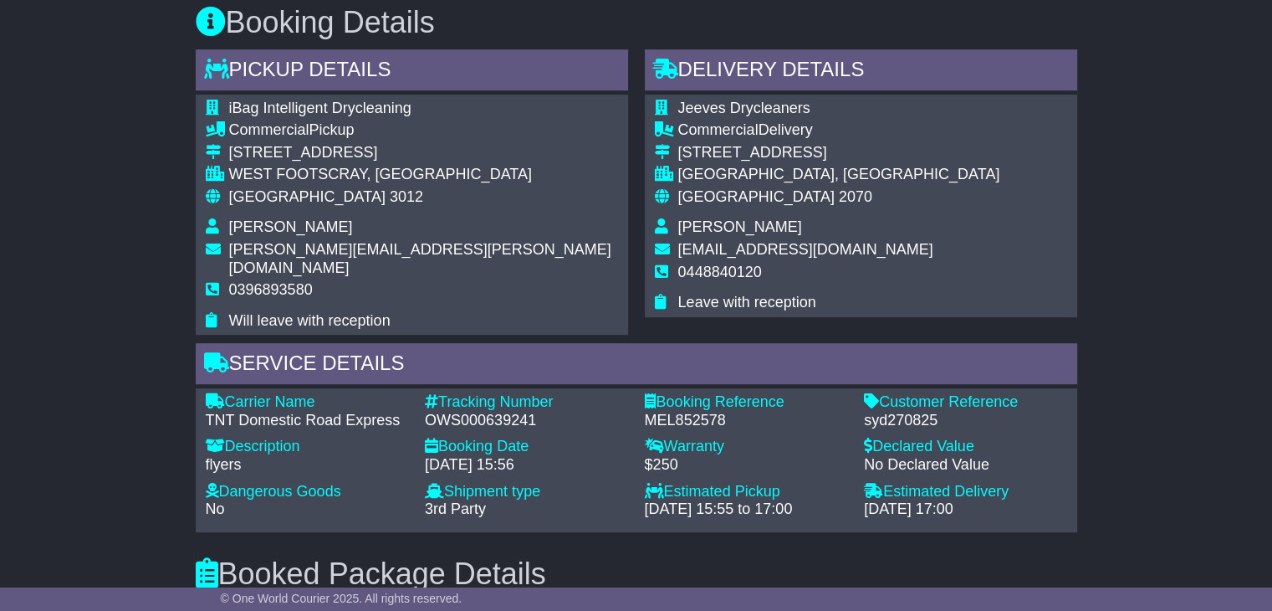
click at [722, 229] on span "[PERSON_NAME]" at bounding box center [740, 226] width 124 height 17
copy tbody "[PERSON_NAME]"
click at [708, 273] on span "0448840120" at bounding box center [720, 271] width 84 height 17
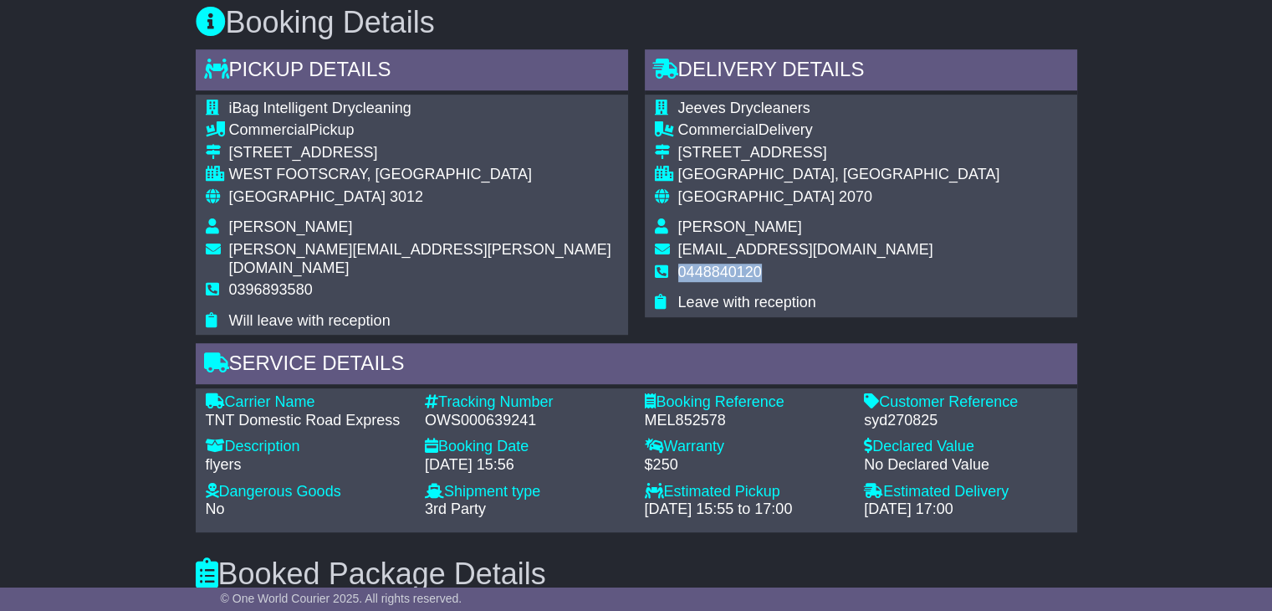
click at [708, 273] on span "0448840120" at bounding box center [720, 271] width 84 height 17
copy tbody "0448840120"
click at [263, 192] on span "[GEOGRAPHIC_DATA]" at bounding box center [307, 196] width 156 height 17
click at [262, 189] on span "[GEOGRAPHIC_DATA]" at bounding box center [307, 196] width 156 height 17
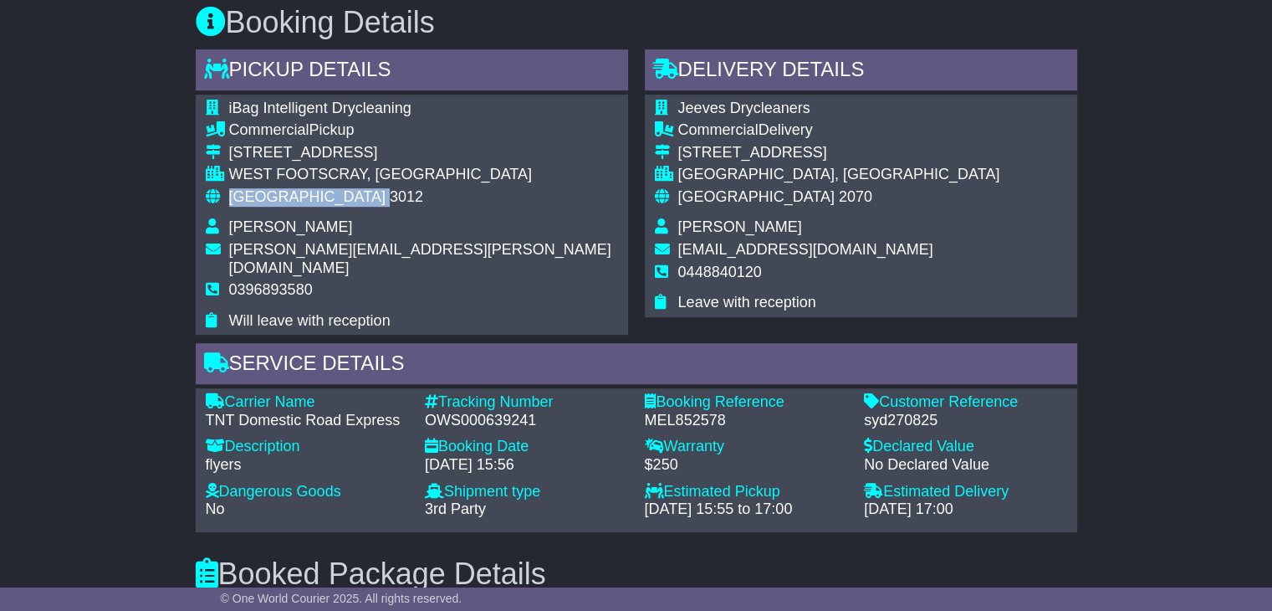
click at [258, 189] on span "[GEOGRAPHIC_DATA]" at bounding box center [307, 196] width 156 height 17
click at [256, 189] on span "[GEOGRAPHIC_DATA]" at bounding box center [307, 196] width 156 height 17
click at [706, 201] on span "[GEOGRAPHIC_DATA]" at bounding box center [756, 196] width 156 height 17
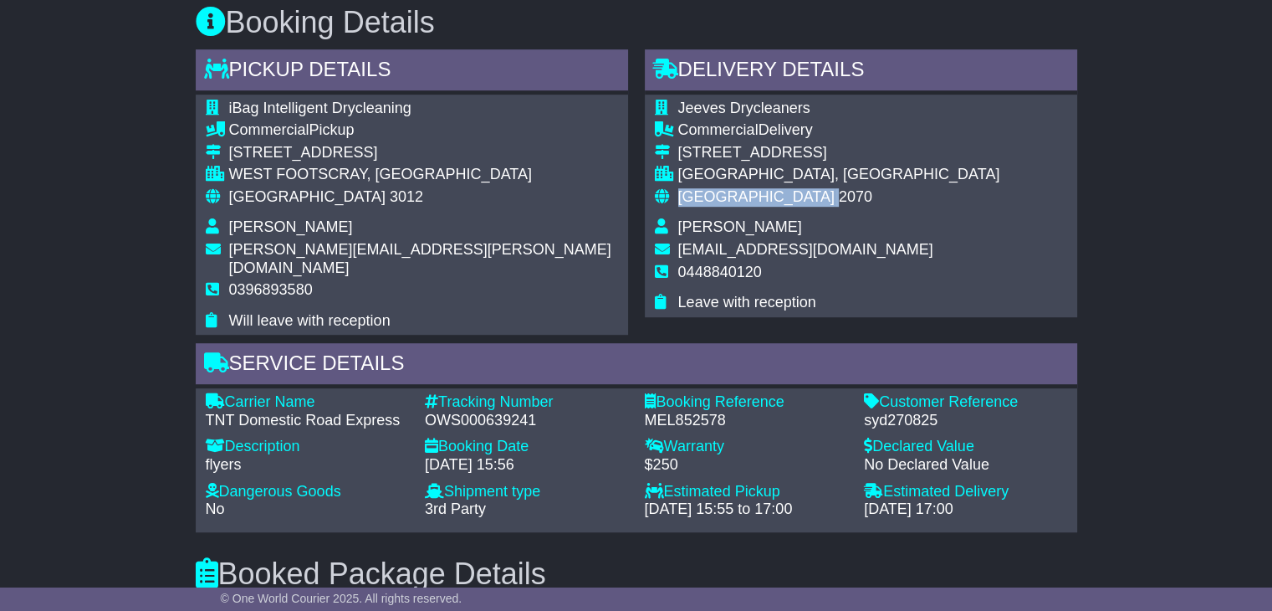
click at [706, 200] on span "[GEOGRAPHIC_DATA]" at bounding box center [756, 196] width 156 height 17
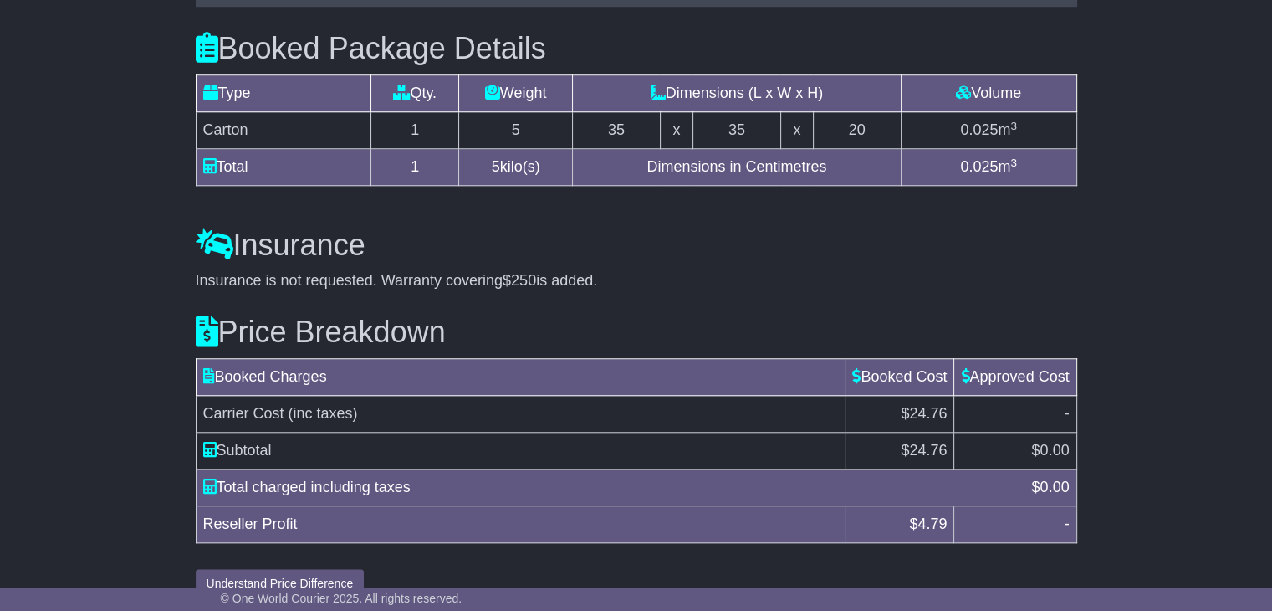
scroll to position [1453, 0]
